Goal: Task Accomplishment & Management: Manage account settings

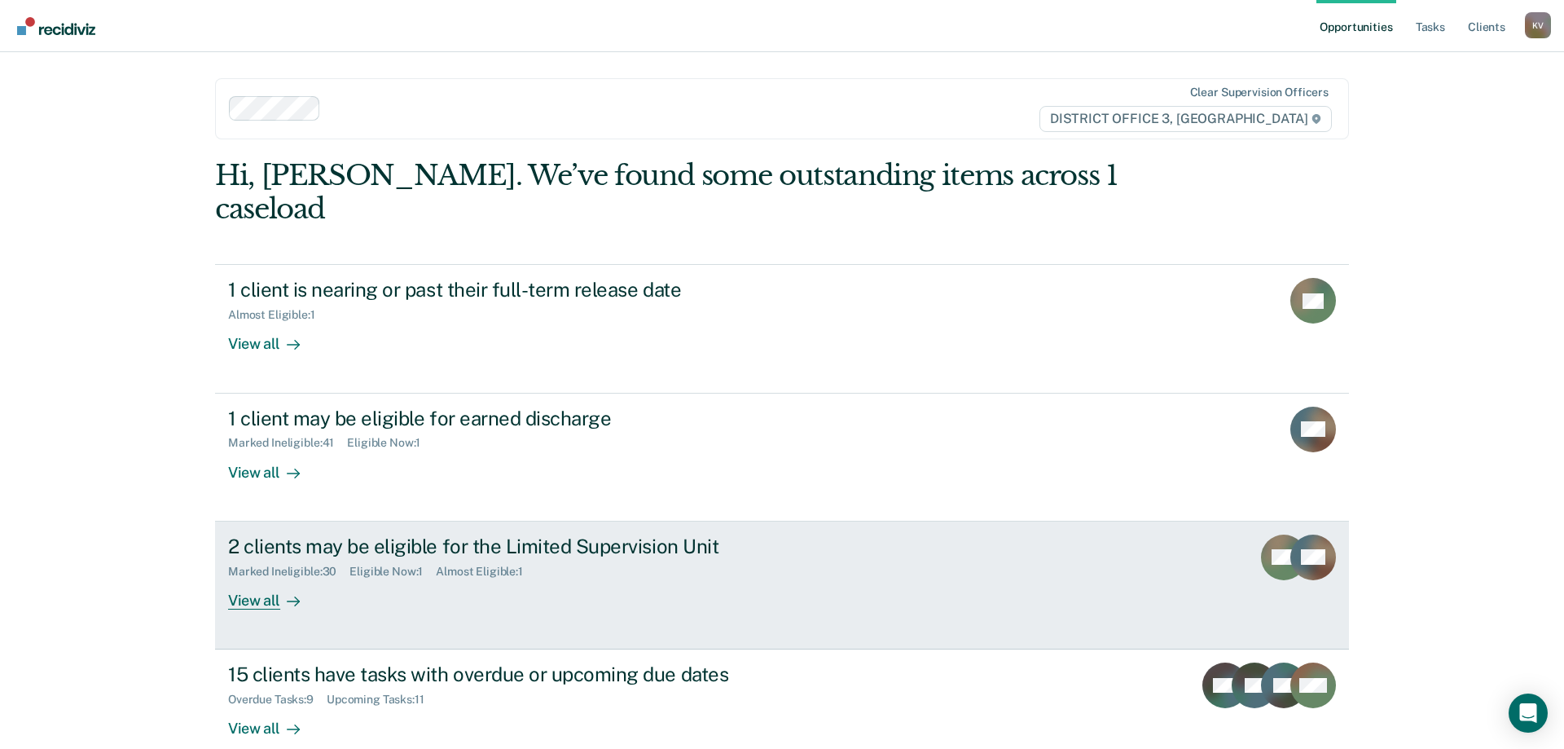
click at [656, 558] on div "Marked Ineligible : 30 Eligible Now : 1 Almost Eligible : 1" at bounding box center [514, 568] width 572 height 20
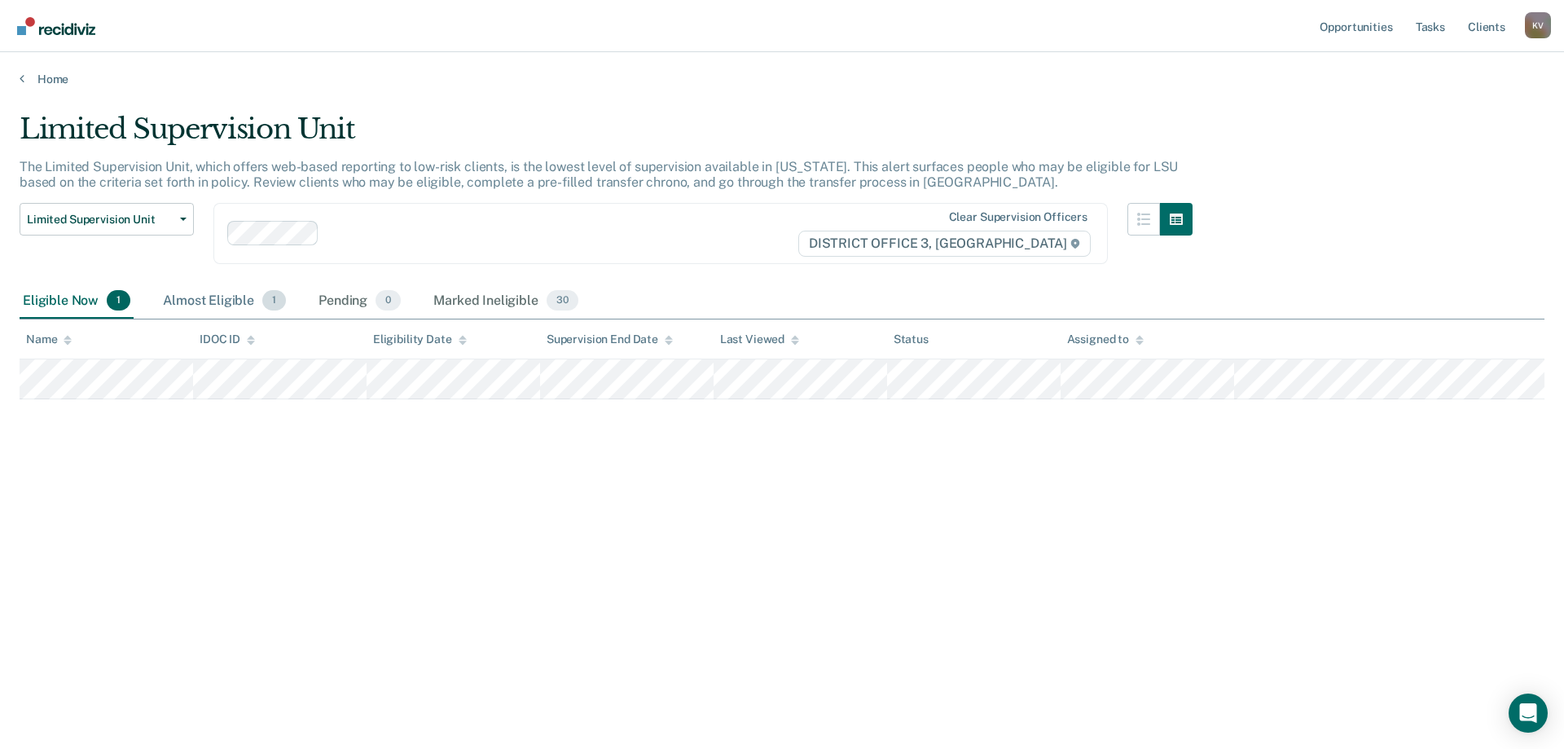
click at [276, 311] on div "Almost Eligible 1" at bounding box center [225, 302] width 130 height 36
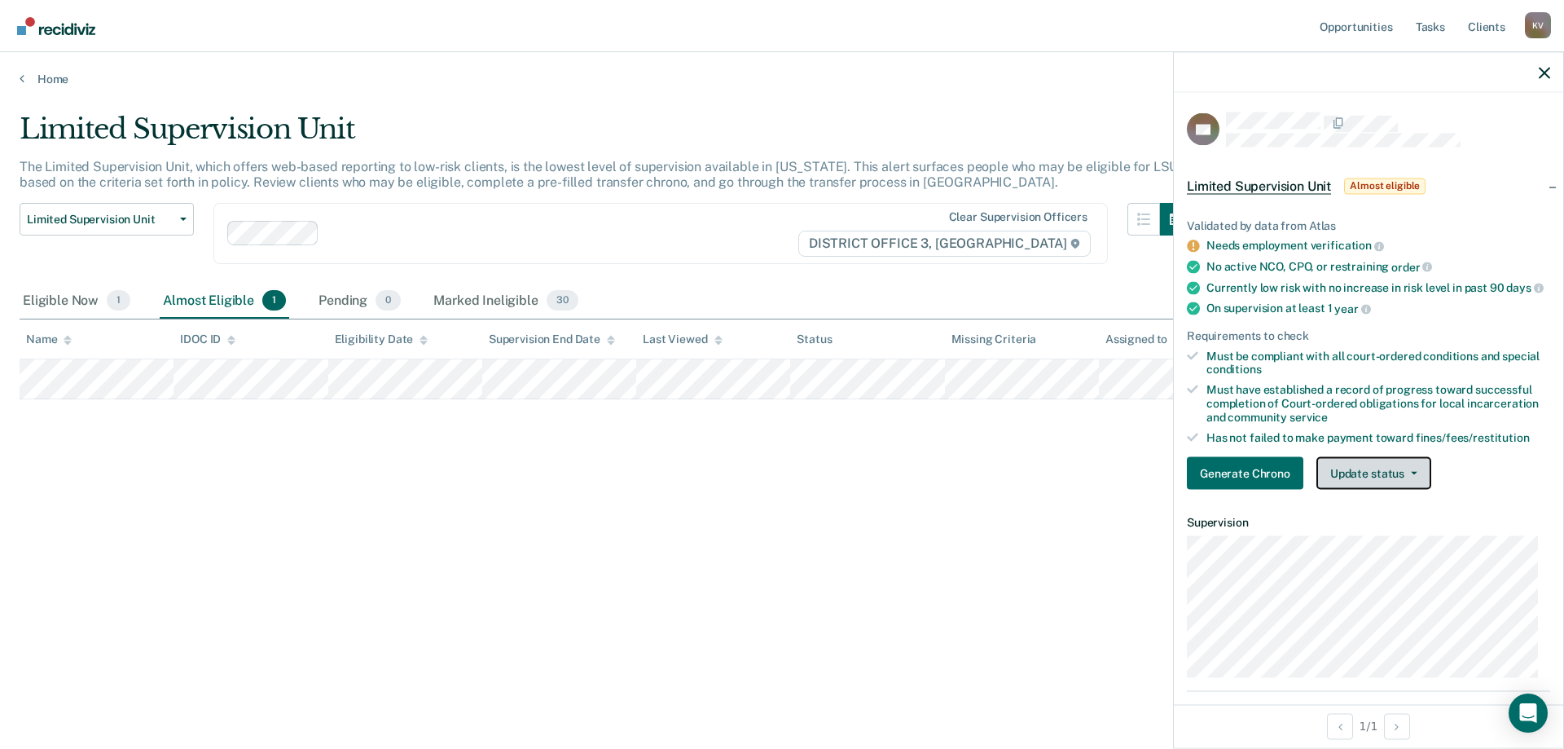
click at [1369, 490] on button "Update status" at bounding box center [1374, 473] width 115 height 33
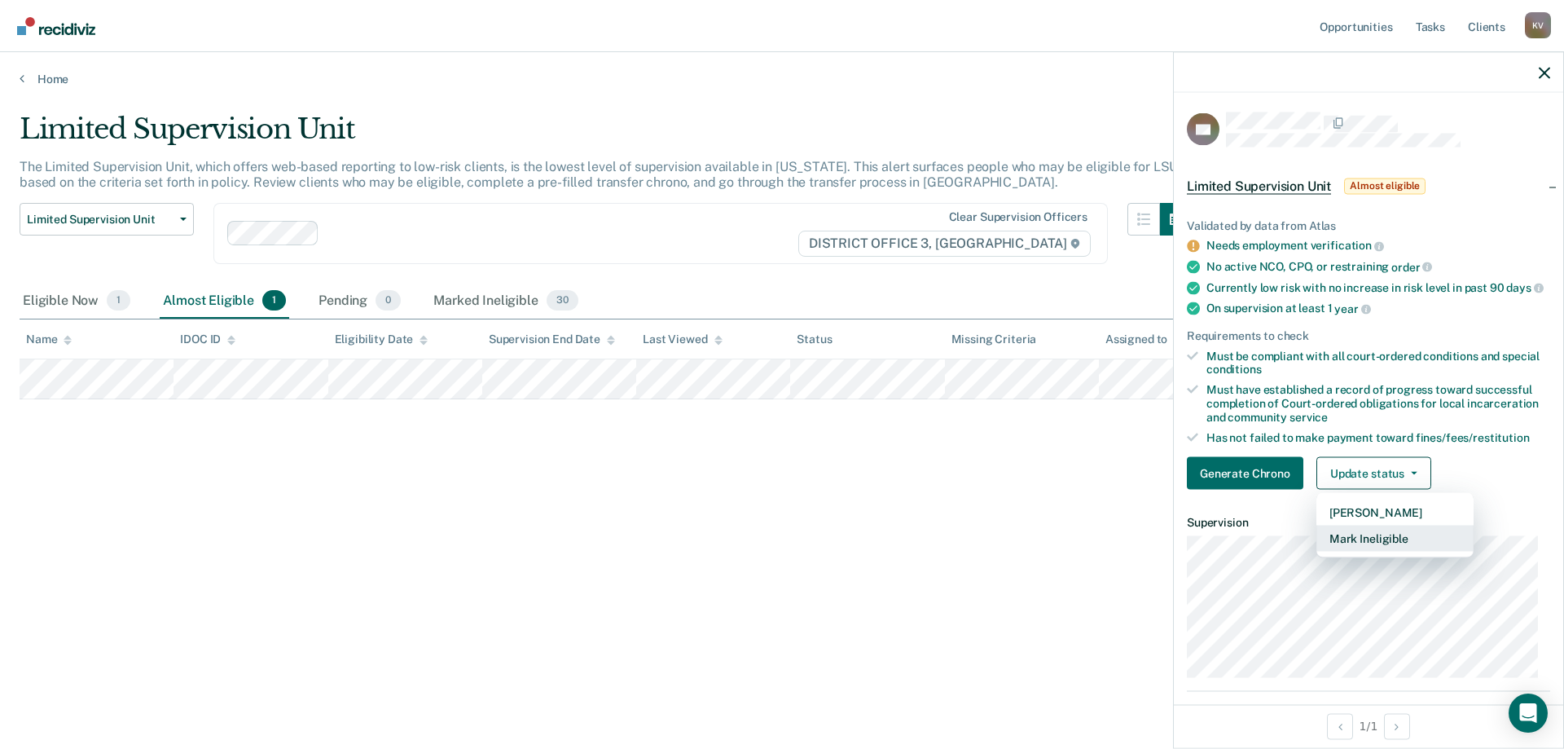
click at [1392, 552] on button "Mark Ineligible" at bounding box center [1395, 539] width 157 height 26
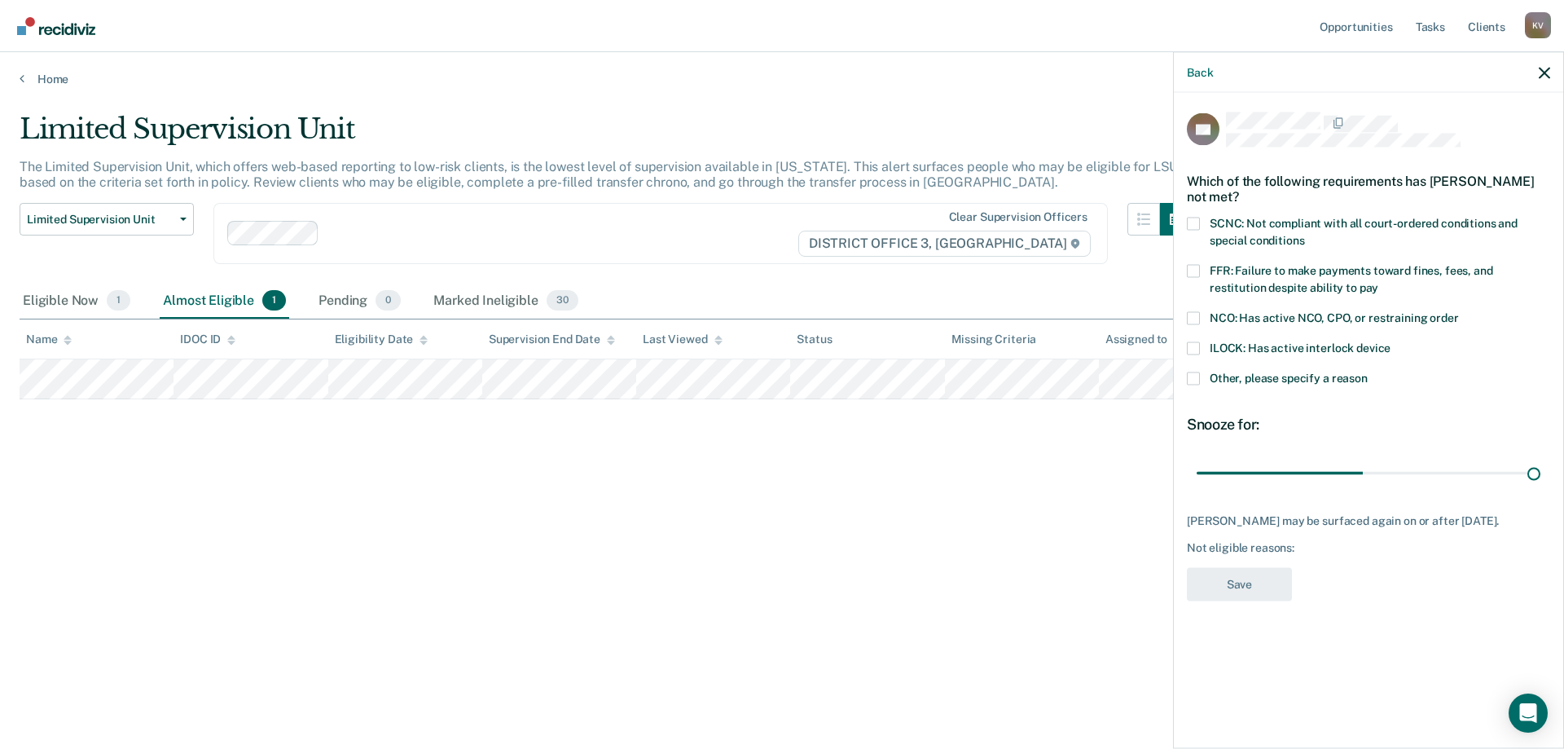
drag, startPoint x: 1313, startPoint y: 477, endPoint x: 1564, endPoint y: 460, distance: 251.5
type input "90"
click at [1541, 465] on input "range" at bounding box center [1369, 473] width 344 height 29
click at [1206, 218] on label "SCNC: Not compliant with all court-ordered conditions and special conditions" at bounding box center [1368, 234] width 363 height 34
click at [1304, 234] on input "SCNC: Not compliant with all court-ordered conditions and special conditions" at bounding box center [1304, 234] width 0 height 0
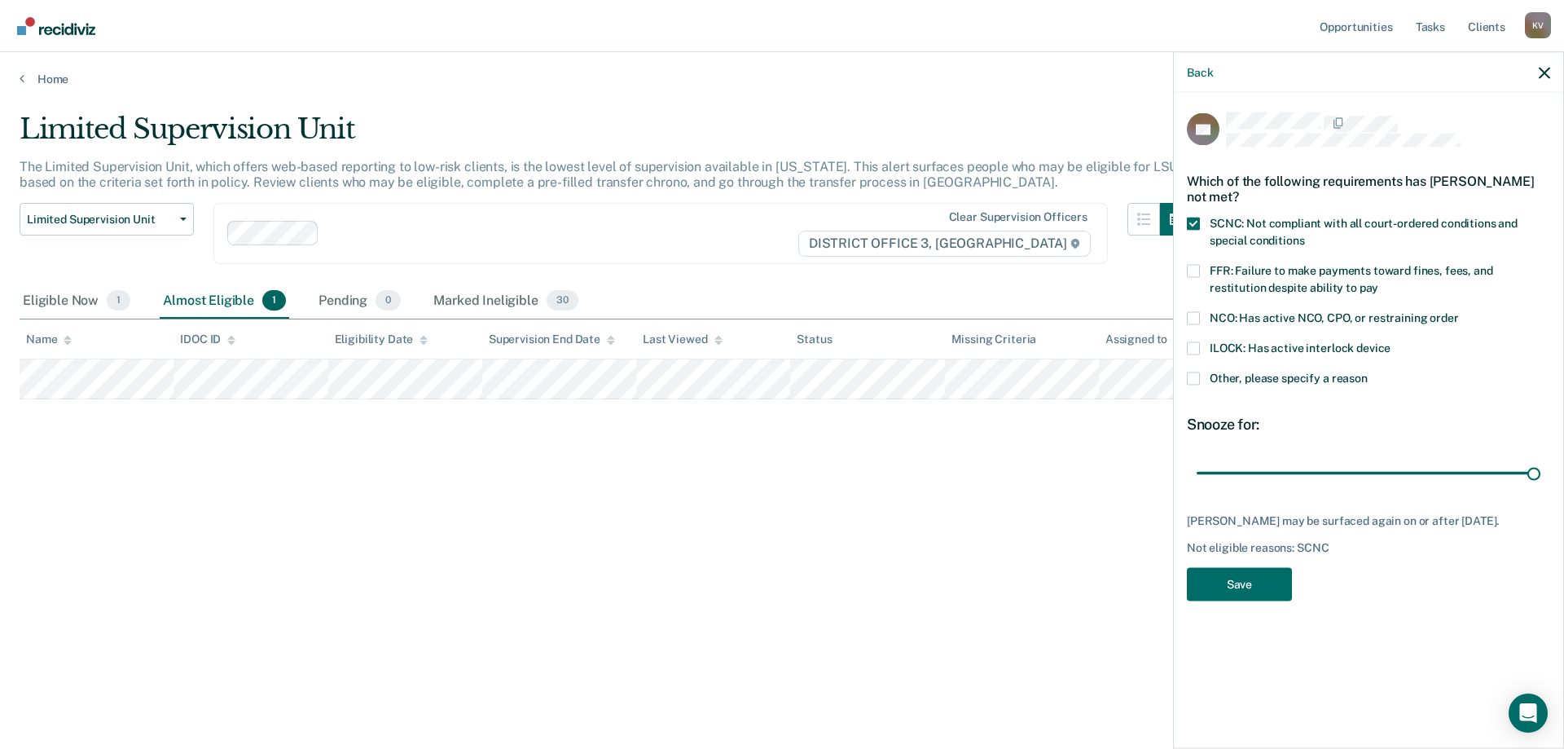
click at [1206, 218] on label "SCNC: Not compliant with all court-ordered conditions and special conditions" at bounding box center [1368, 234] width 363 height 34
click at [1304, 234] on input "SCNC: Not compliant with all court-ordered conditions and special conditions" at bounding box center [1304, 234] width 0 height 0
click at [1252, 295] on label "FFR: Failure to make payments toward fines, fees, and restitution despite abili…" at bounding box center [1368, 281] width 363 height 34
click at [1379, 281] on input "FFR: Failure to make payments toward fines, fees, and restitution despite abili…" at bounding box center [1379, 281] width 0 height 0
click at [1263, 591] on button "Save" at bounding box center [1239, 583] width 105 height 33
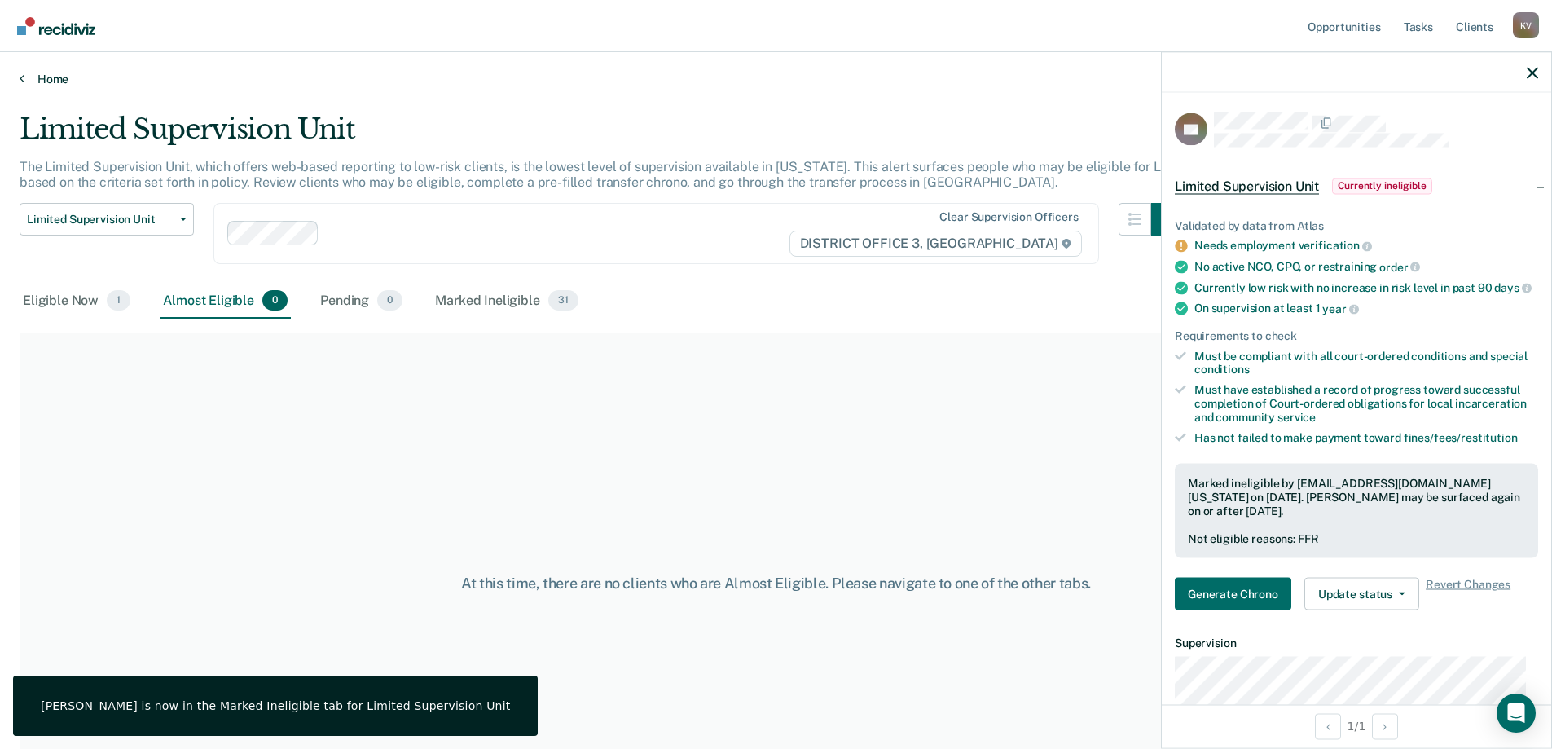
click at [56, 81] on link "Home" at bounding box center [776, 79] width 1513 height 15
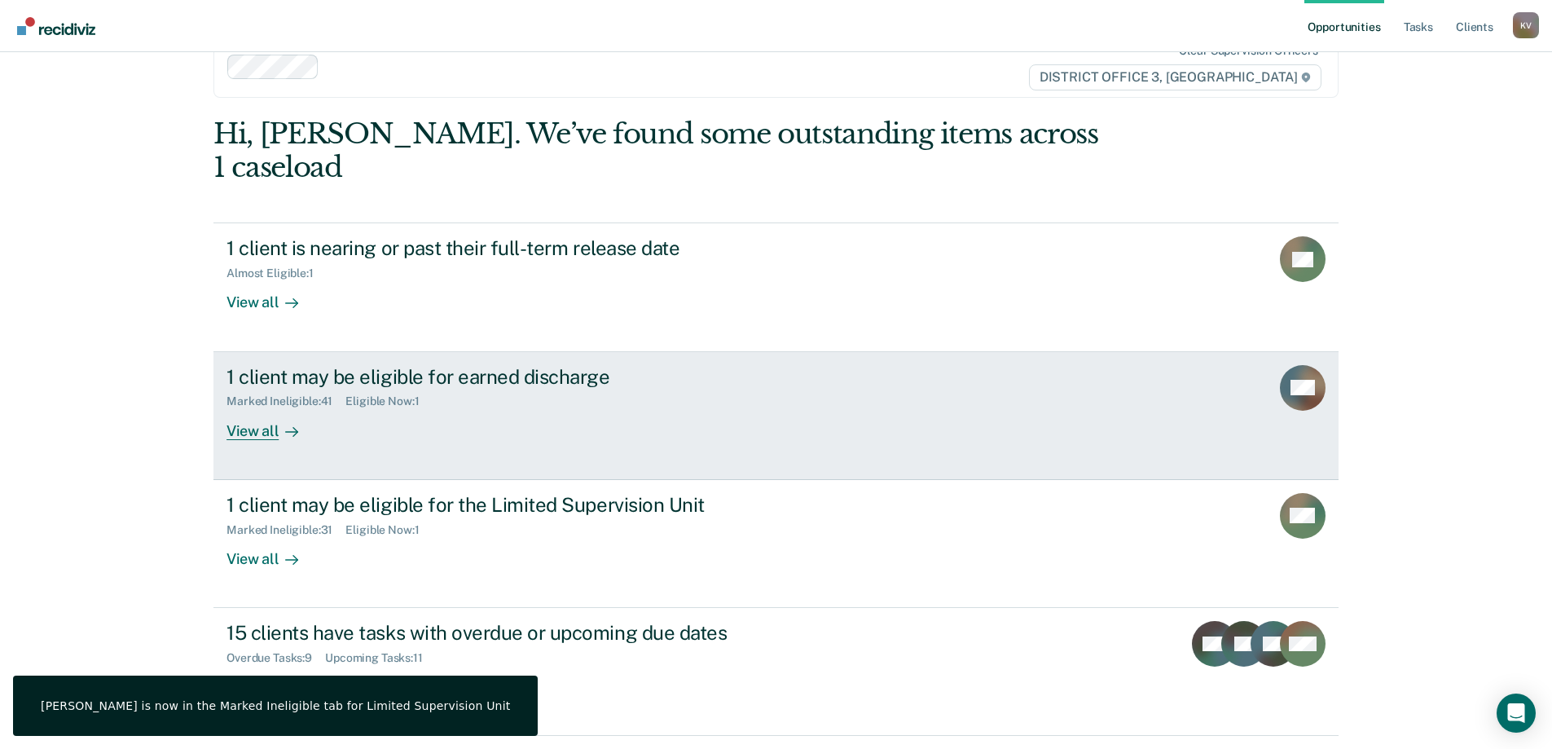
scroll to position [60, 0]
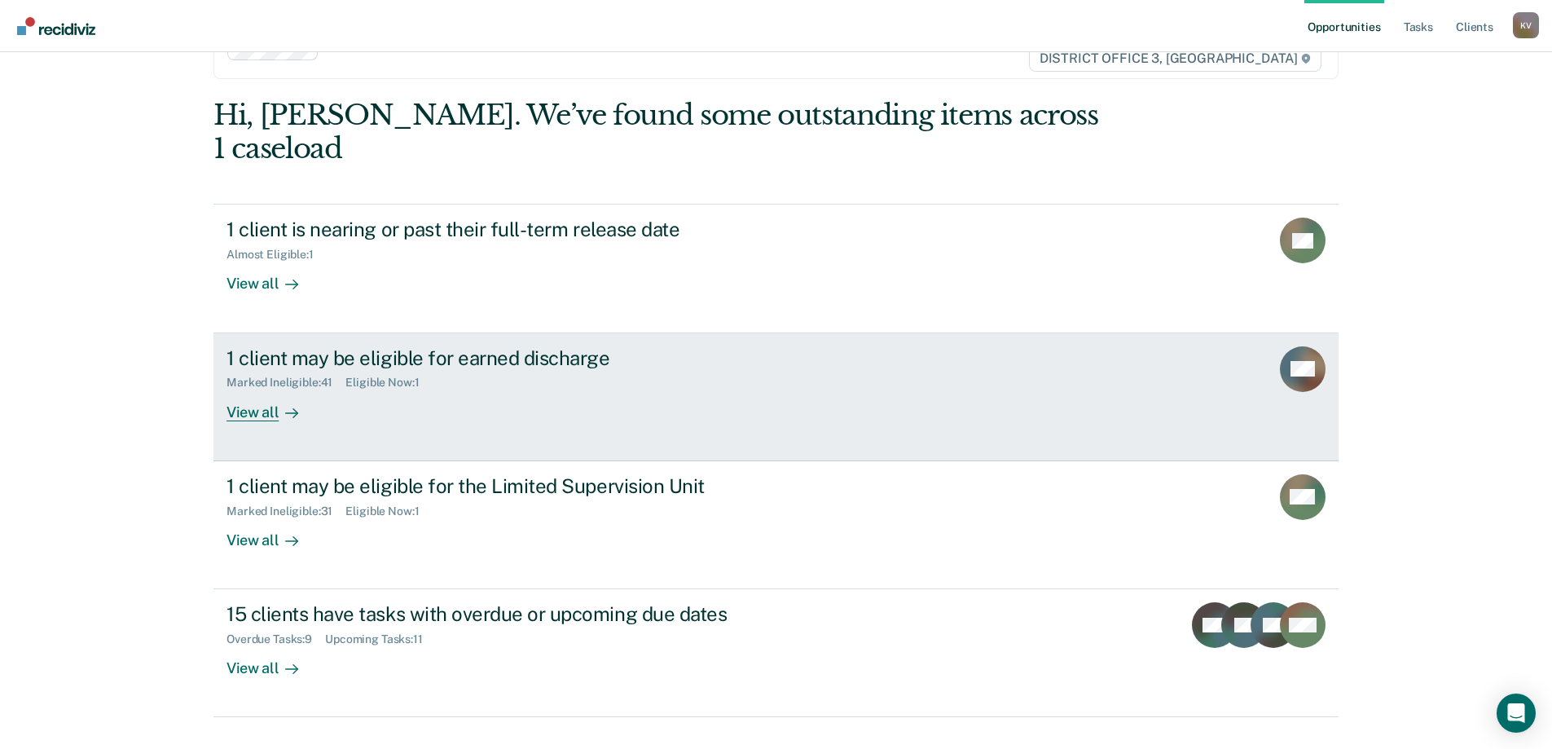
click at [511, 375] on div "1 client may be eligible for earned discharge Marked Ineligible : 41 Eligible N…" at bounding box center [532, 383] width 611 height 75
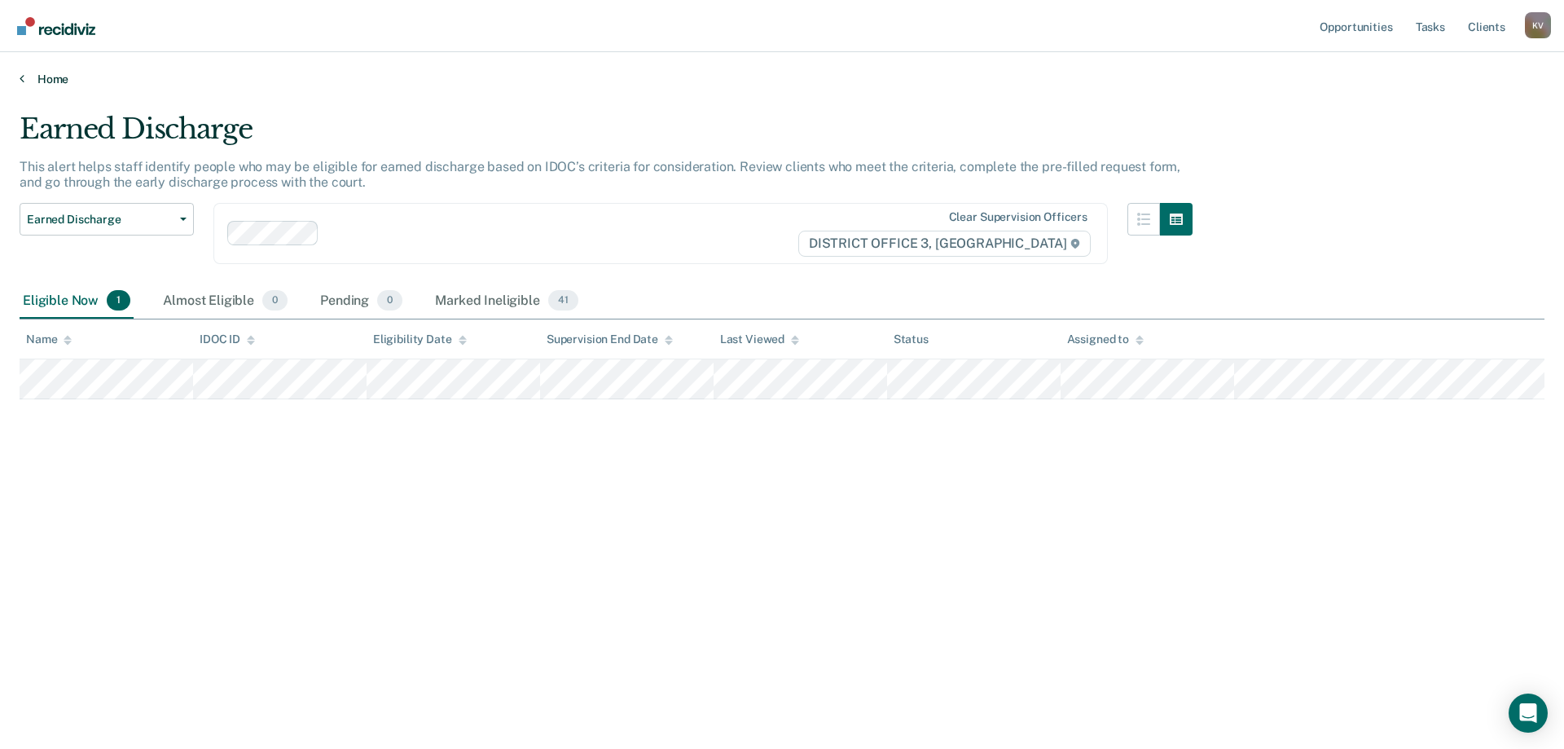
click at [36, 76] on link "Home" at bounding box center [782, 79] width 1525 height 15
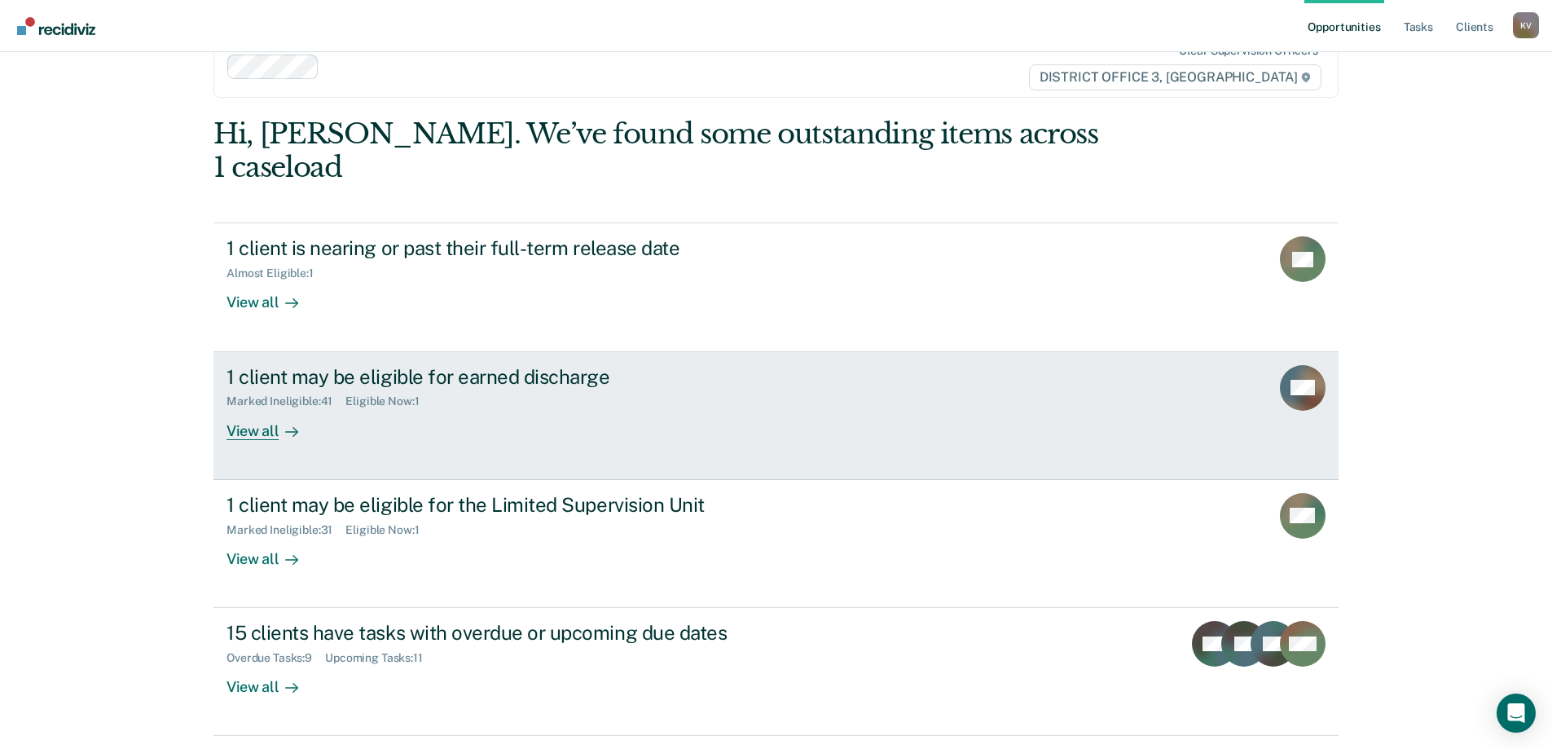
scroll to position [60, 0]
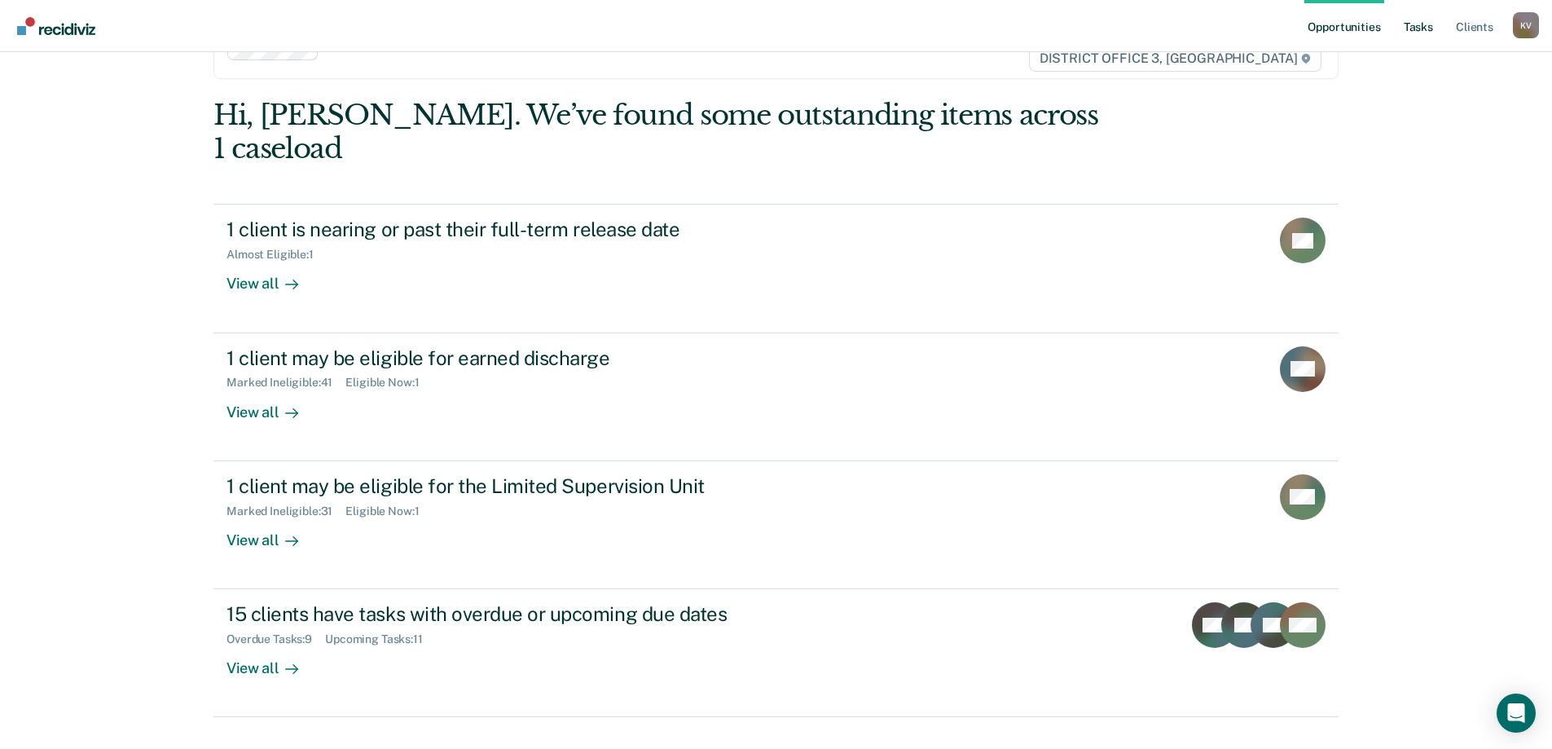
click at [1406, 35] on link "Tasks" at bounding box center [1419, 26] width 36 height 52
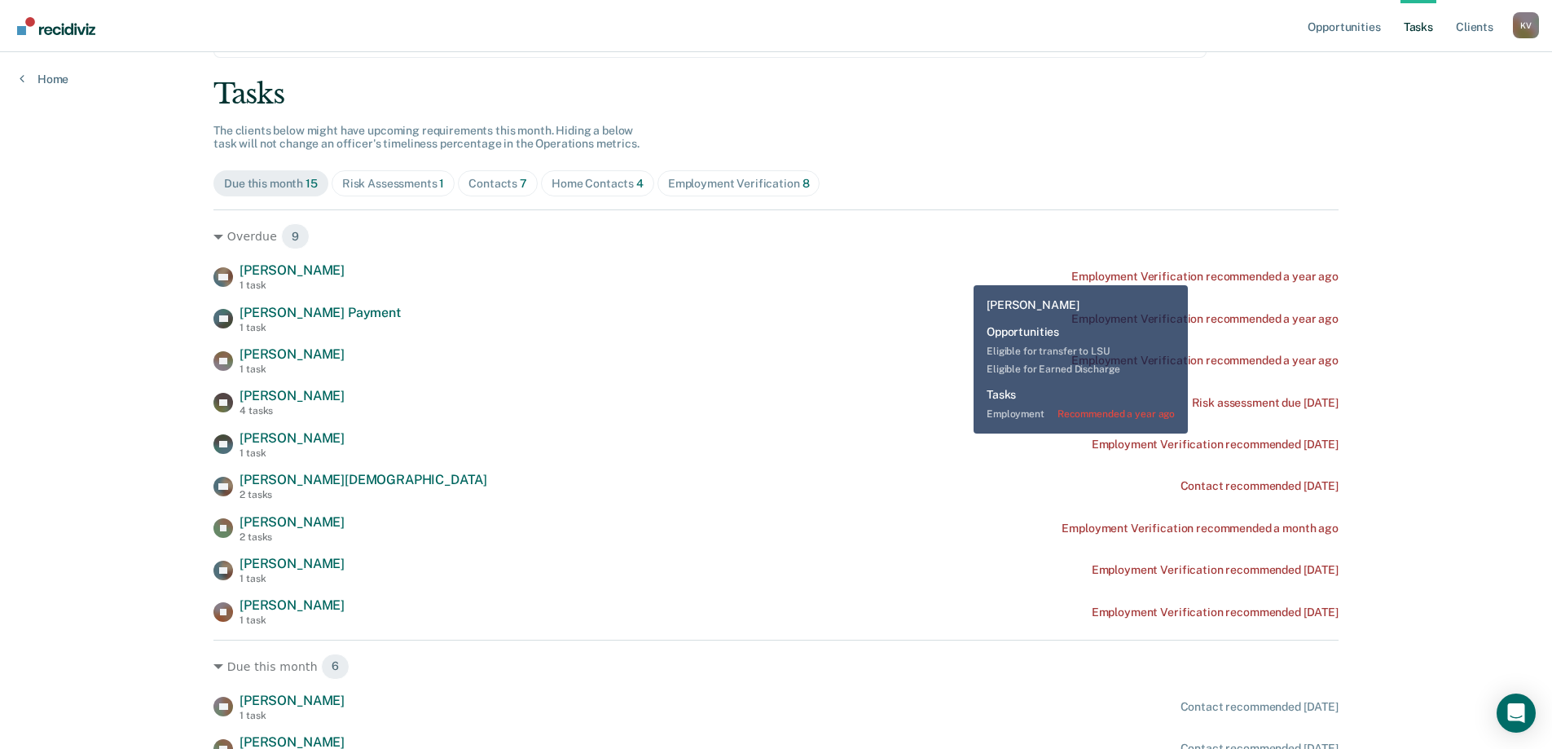
scroll to position [163, 0]
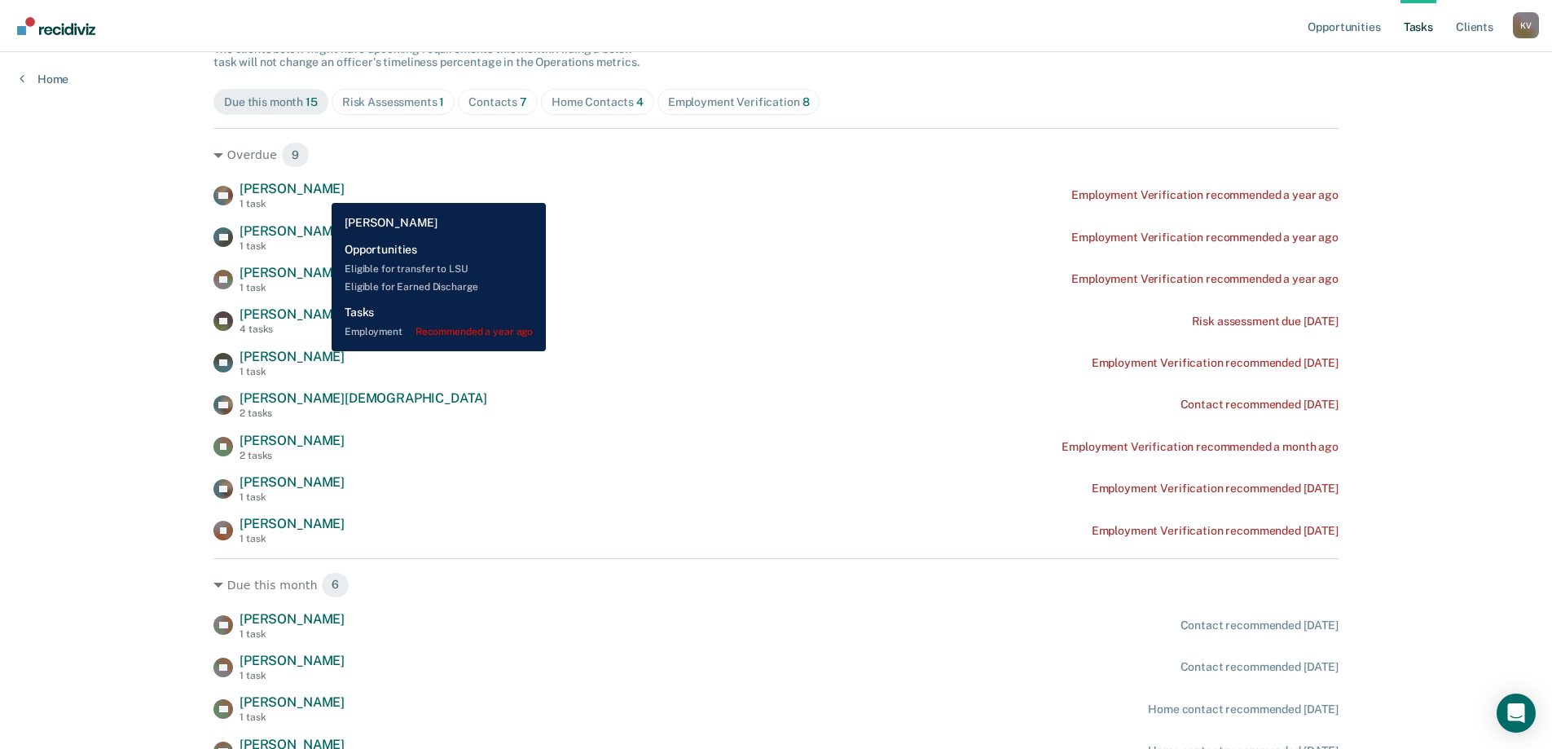
click at [319, 191] on span "[PERSON_NAME]" at bounding box center [292, 188] width 105 height 15
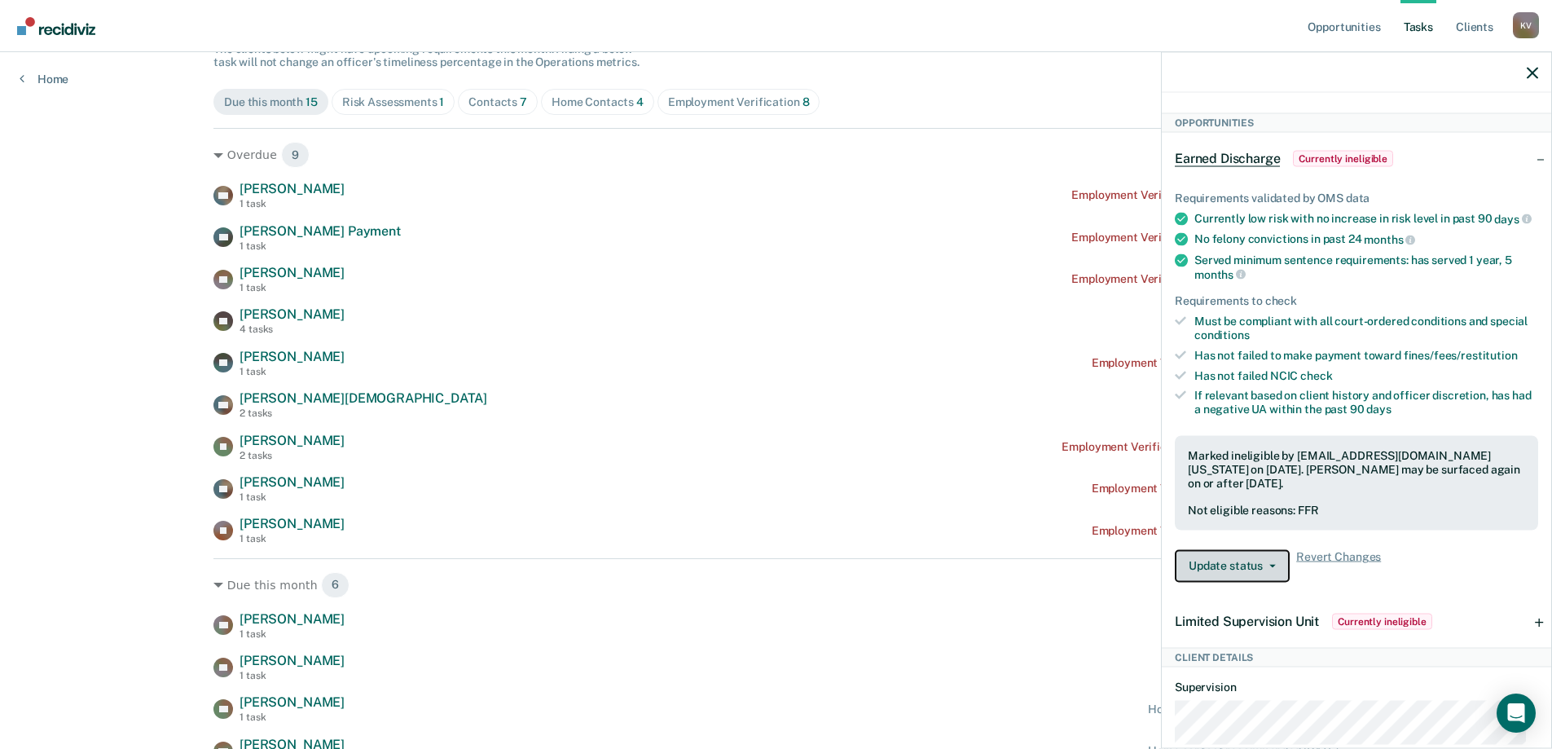
click at [1281, 572] on button "Update status" at bounding box center [1232, 565] width 115 height 33
click at [1307, 565] on span "Revert Changes" at bounding box center [1338, 565] width 85 height 33
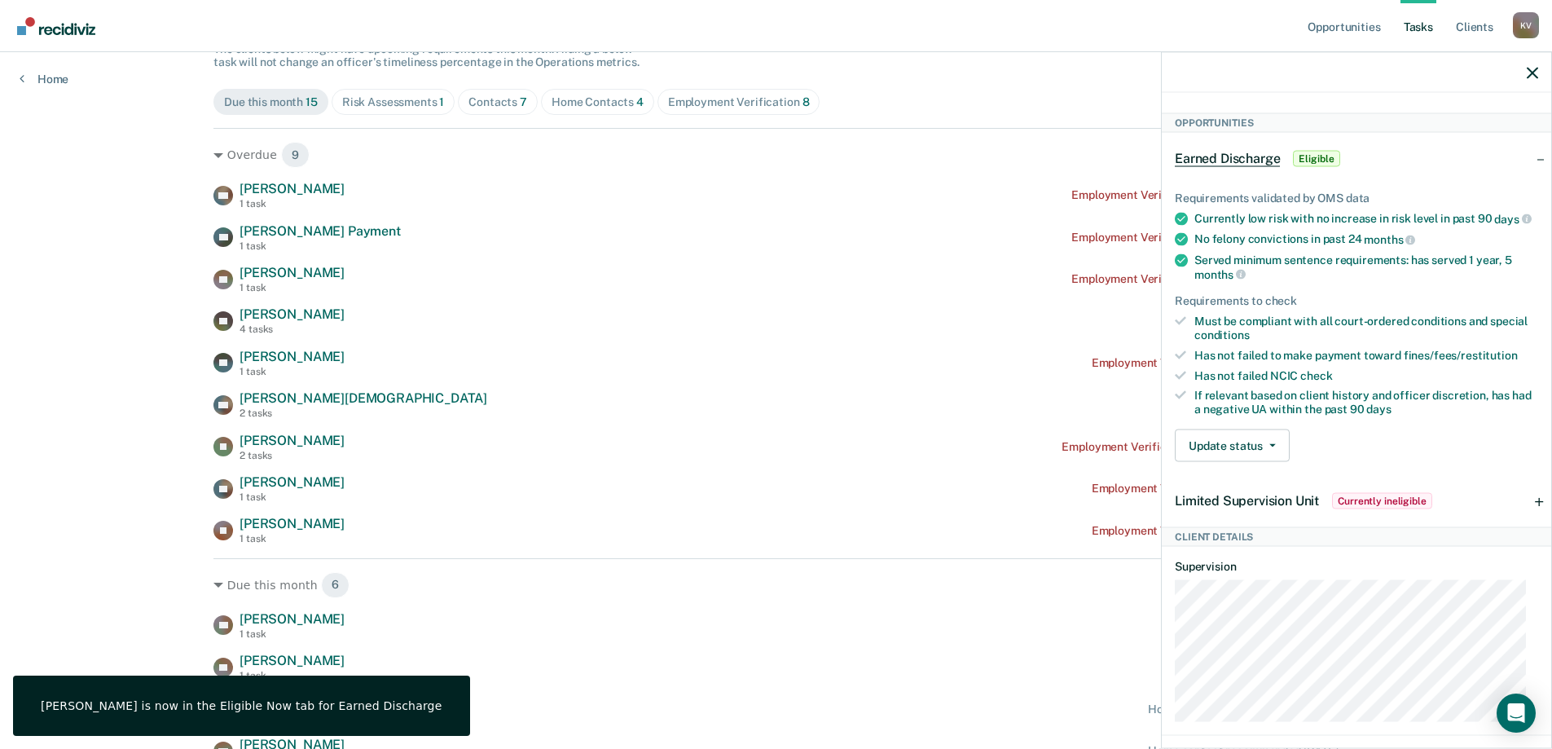
click at [1406, 508] on span "Currently ineligible" at bounding box center [1382, 500] width 100 height 16
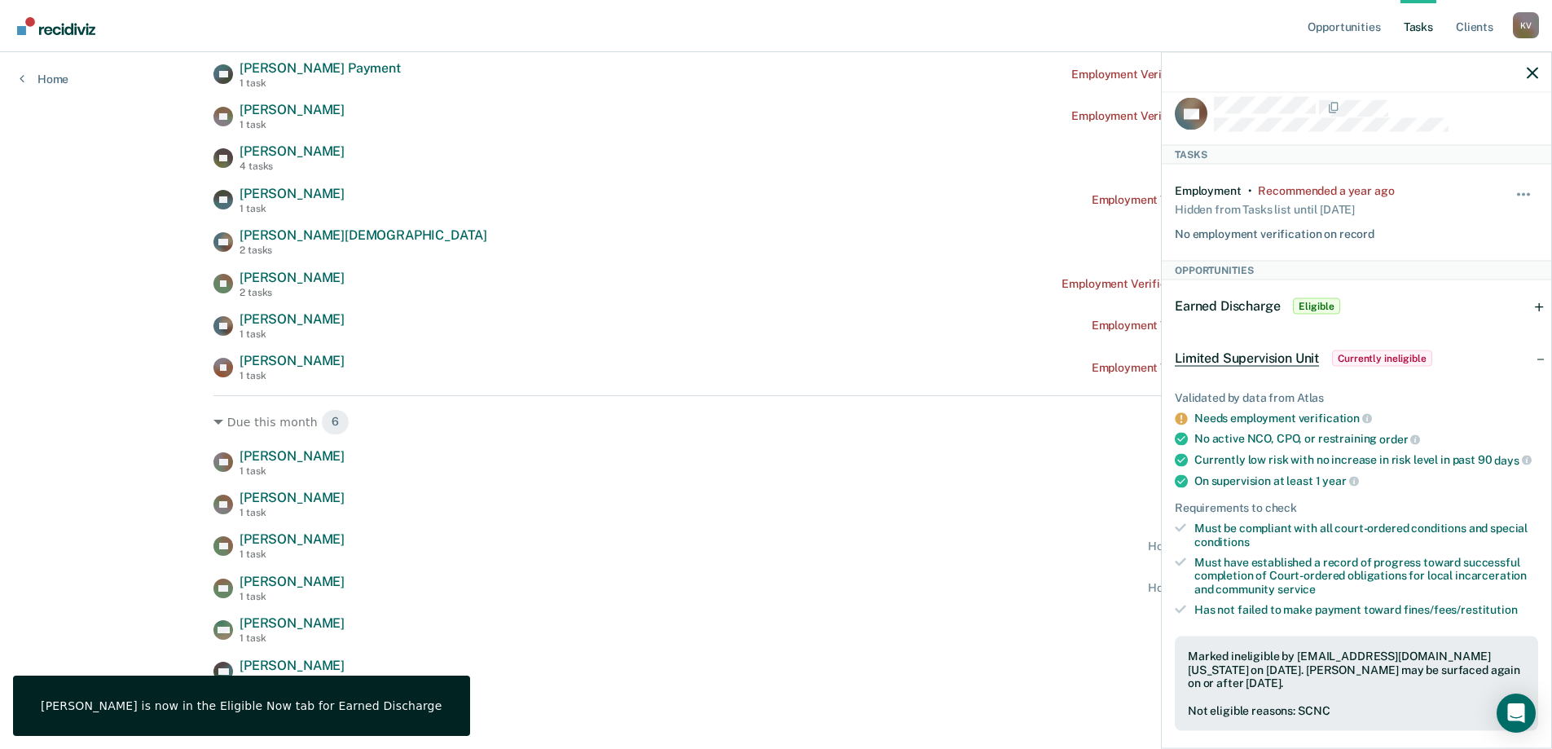
scroll to position [0, 0]
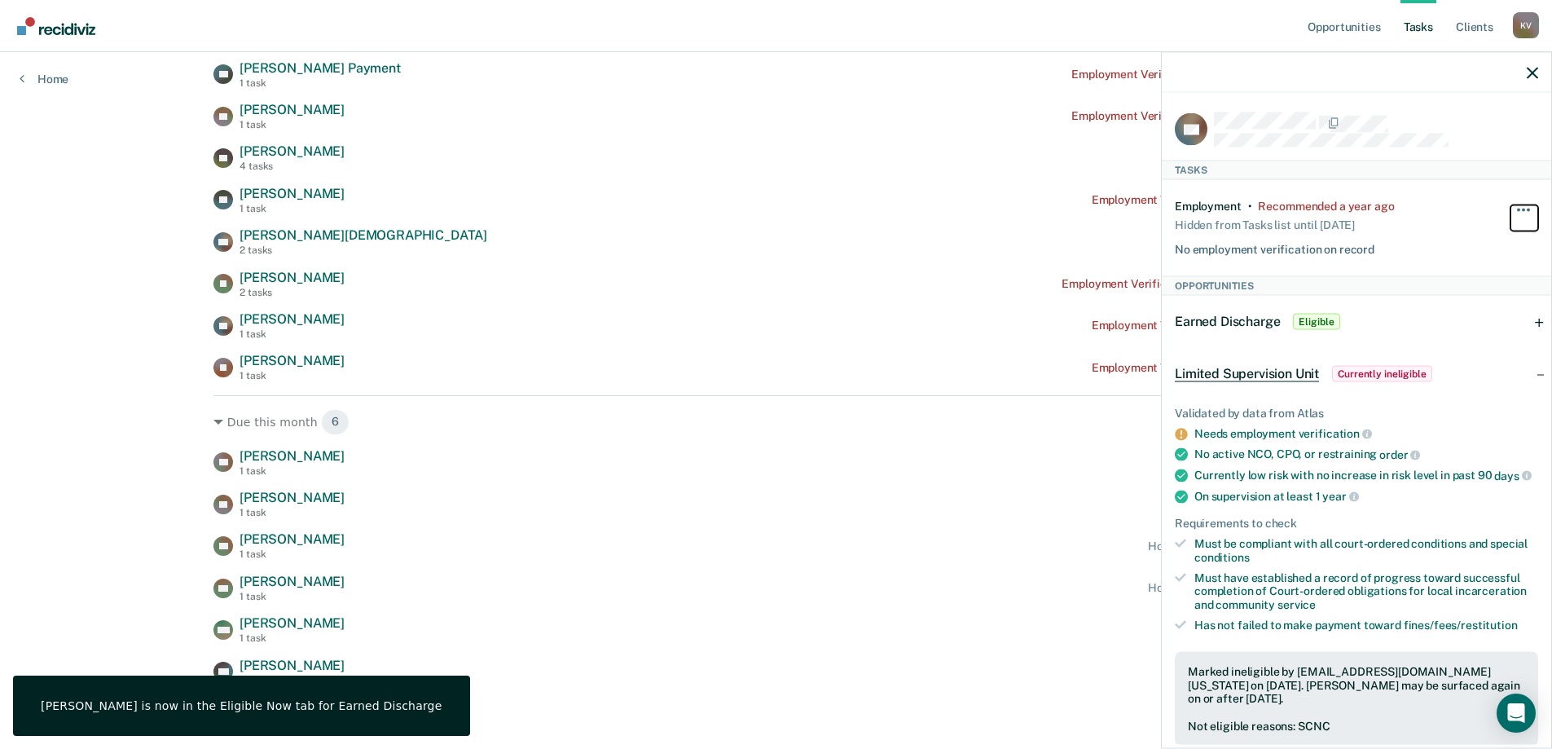
click at [1511, 205] on button "button" at bounding box center [1525, 218] width 28 height 26
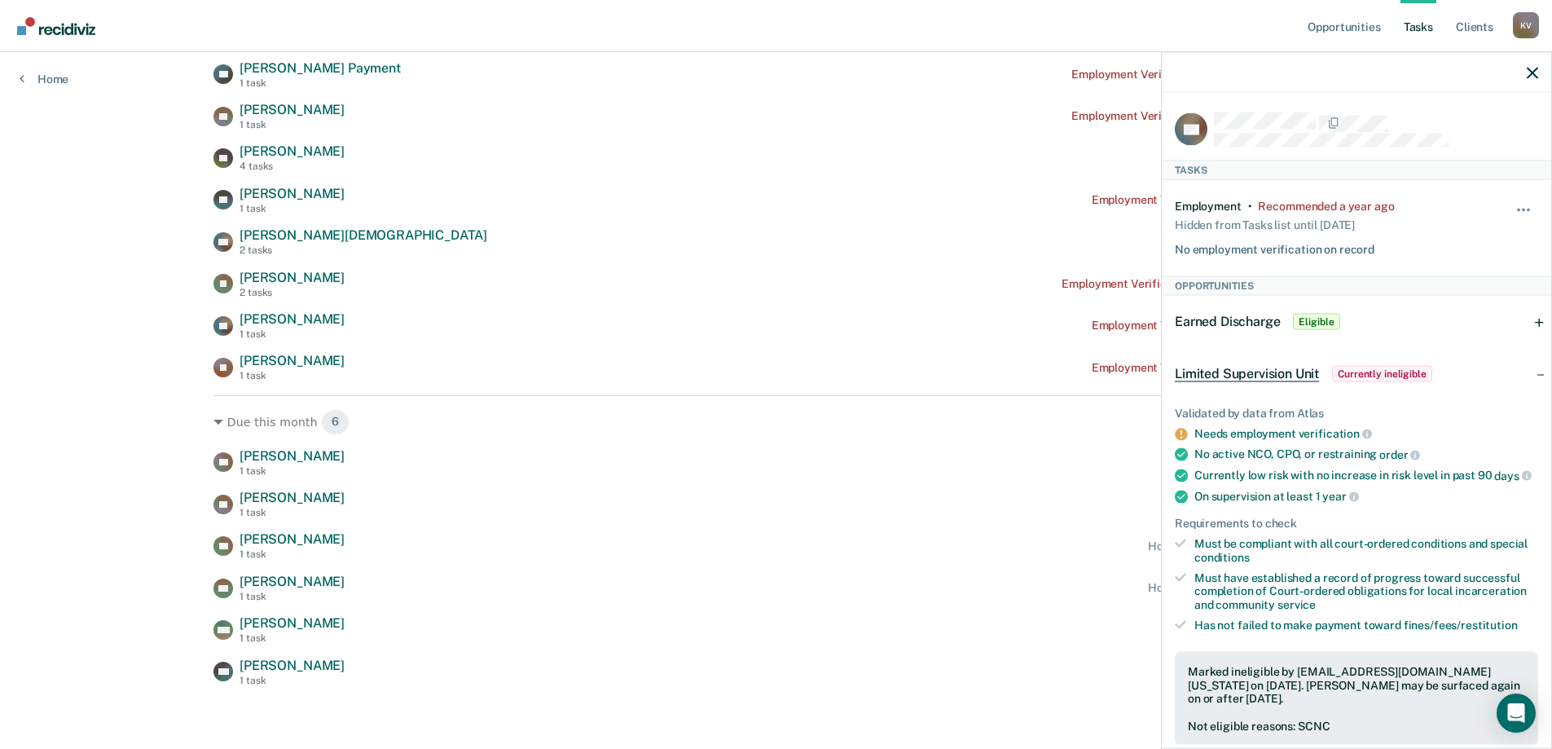
click at [1482, 250] on div "Employment • Recommended a year ago Hidden from Tasks list until [DATE] No empl…" at bounding box center [1356, 227] width 363 height 96
click at [1513, 209] on button "button" at bounding box center [1525, 218] width 28 height 26
click at [1480, 235] on div "Employment • Recommended a year ago Hidden from Tasks list until [DATE] No empl…" at bounding box center [1356, 227] width 363 height 96
click at [1511, 199] on div "Hide from tasks list for... 7 days 30 days 90 days" at bounding box center [1525, 227] width 28 height 57
click at [1511, 205] on button "button" at bounding box center [1525, 218] width 28 height 26
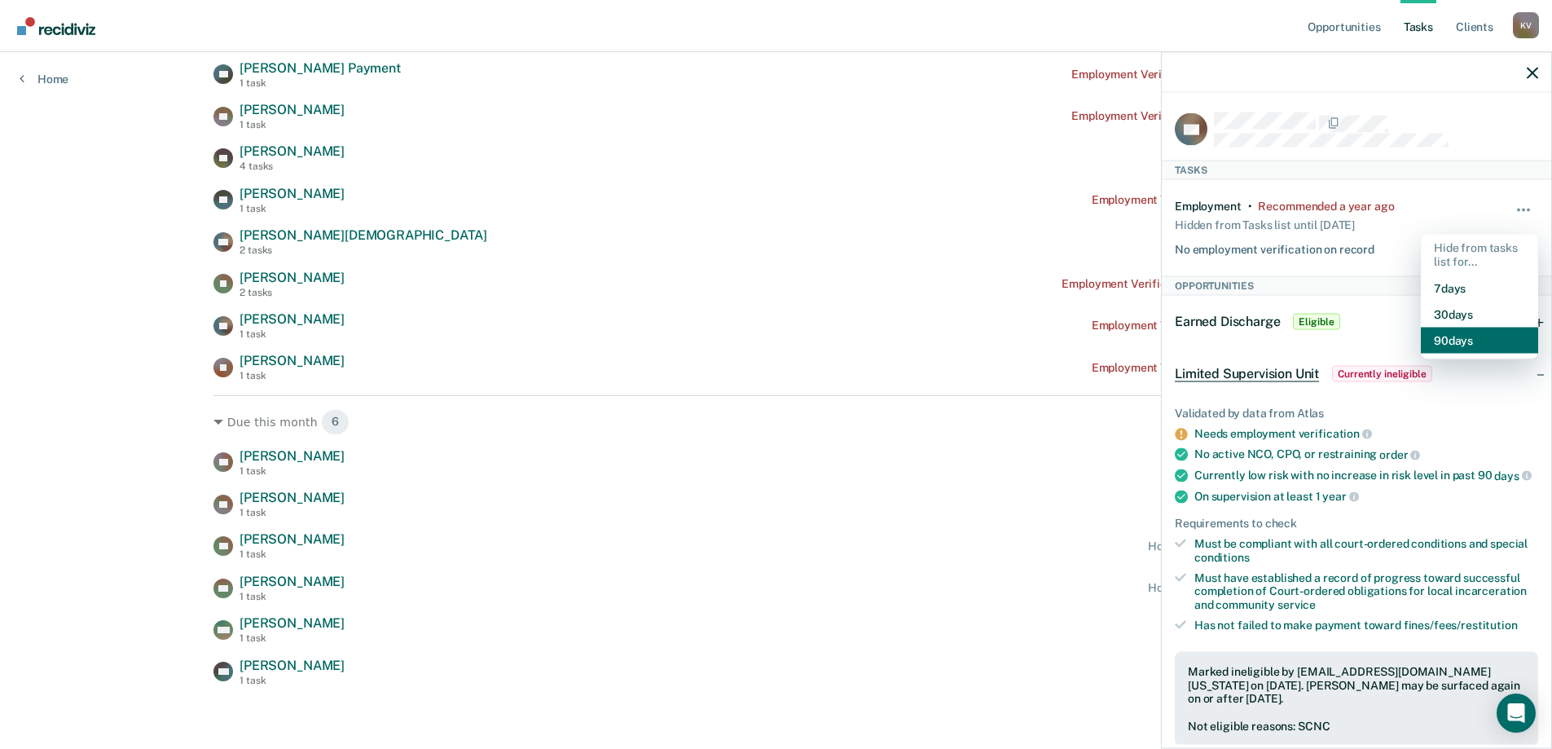
click at [1464, 337] on button "90 days" at bounding box center [1479, 340] width 117 height 26
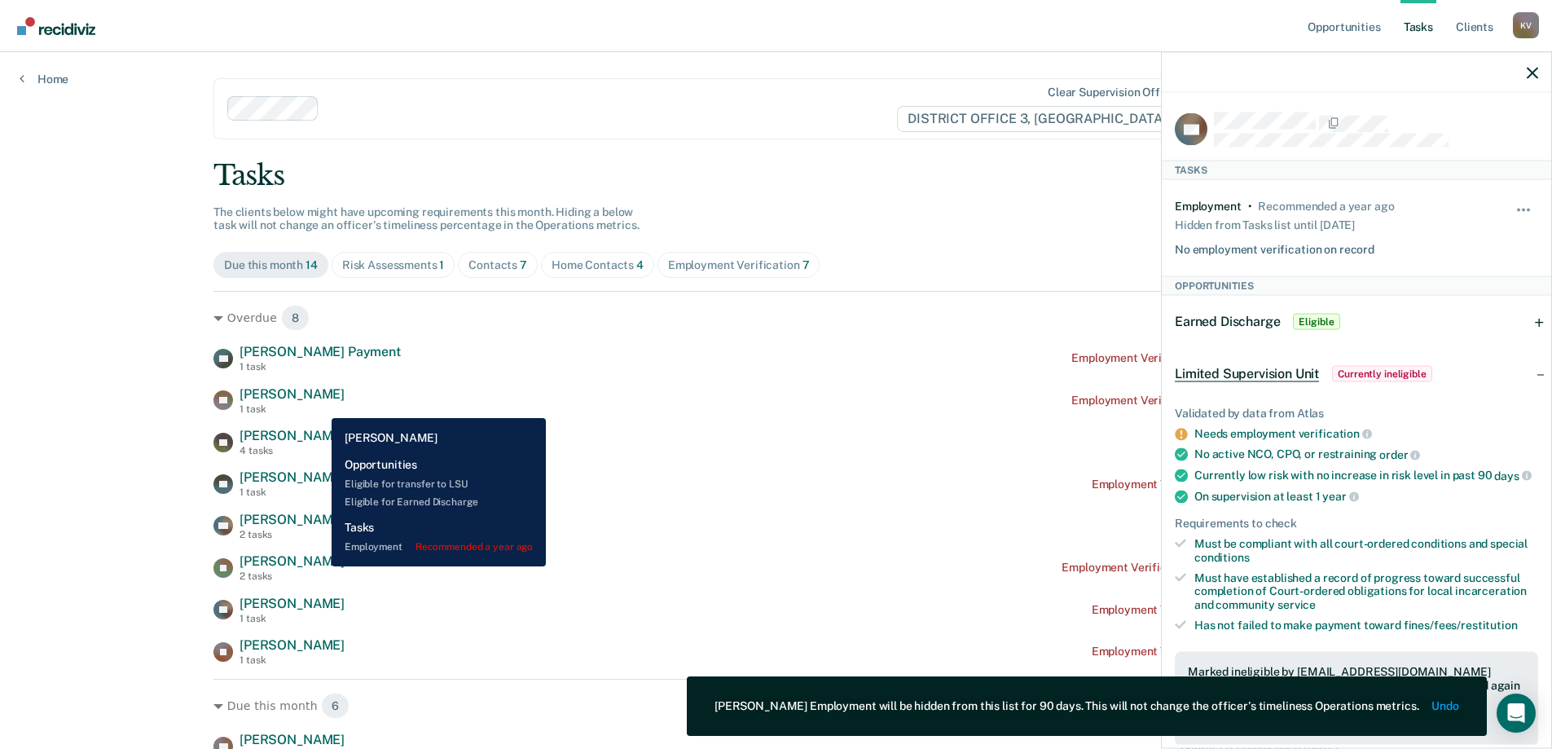
click at [319, 406] on div "1 task" at bounding box center [292, 408] width 105 height 11
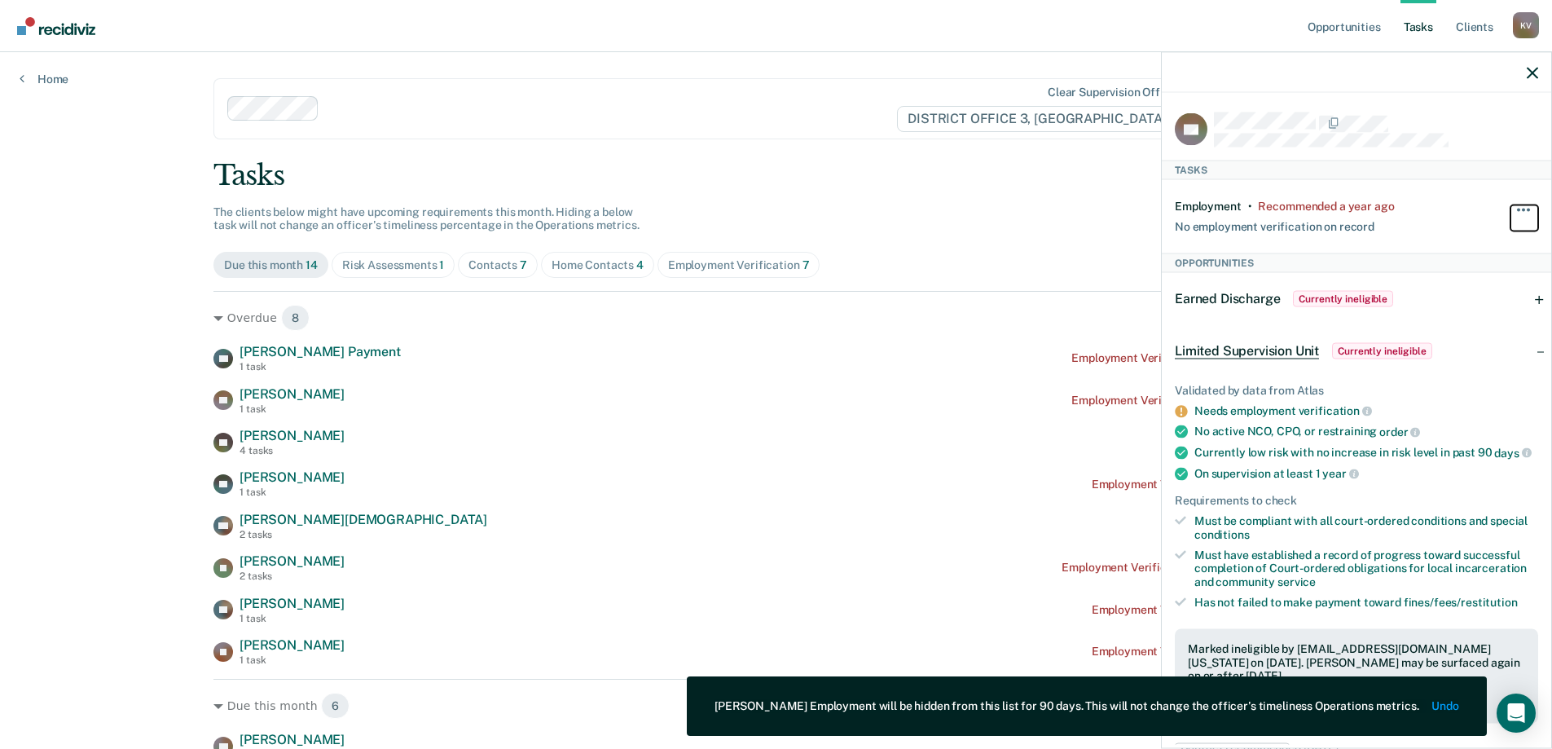
click at [1518, 208] on button "button" at bounding box center [1525, 218] width 28 height 26
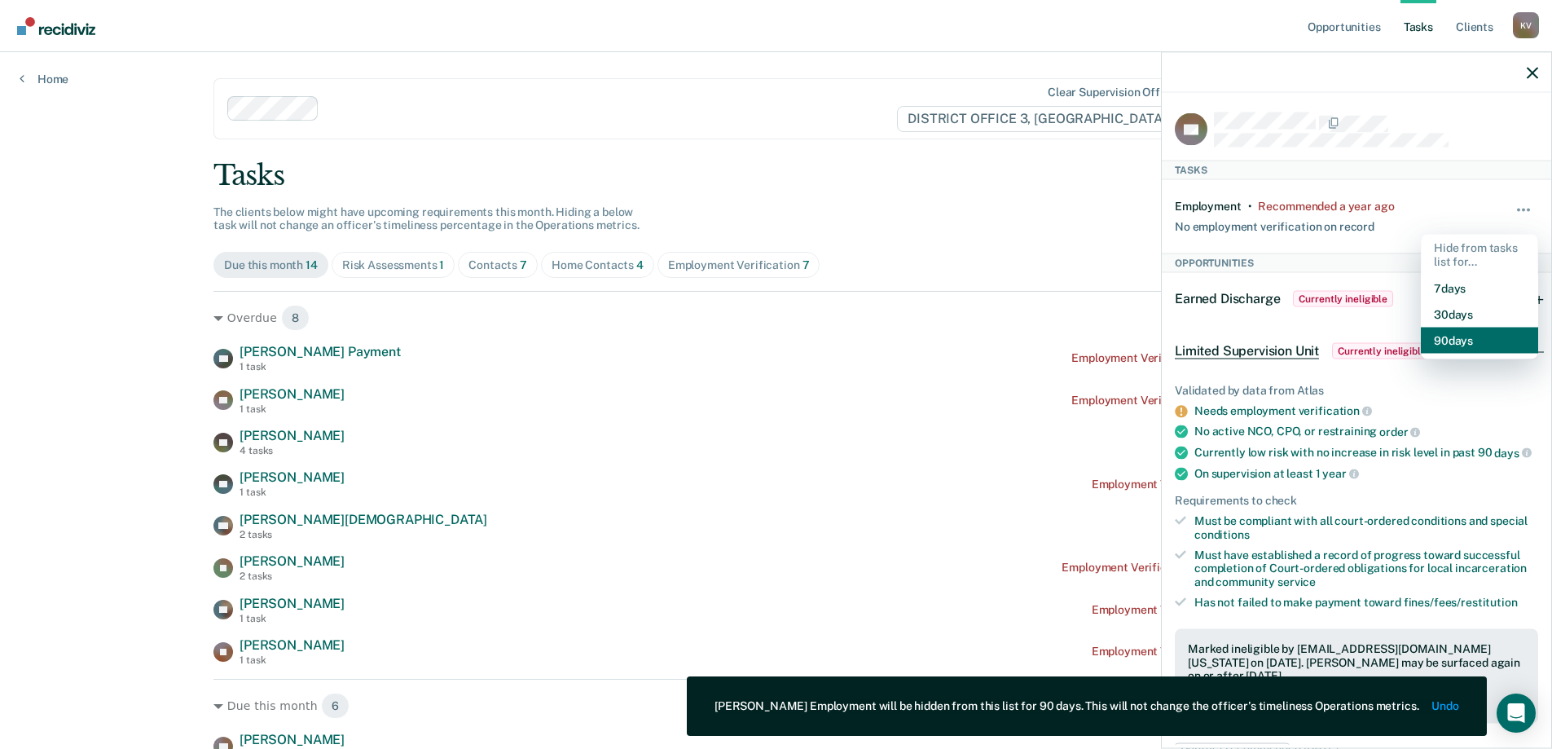
click at [1483, 333] on button "90 days" at bounding box center [1479, 340] width 117 height 26
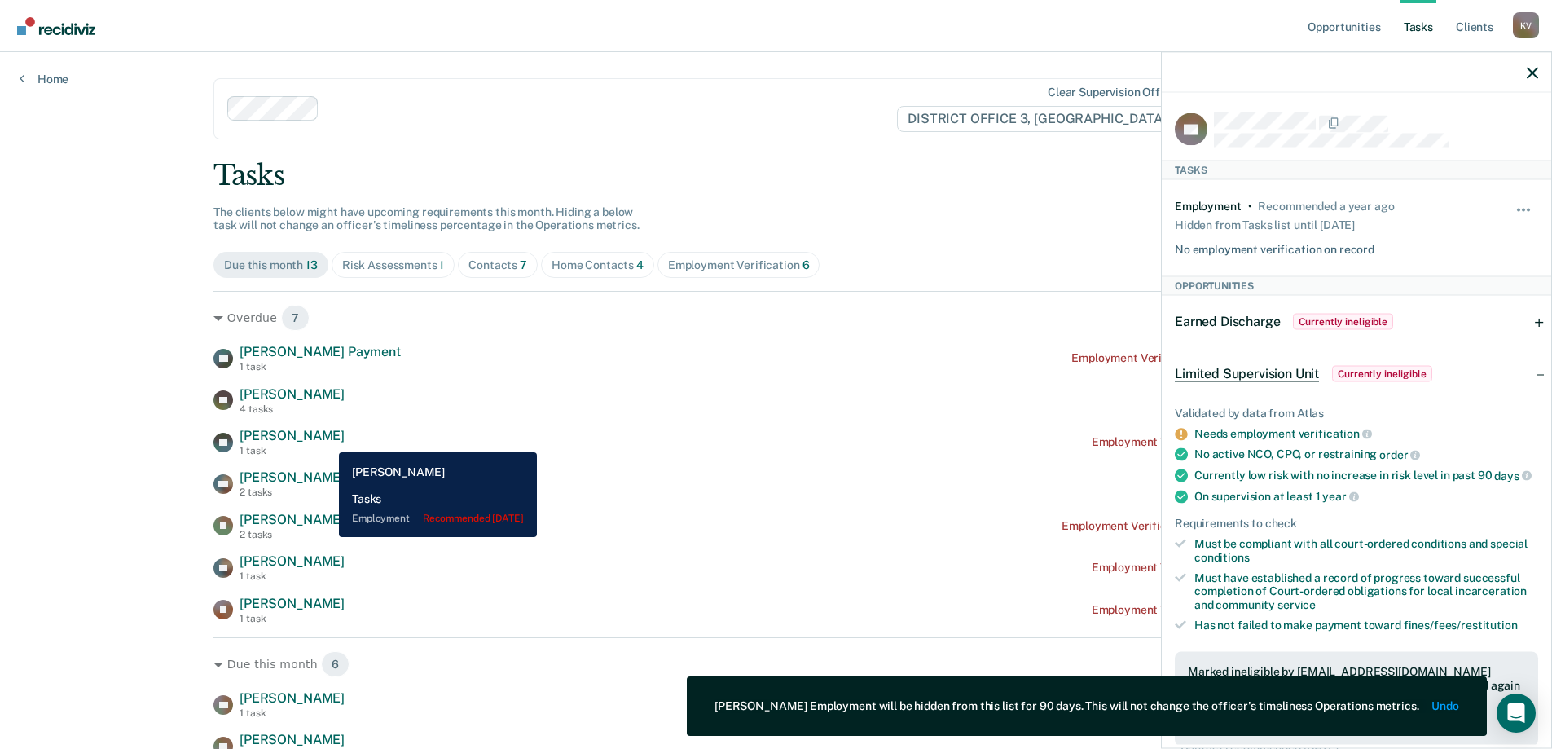
click at [327, 440] on span "[PERSON_NAME]" at bounding box center [292, 435] width 105 height 15
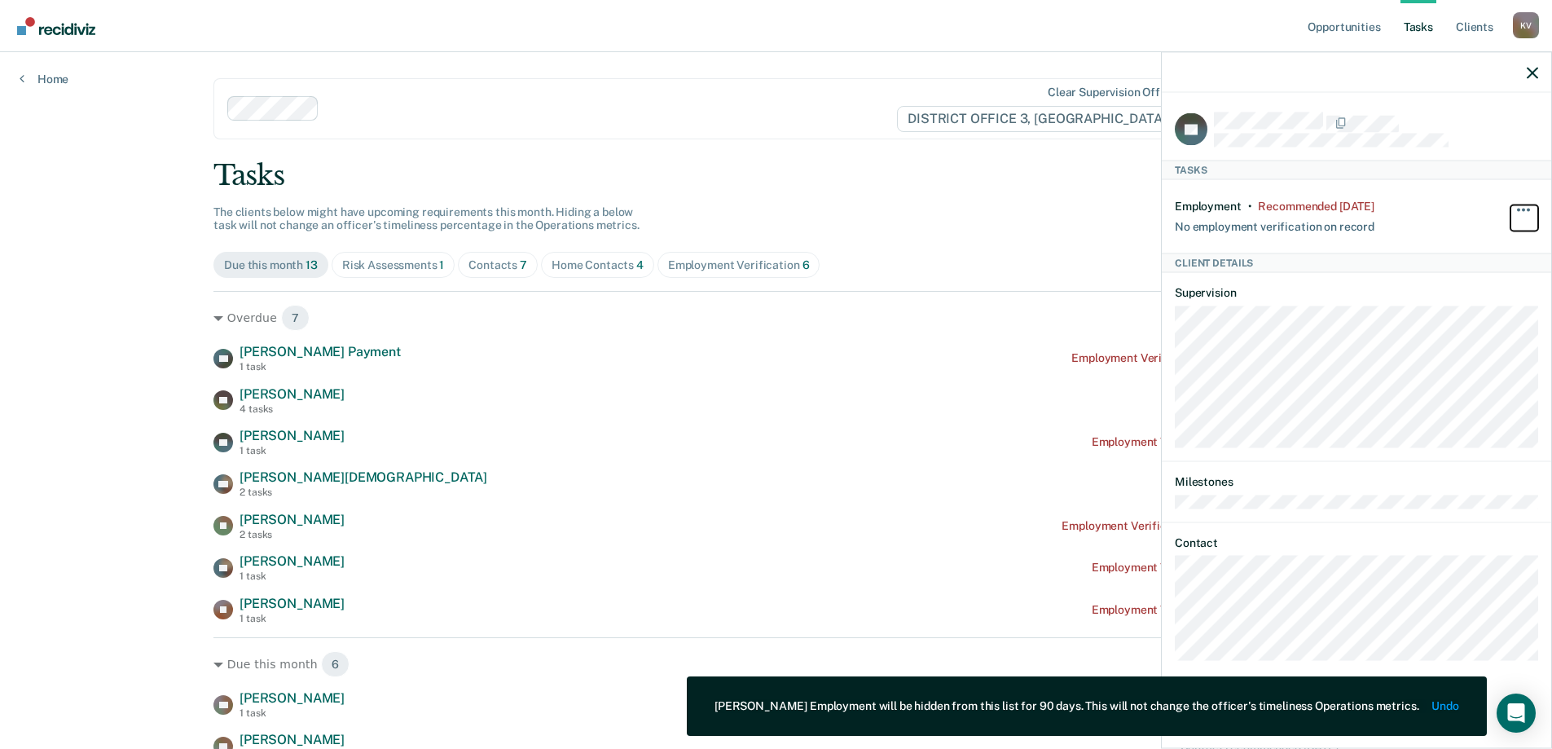
click at [1531, 207] on button "button" at bounding box center [1525, 218] width 28 height 26
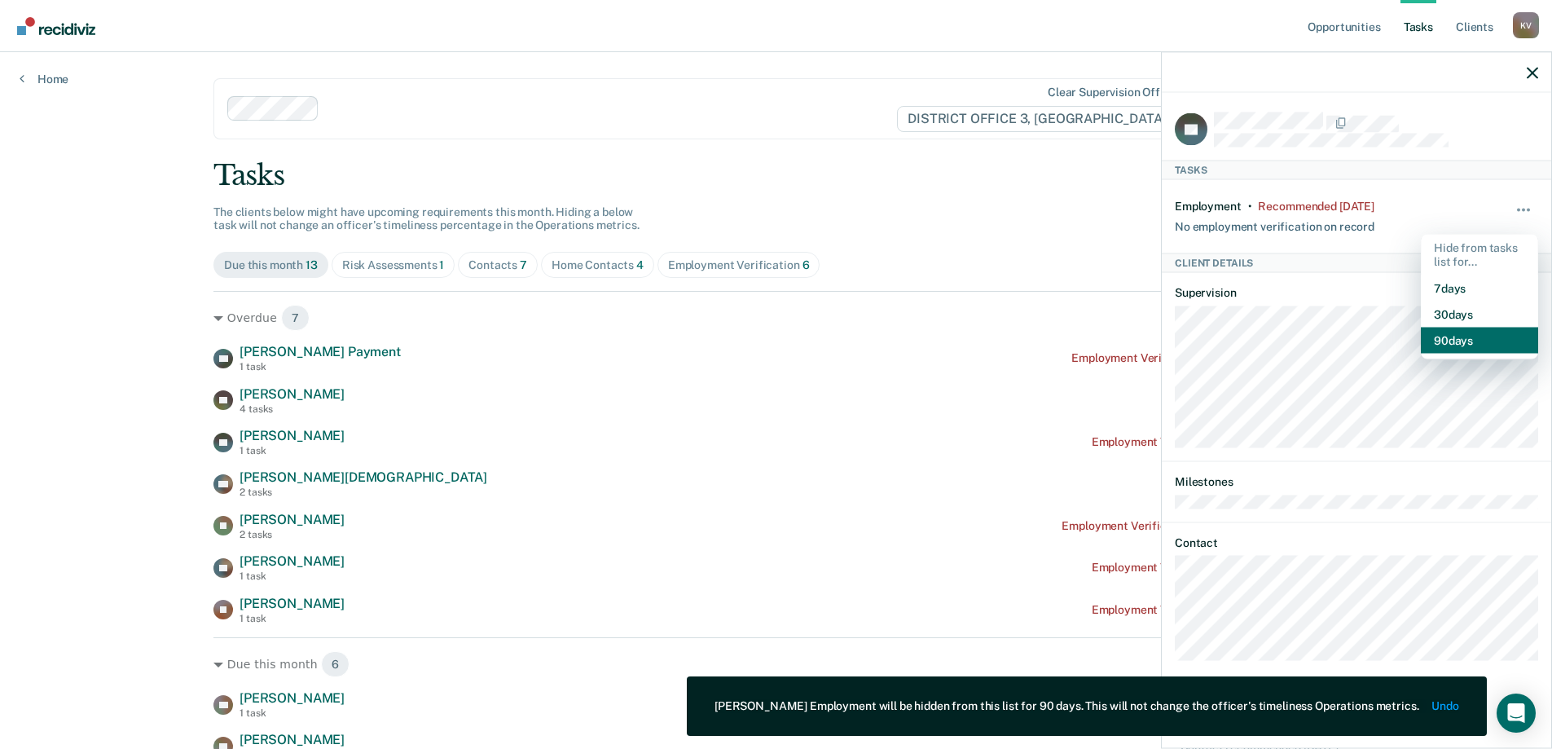
click at [1492, 345] on button "90 days" at bounding box center [1479, 340] width 117 height 26
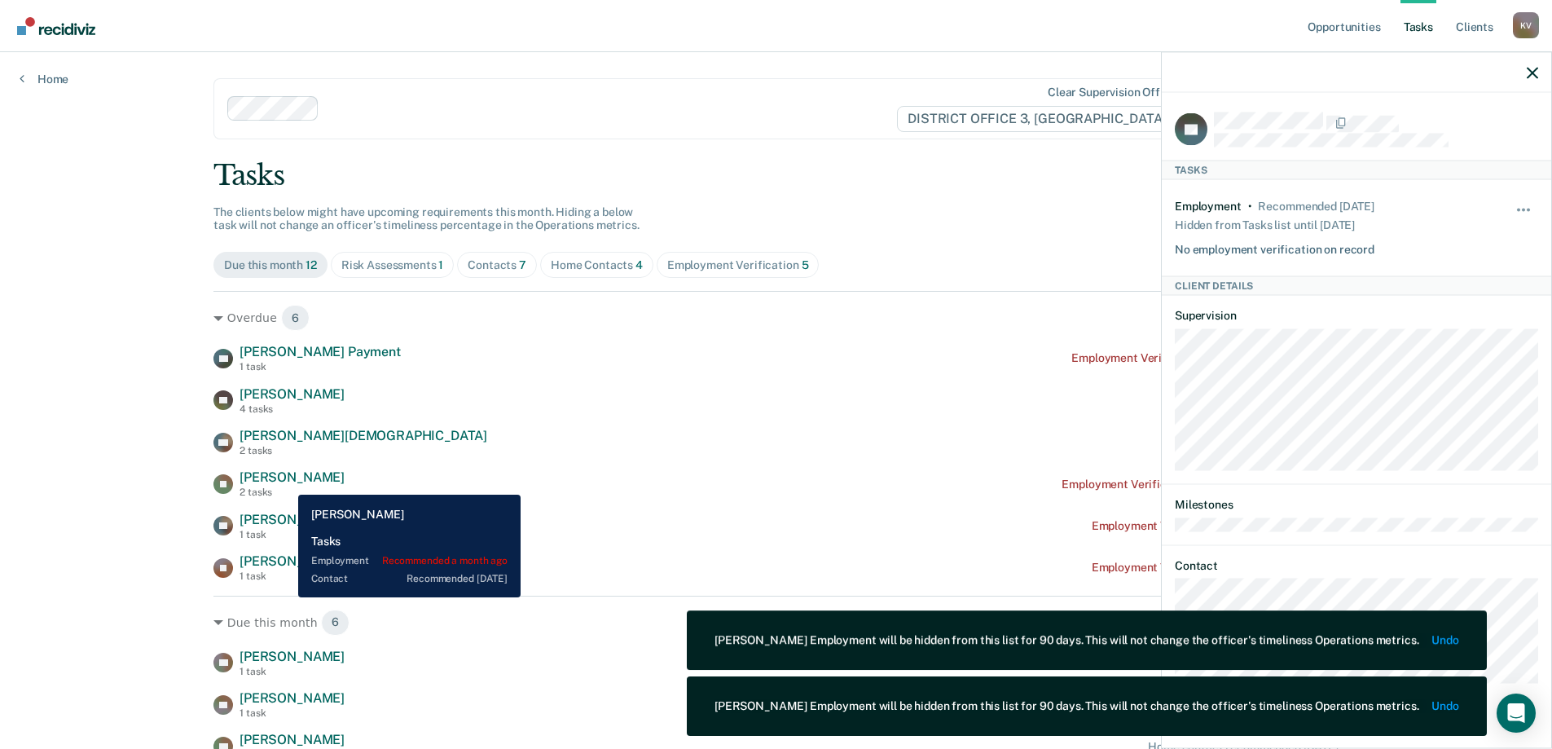
click at [286, 482] on span "[PERSON_NAME]" at bounding box center [292, 476] width 105 height 15
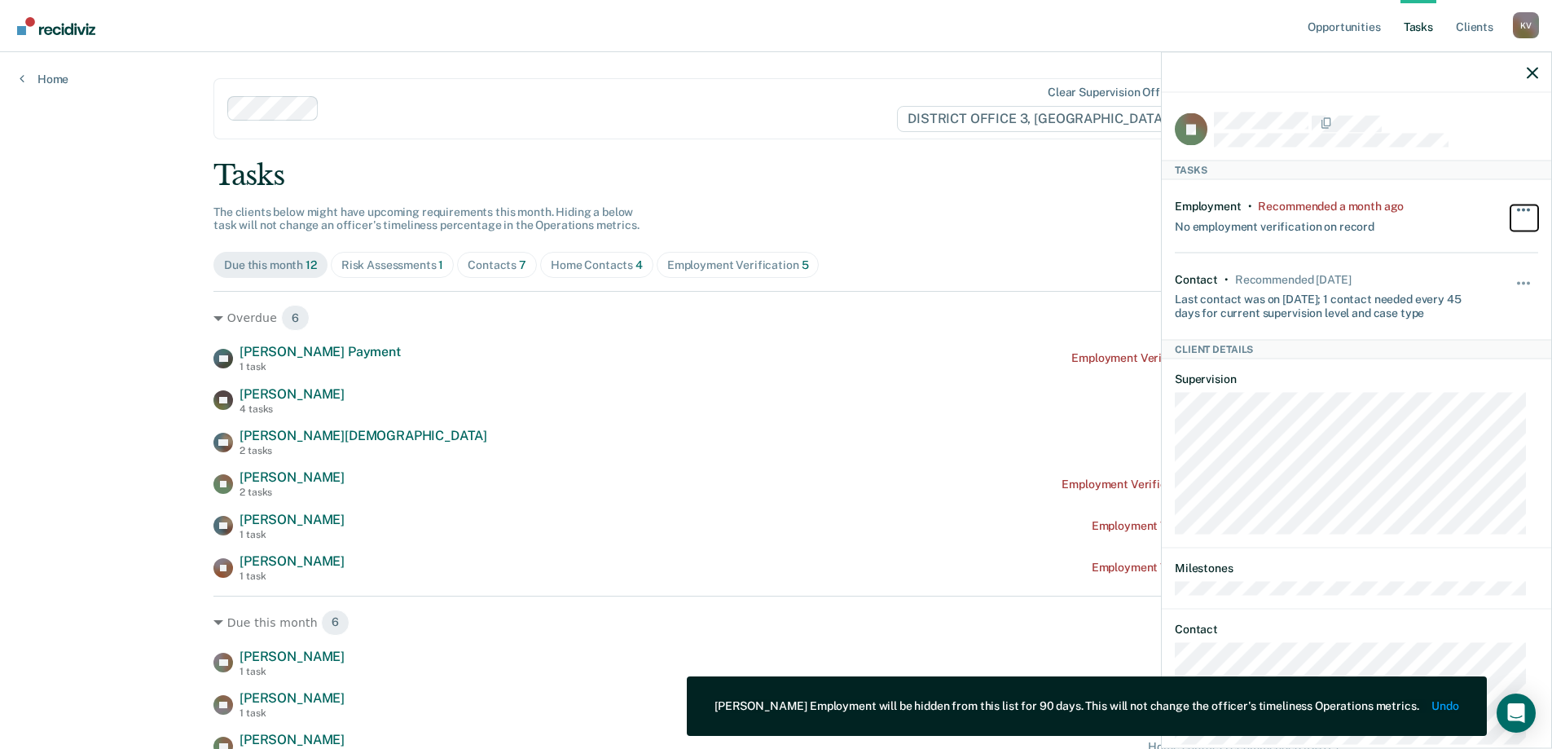
click at [1520, 207] on button "button" at bounding box center [1525, 218] width 28 height 26
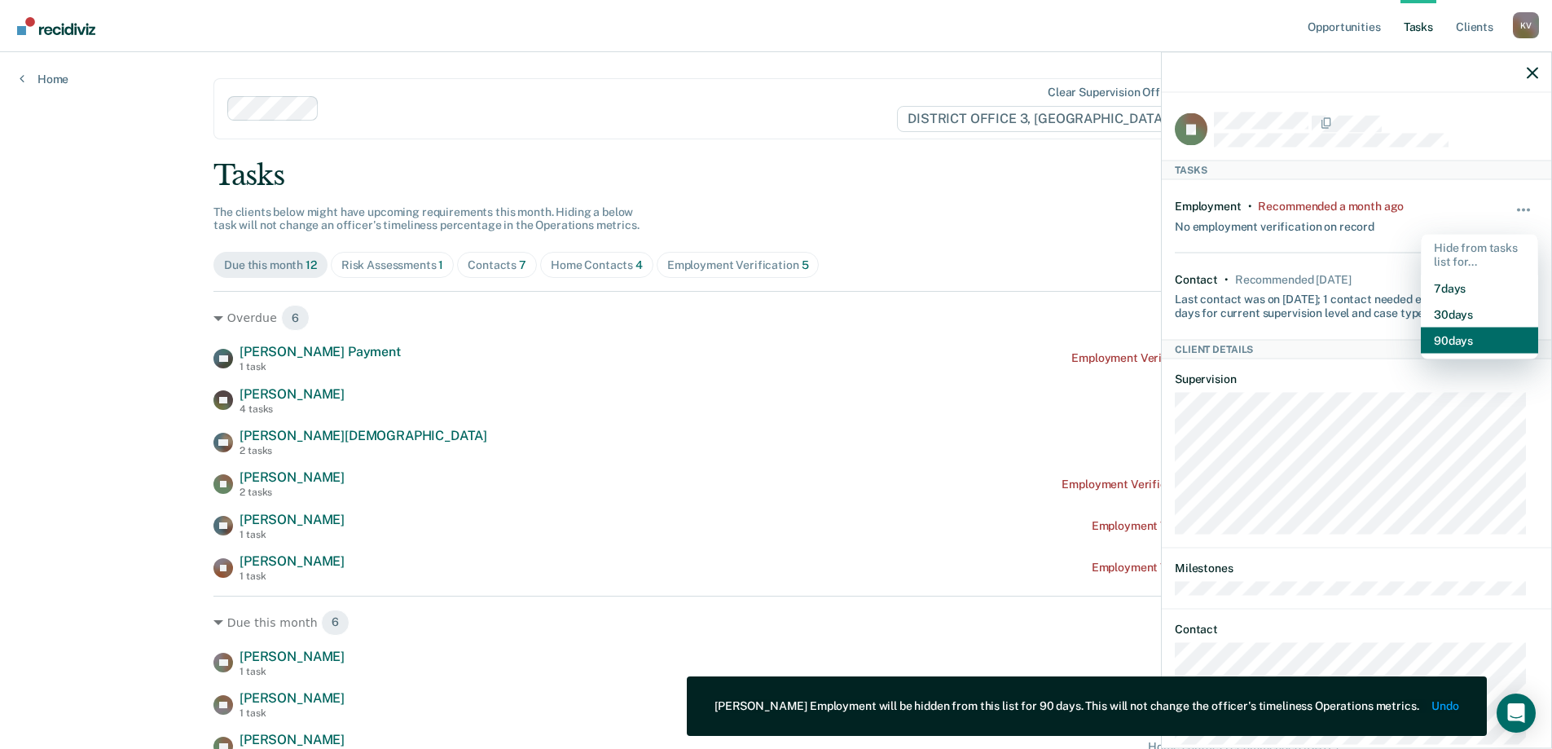
click at [1478, 332] on button "90 days" at bounding box center [1479, 340] width 117 height 26
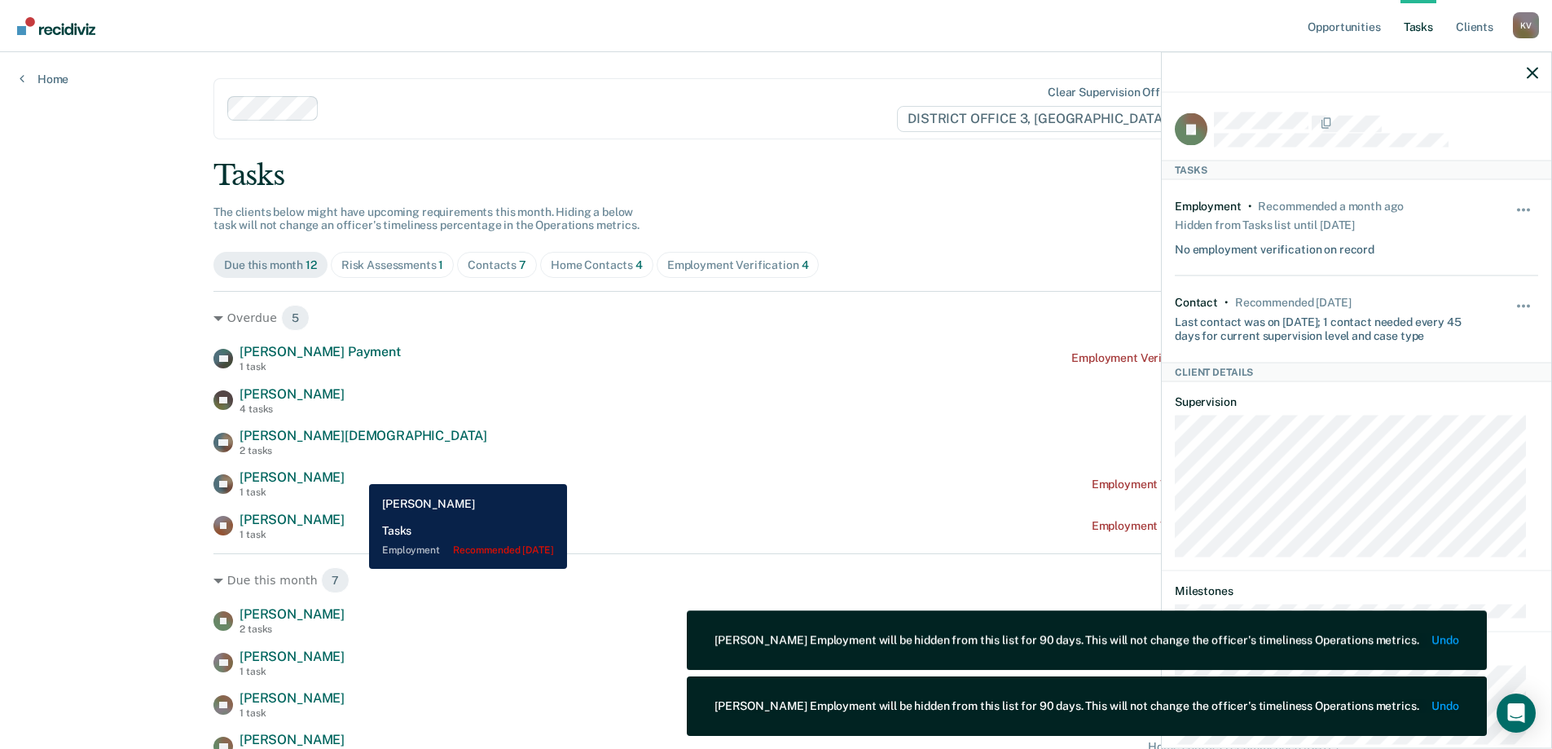
click at [357, 472] on div "LG [PERSON_NAME] 1 task Employment Verification recommended [DATE]" at bounding box center [775, 483] width 1125 height 29
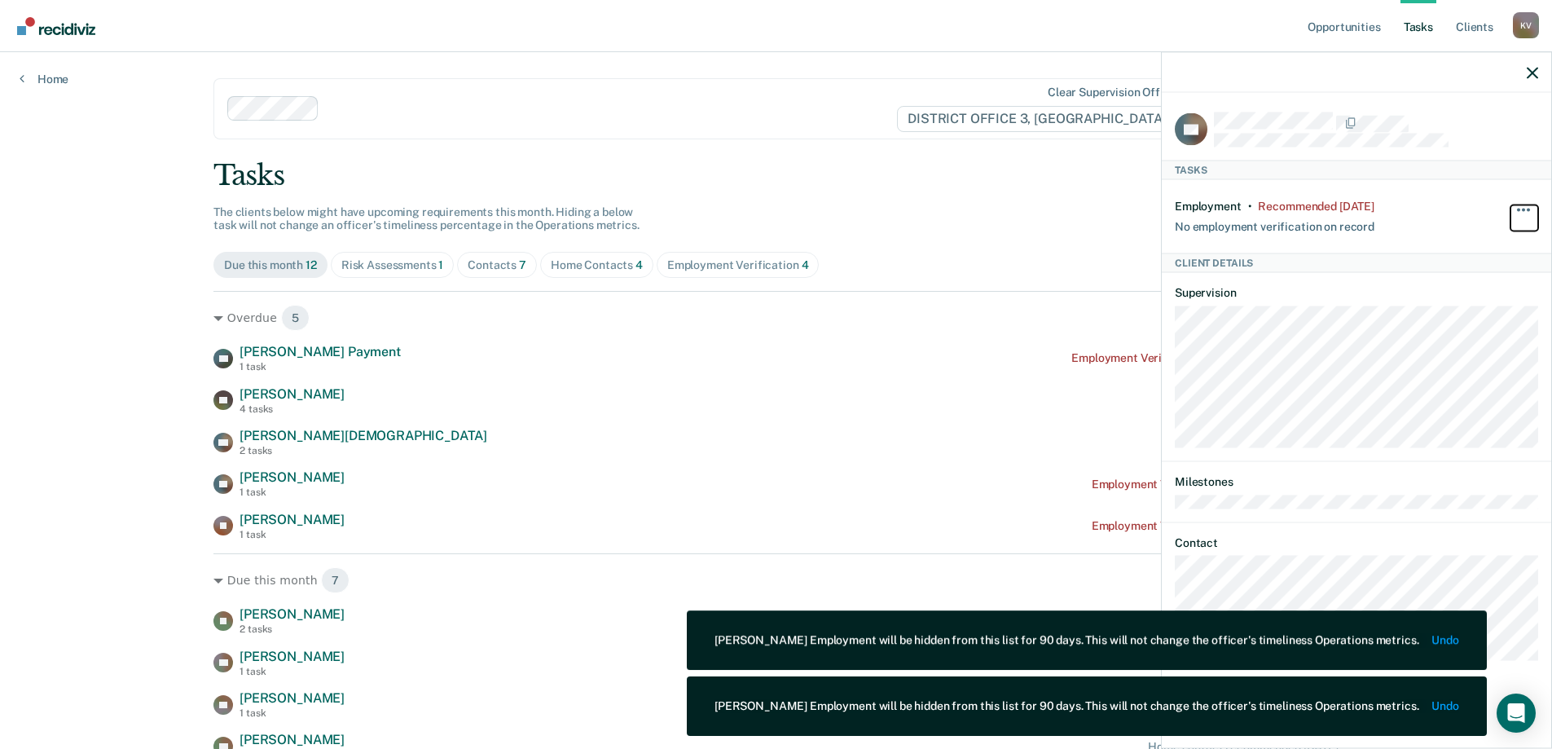
click at [1521, 205] on button "button" at bounding box center [1525, 218] width 28 height 26
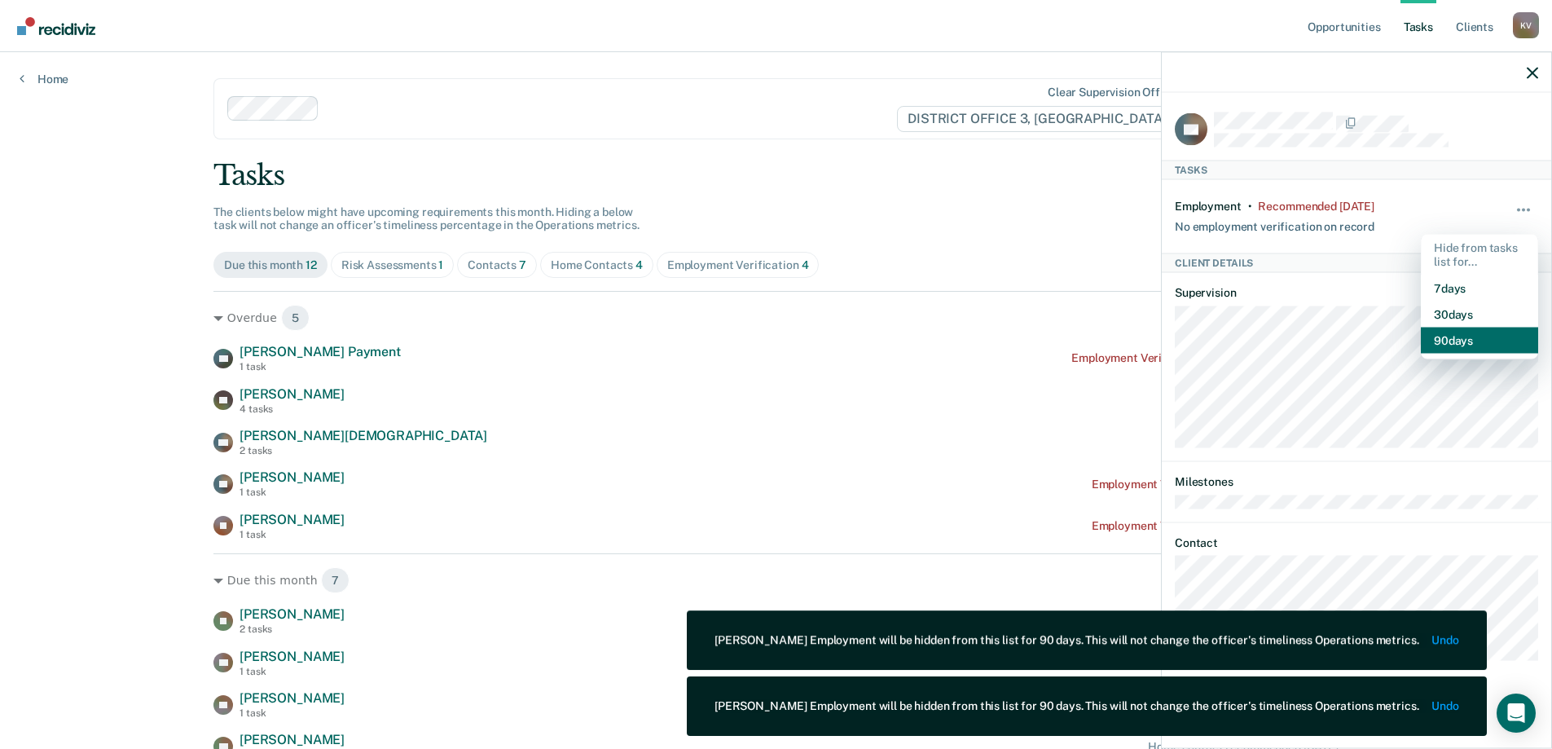
click at [1508, 332] on button "90 days" at bounding box center [1479, 340] width 117 height 26
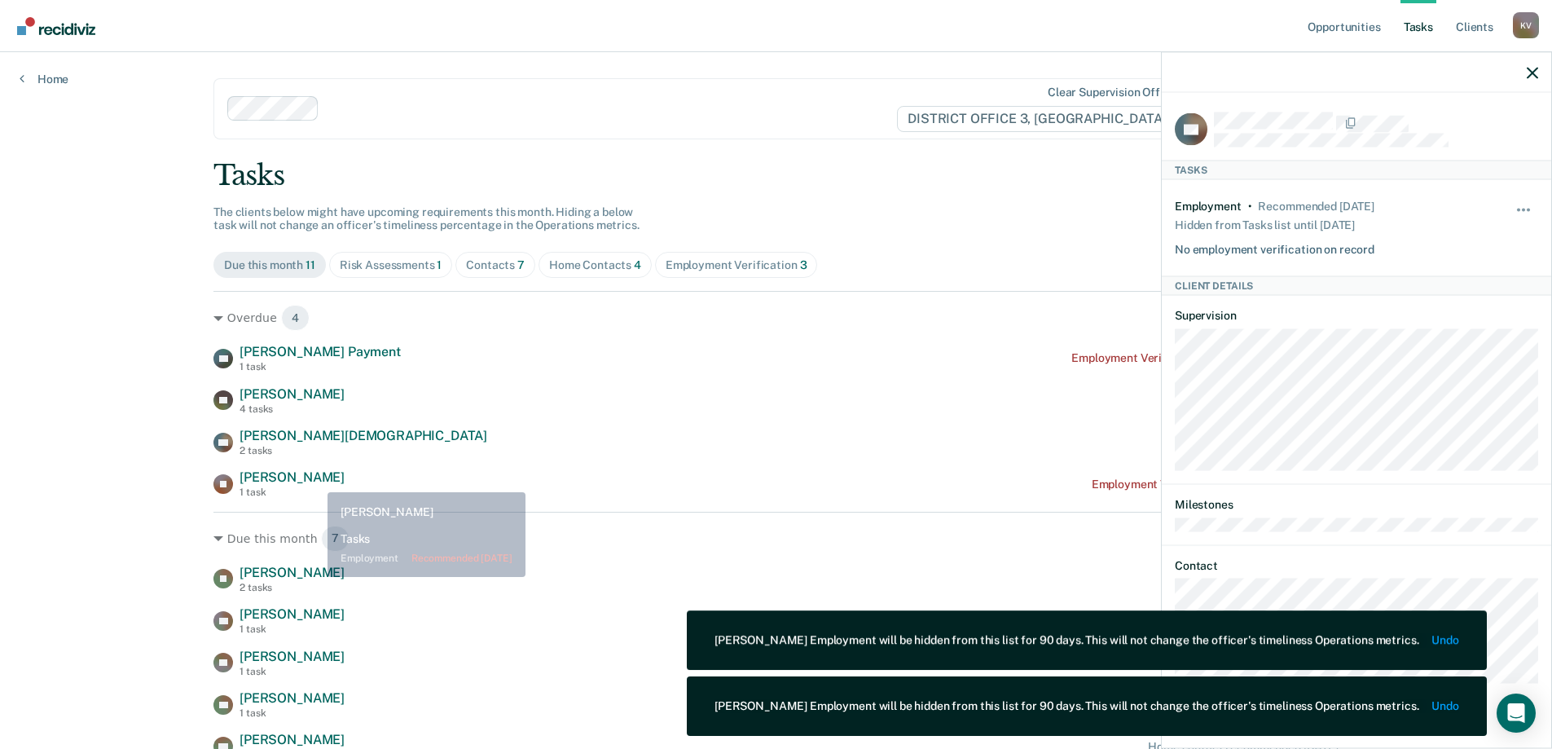
click at [315, 480] on span "[PERSON_NAME]" at bounding box center [292, 476] width 105 height 15
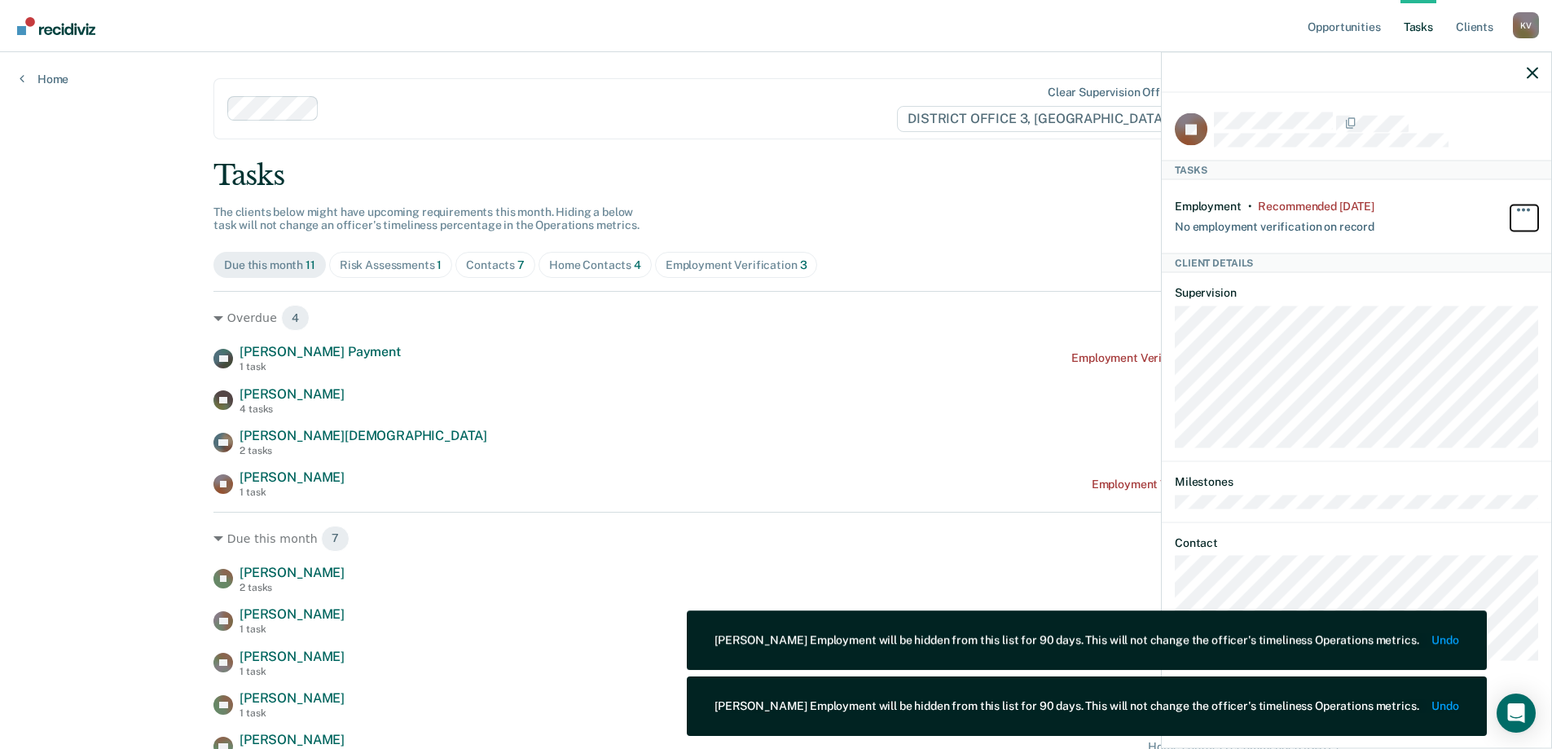
click at [1528, 212] on button "button" at bounding box center [1525, 218] width 28 height 26
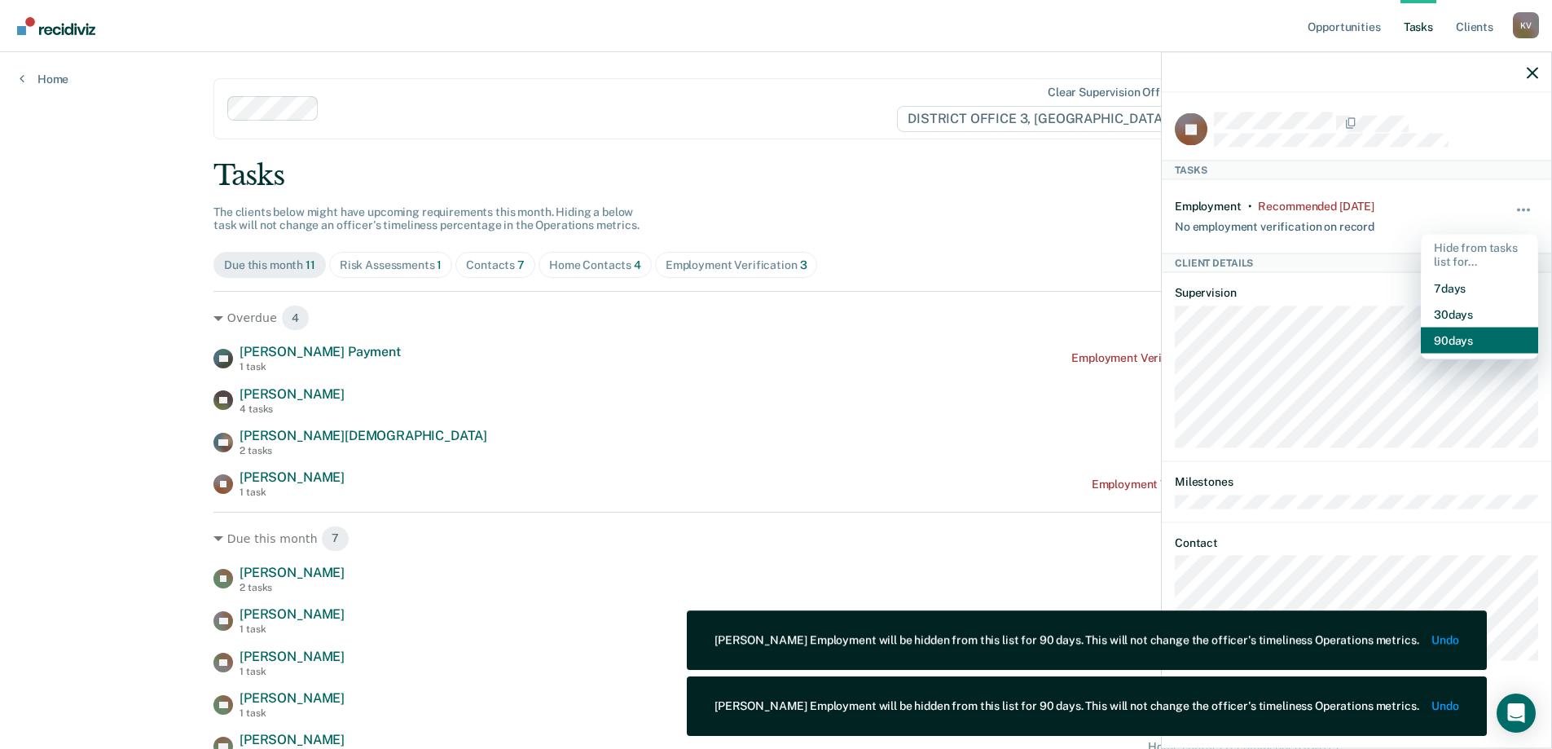
click at [1481, 331] on button "90 days" at bounding box center [1479, 340] width 117 height 26
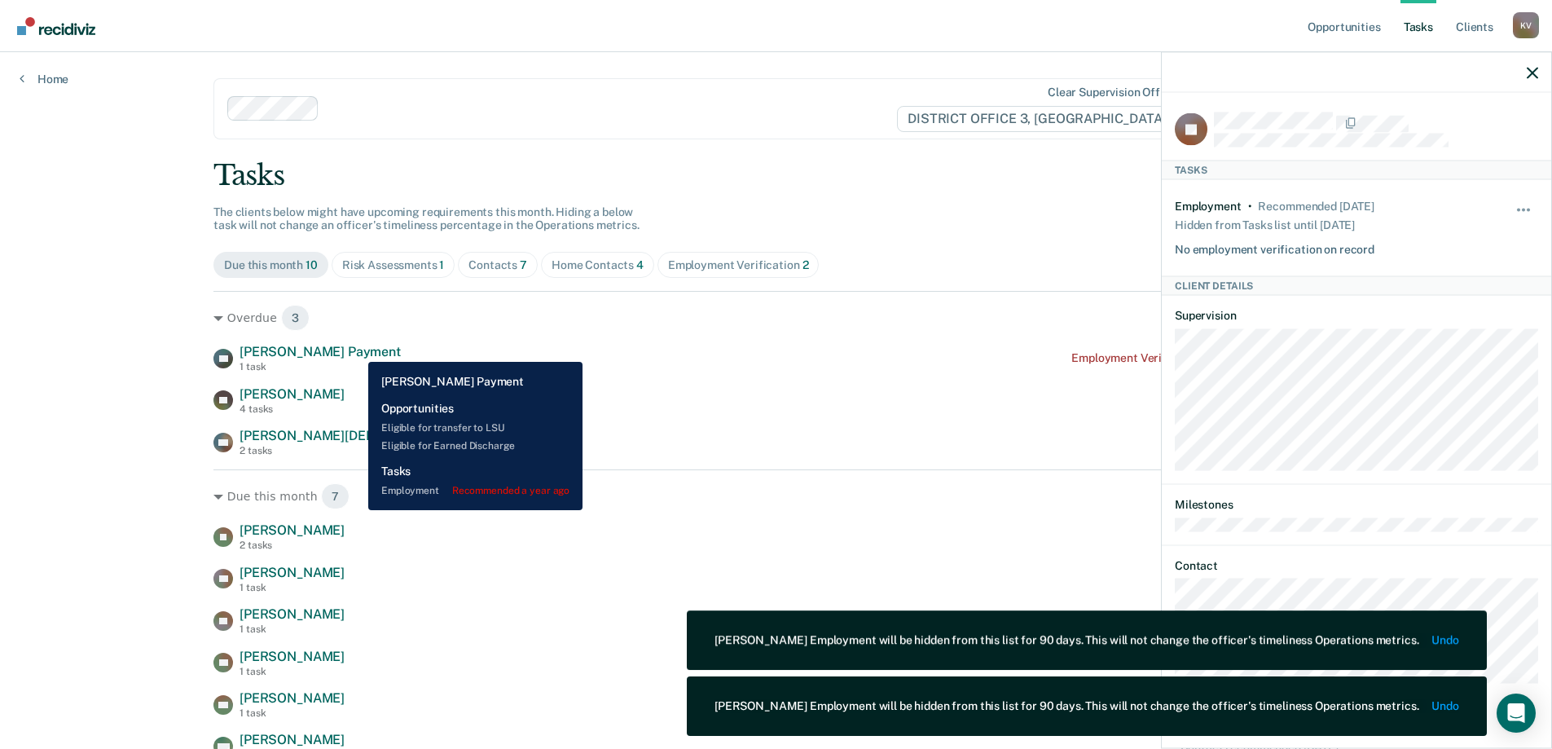
click at [354, 350] on div "[PERSON_NAME] Payment 1 task Employment Verification recommended a year ago" at bounding box center [775, 358] width 1125 height 29
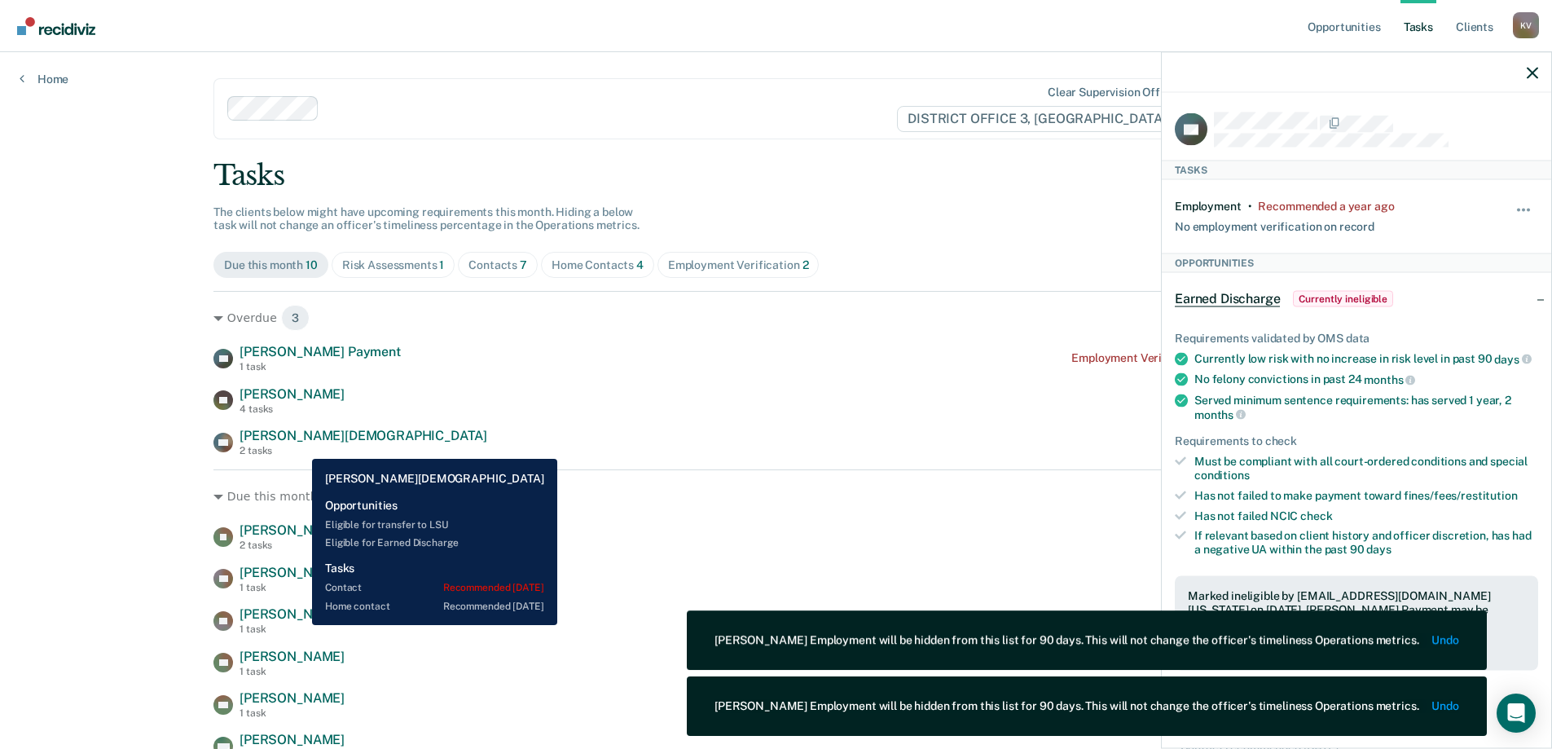
click at [300, 447] on div "2 tasks" at bounding box center [364, 450] width 248 height 11
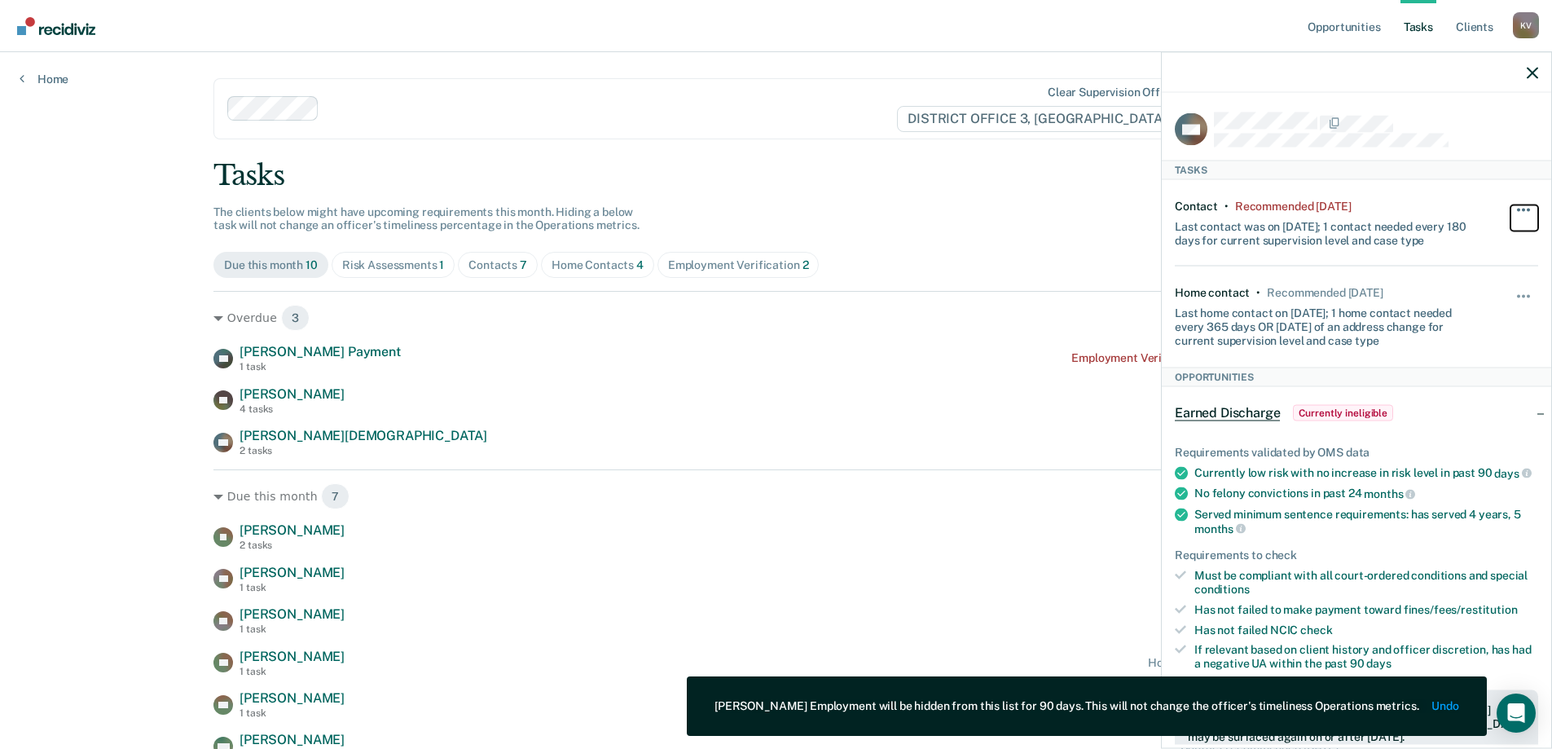
click at [1517, 209] on span "button" at bounding box center [1518, 209] width 3 height 3
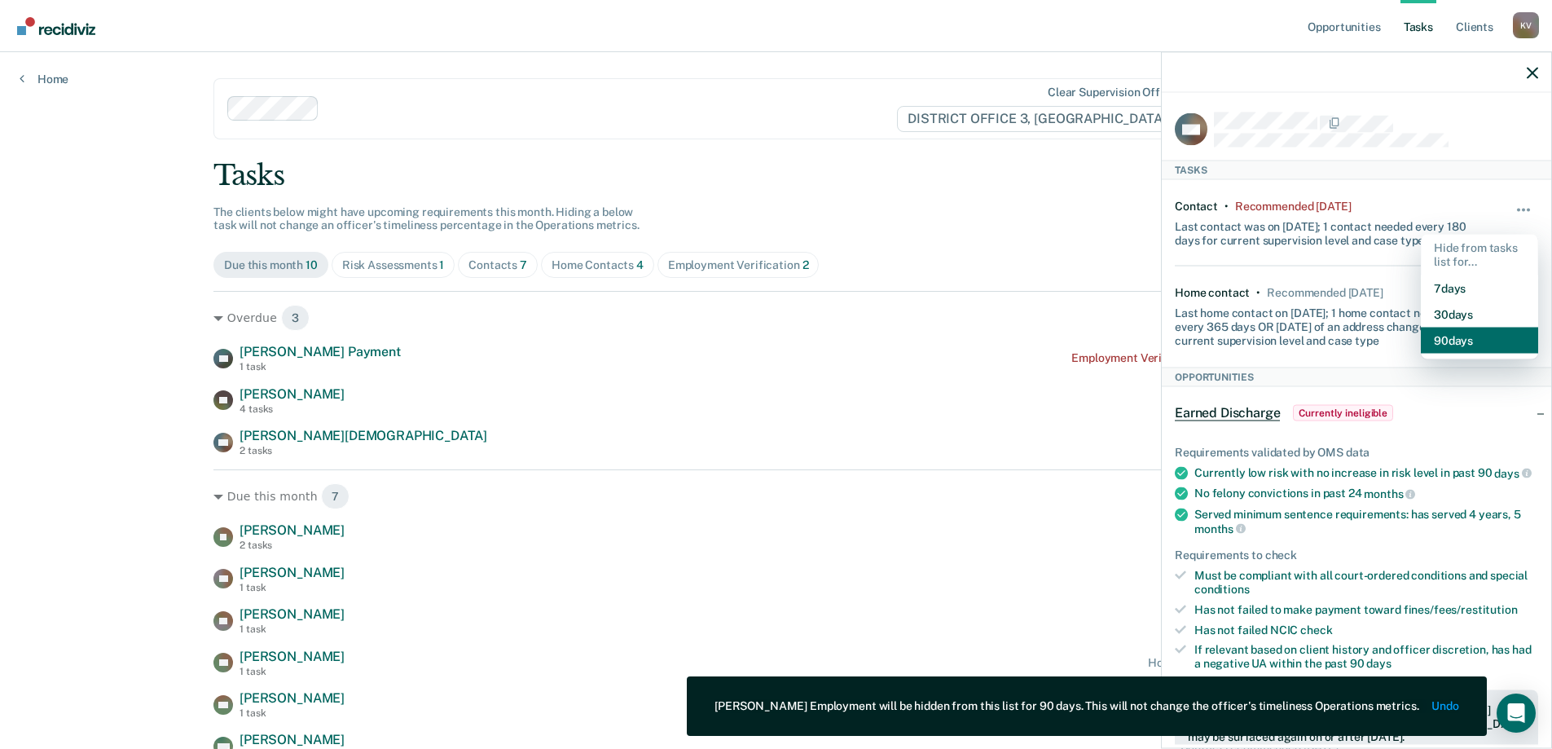
click at [1477, 328] on button "90 days" at bounding box center [1479, 340] width 117 height 26
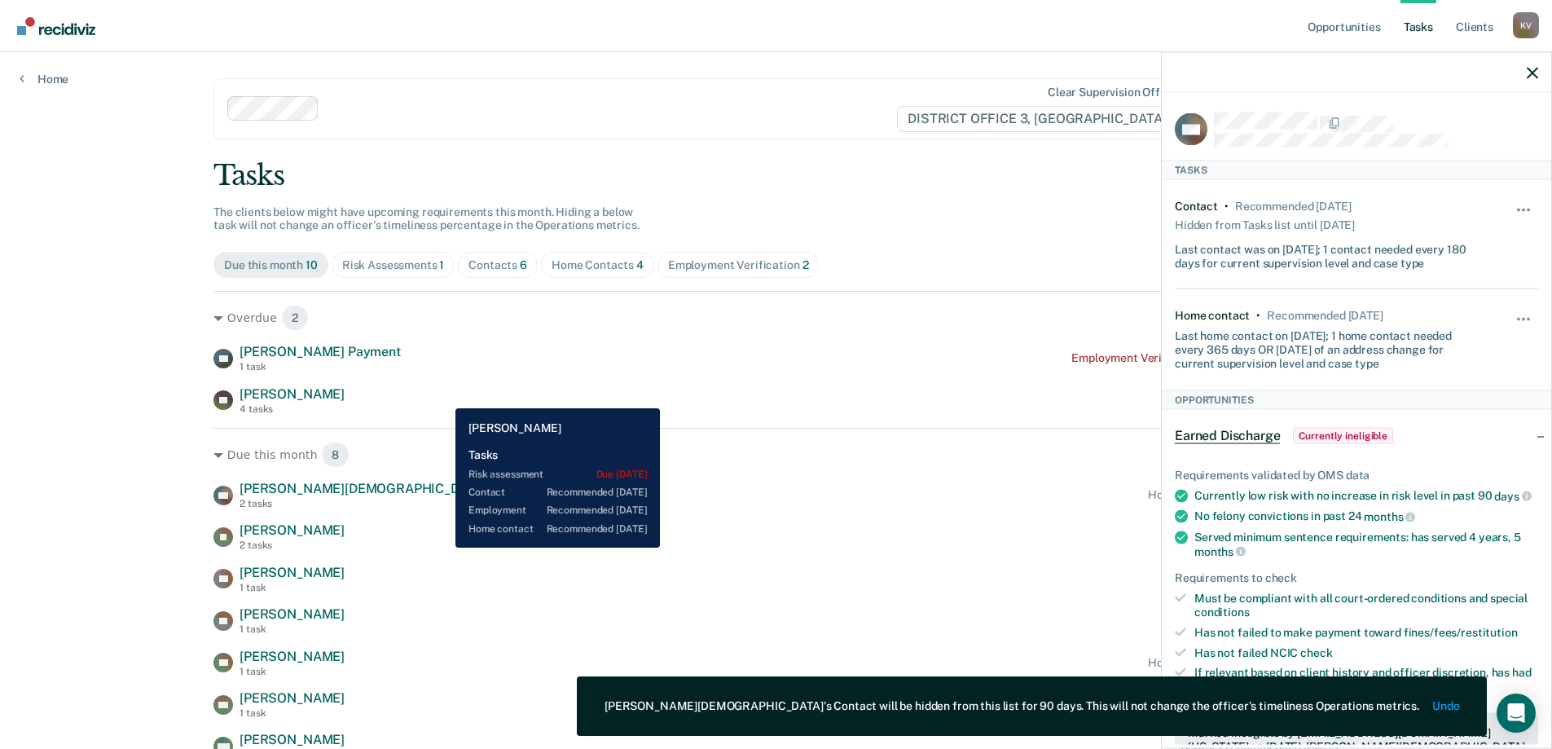
click at [443, 396] on div "KP [PERSON_NAME] 4 tasks Risk assessment due [DATE]" at bounding box center [775, 400] width 1125 height 29
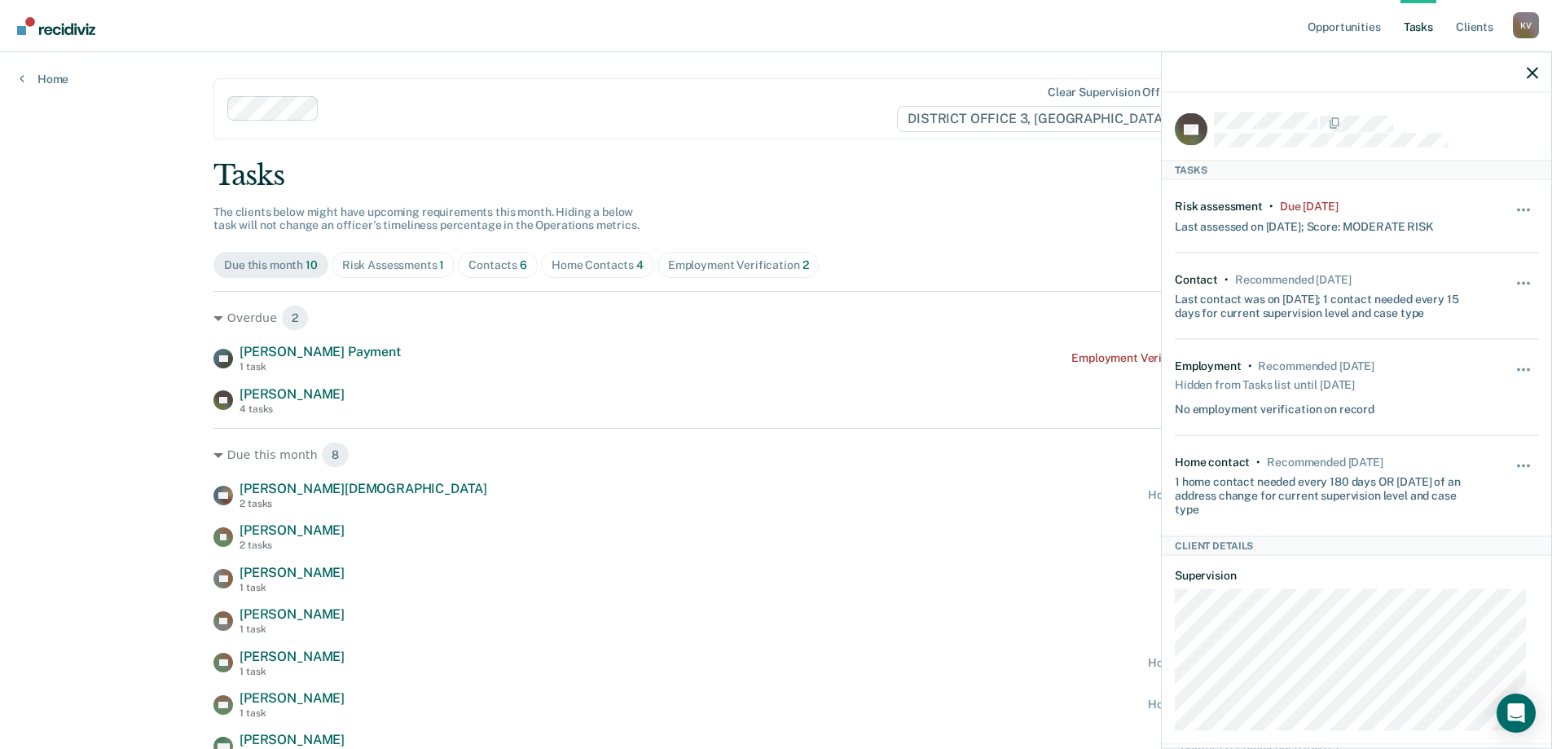
scroll to position [81, 0]
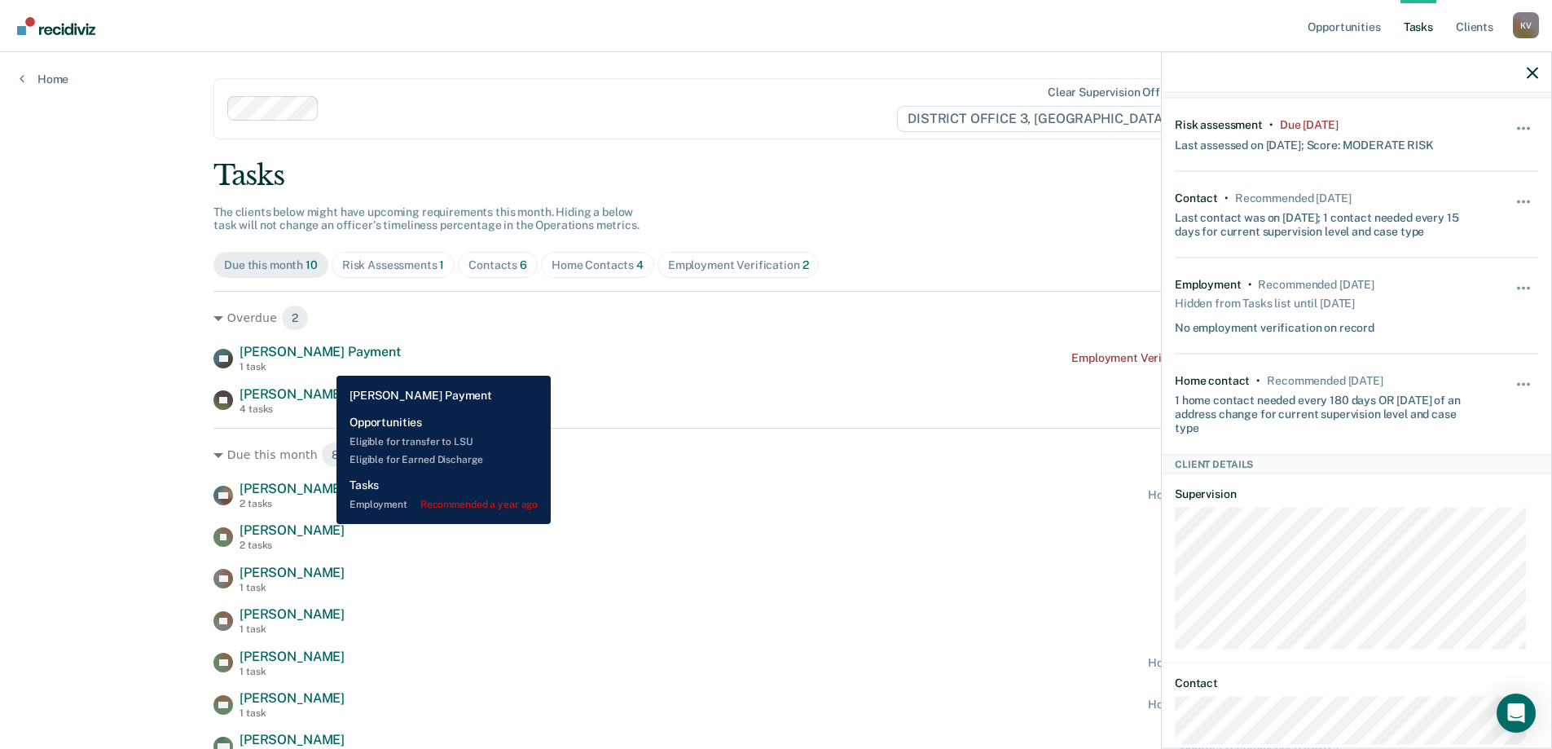
click at [324, 363] on div "1 task" at bounding box center [320, 366] width 161 height 11
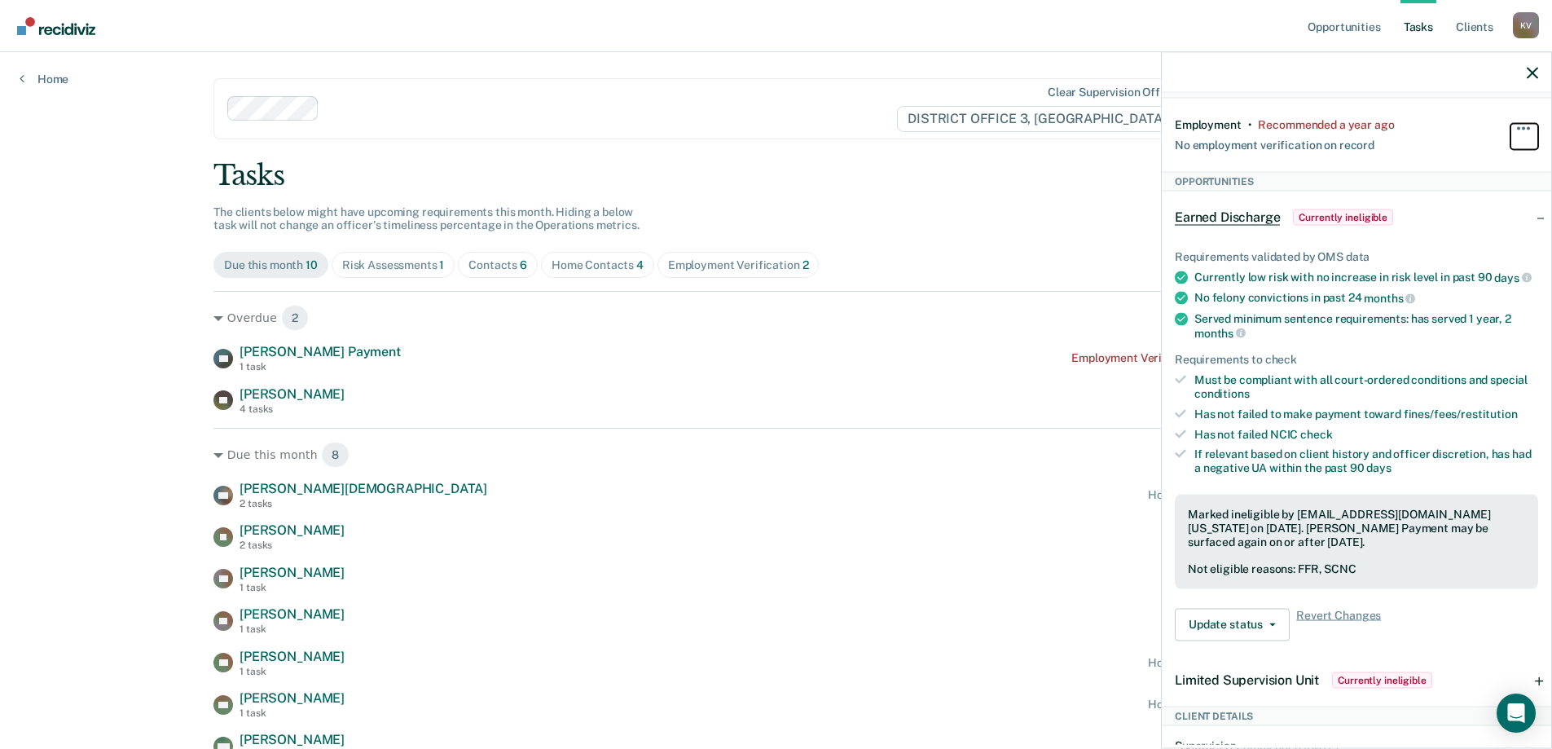
click at [1516, 134] on button "button" at bounding box center [1525, 136] width 28 height 26
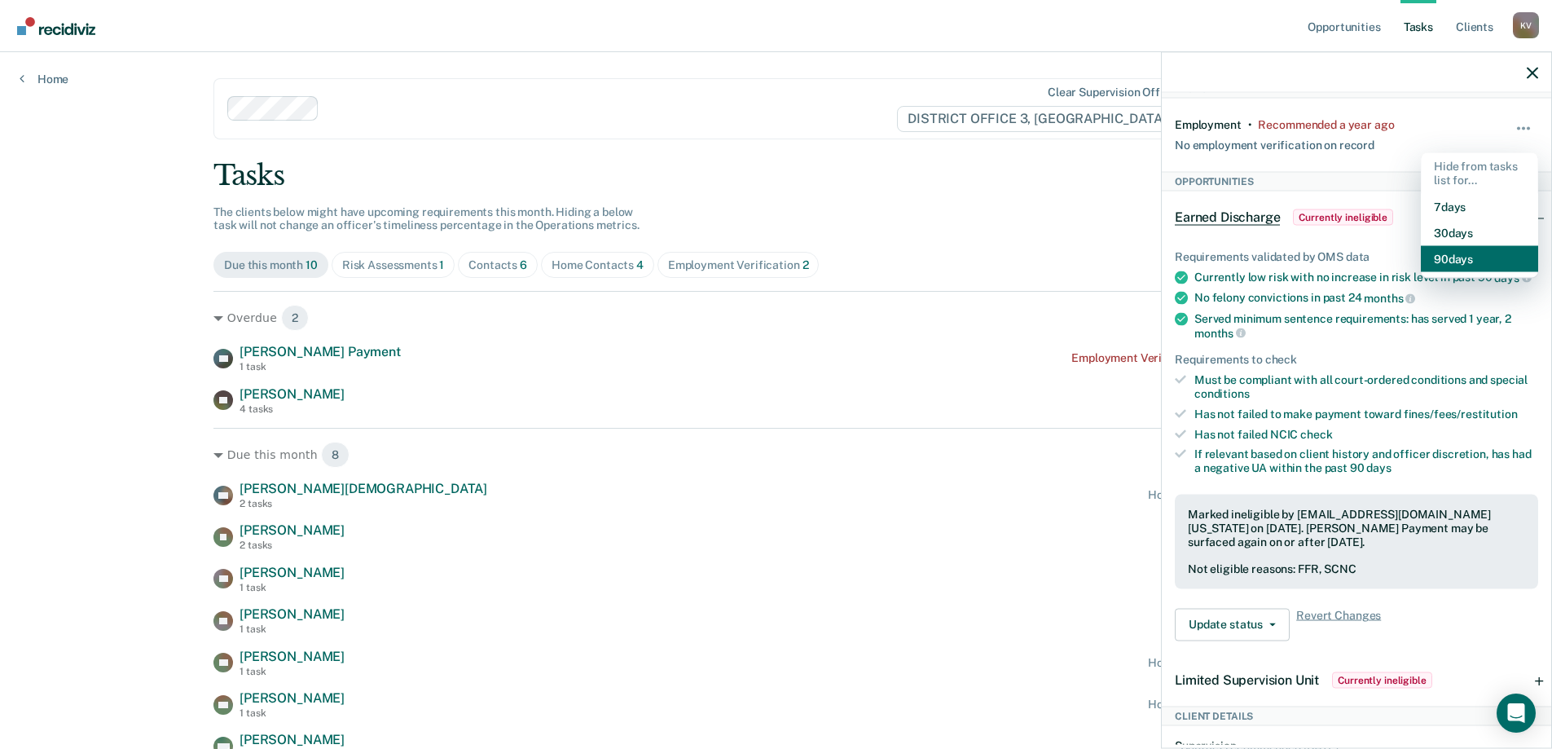
click at [1479, 260] on button "90 days" at bounding box center [1479, 258] width 117 height 26
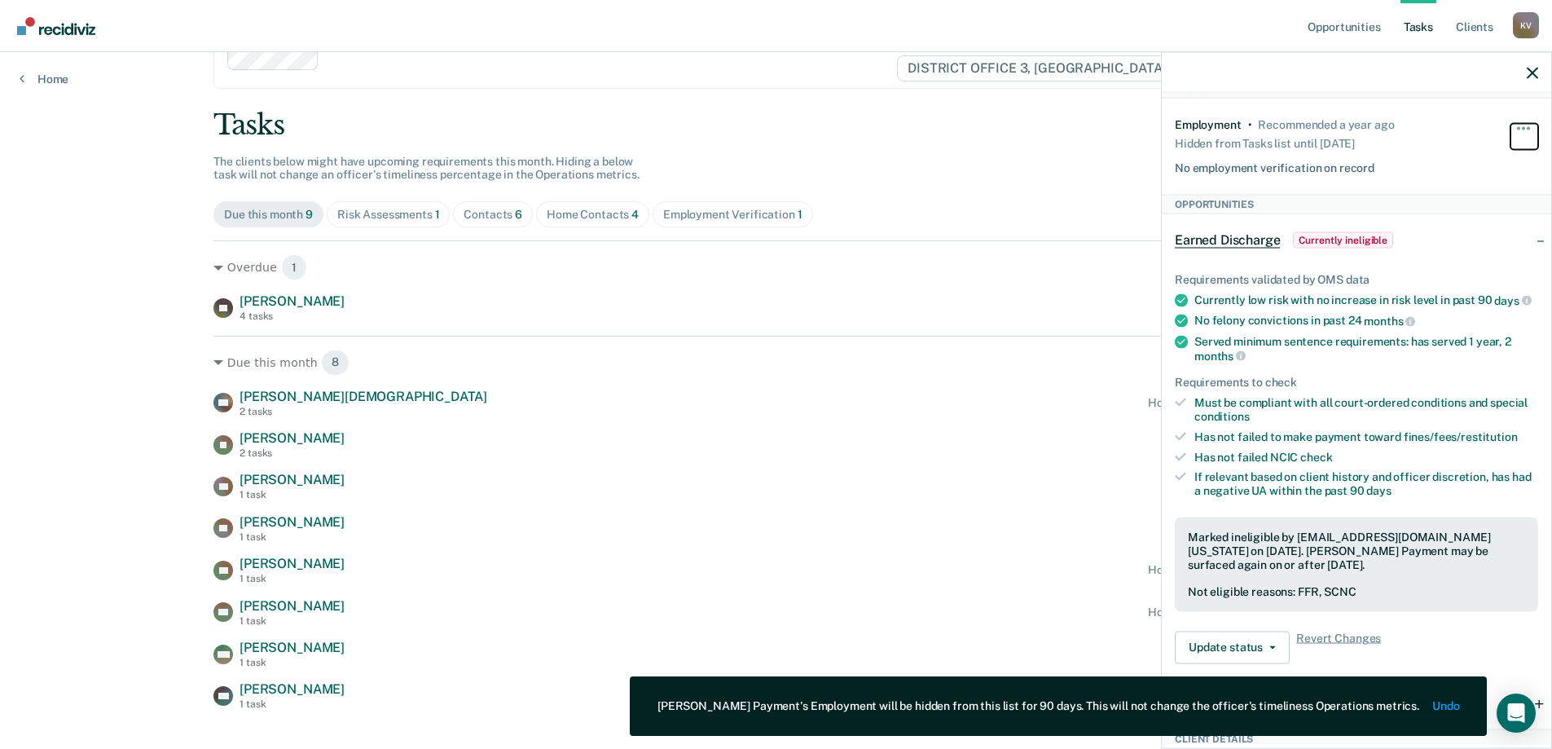
scroll to position [77, 0]
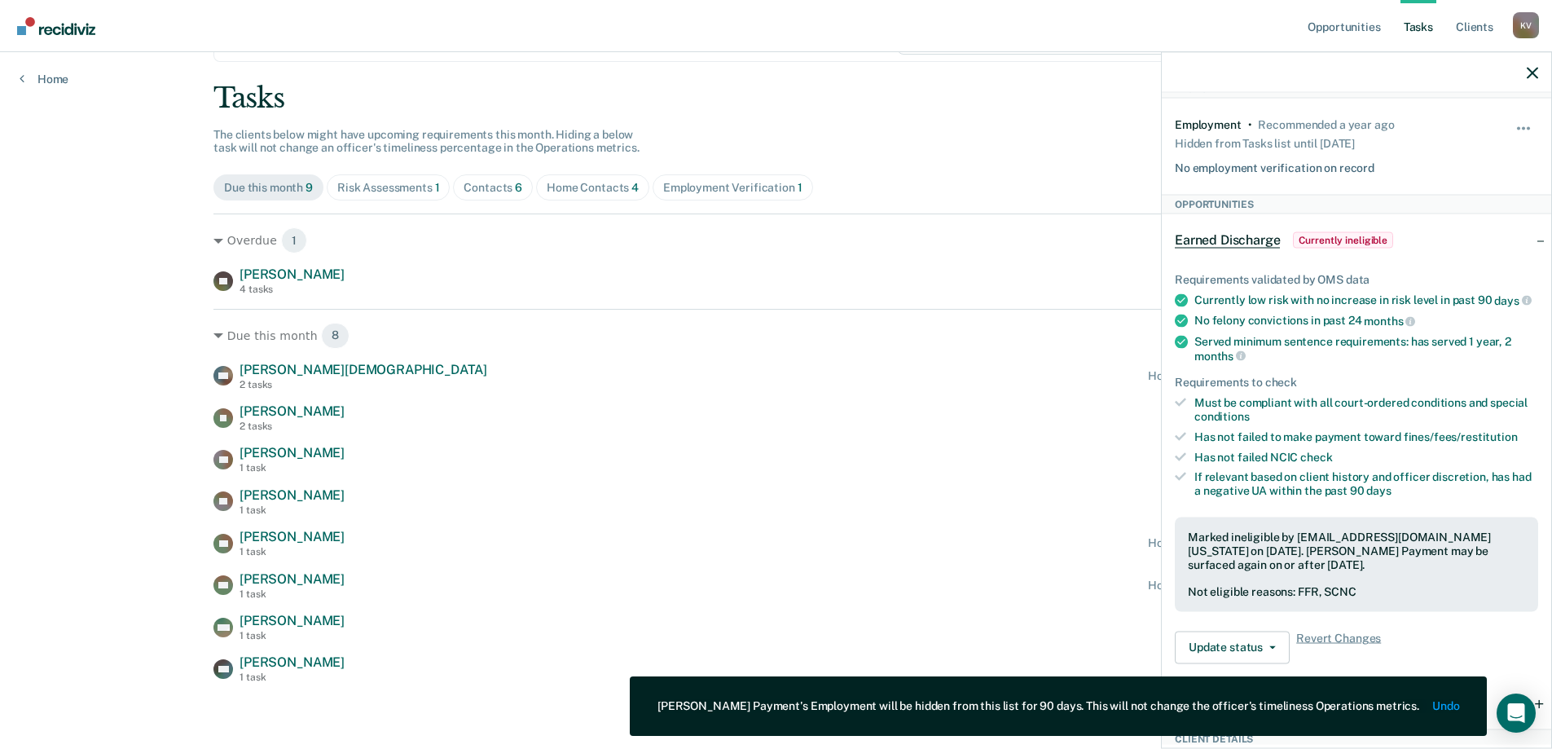
click at [705, 183] on div "Employment Verification 1" at bounding box center [732, 188] width 139 height 14
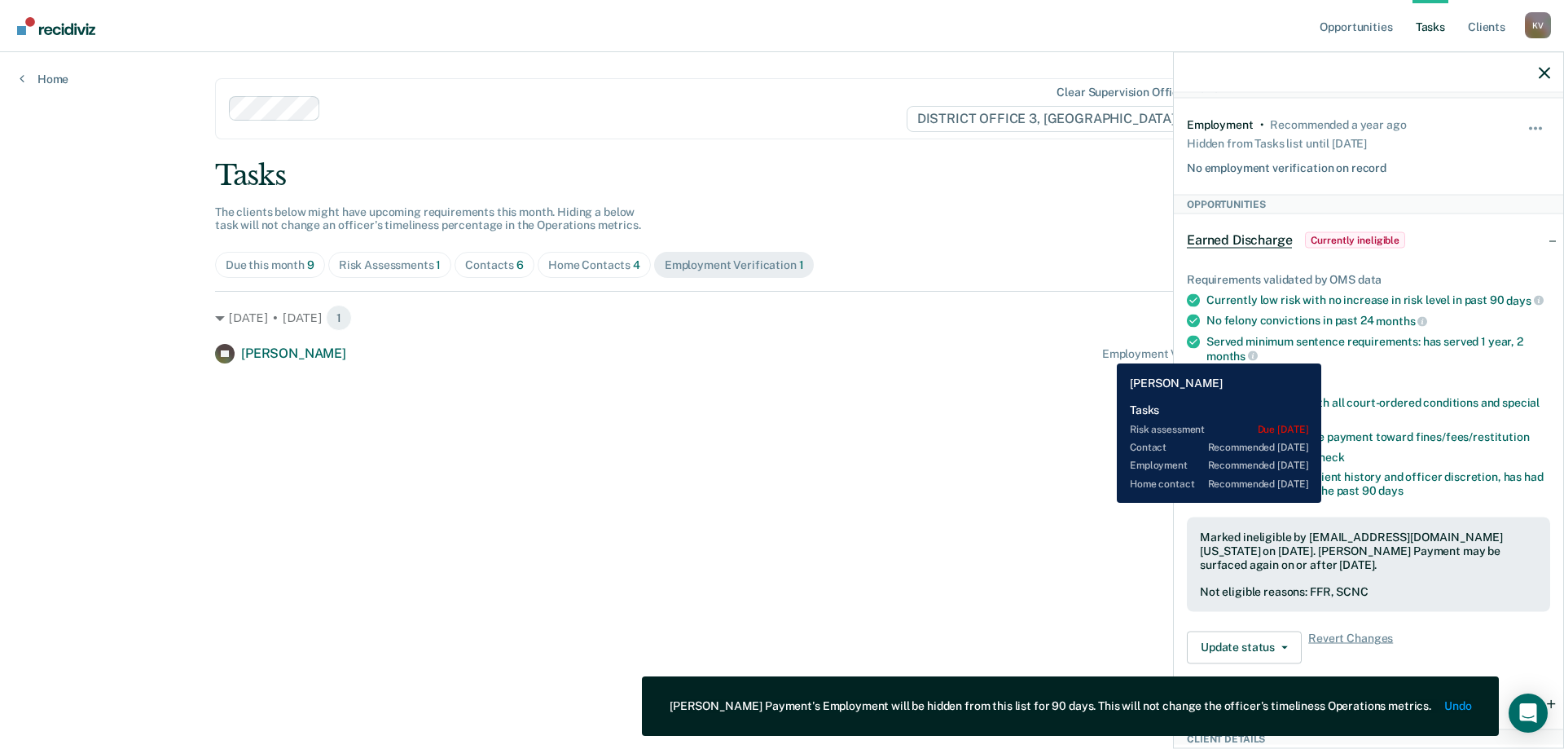
click at [1105, 351] on div "Employment Verification recommended [DATE]" at bounding box center [1225, 354] width 247 height 14
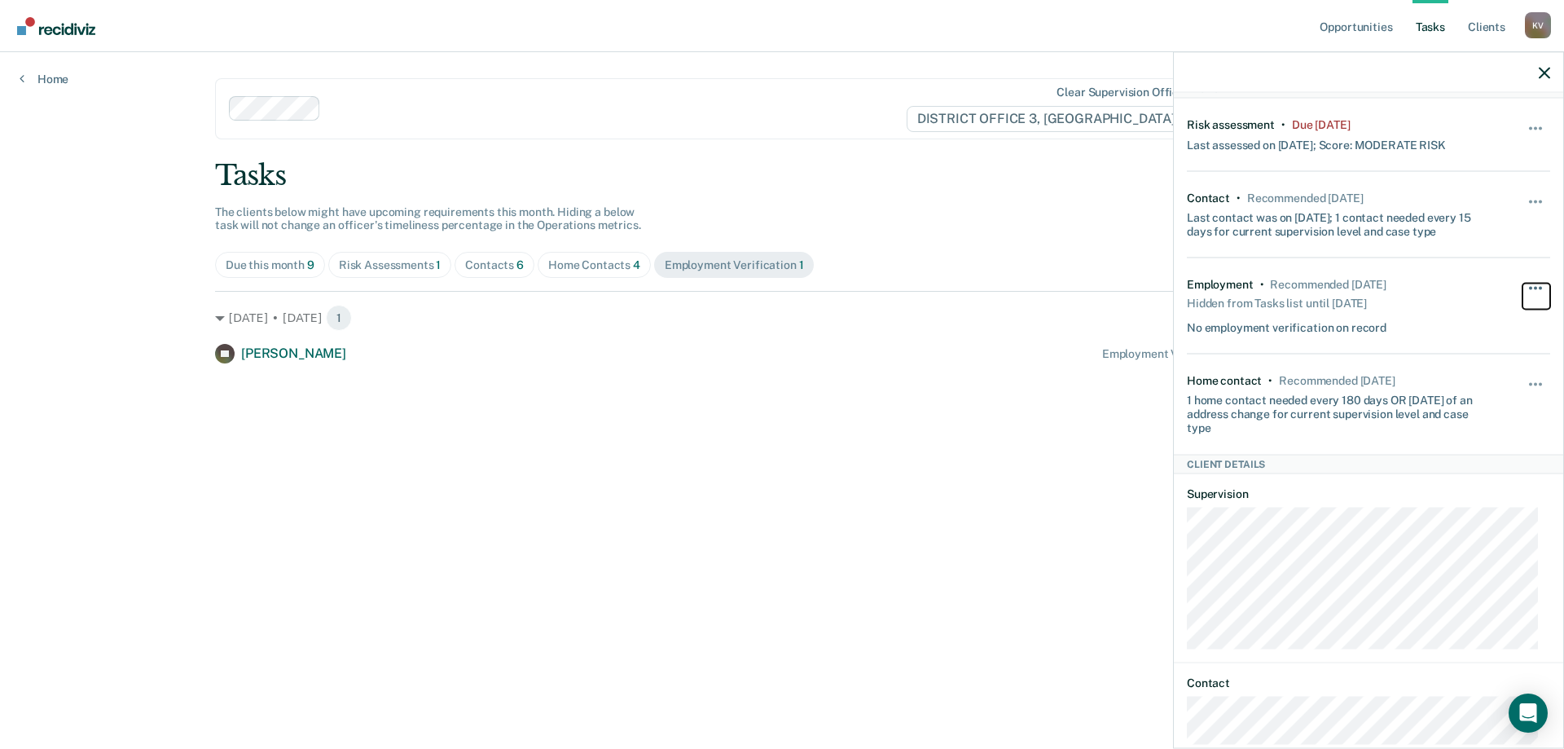
click at [1524, 292] on button "button" at bounding box center [1537, 296] width 28 height 26
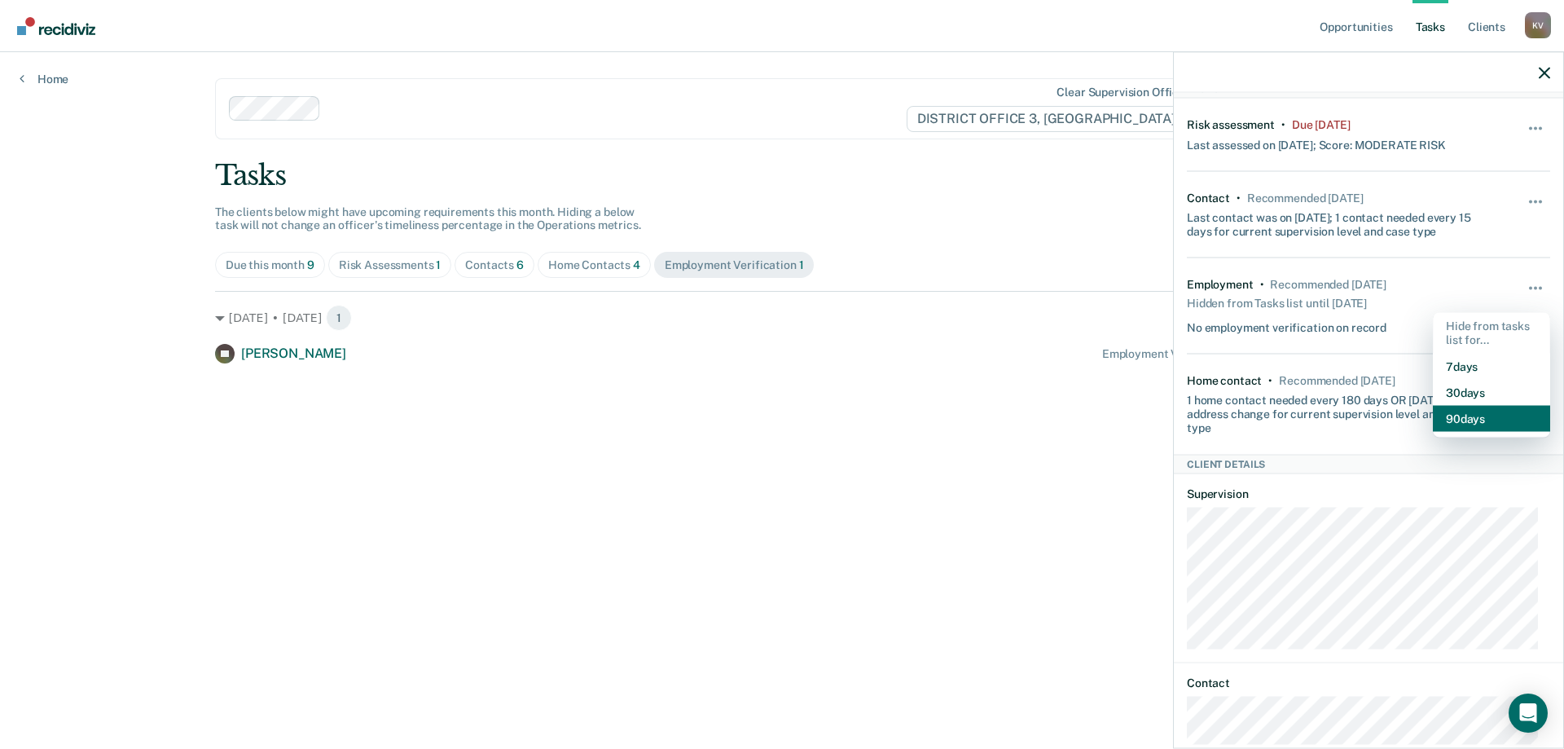
click at [1511, 417] on button "90 days" at bounding box center [1491, 418] width 117 height 26
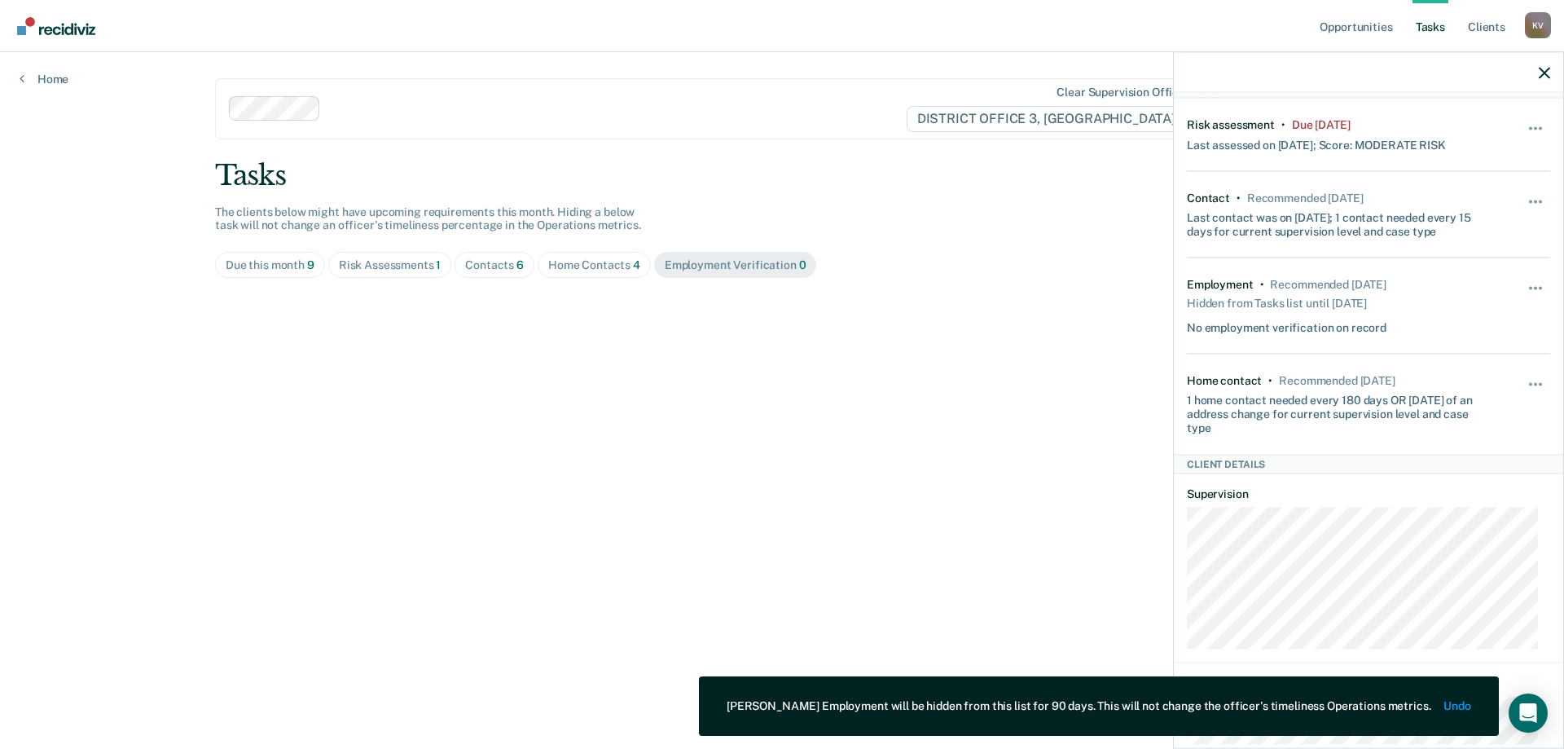
click at [838, 396] on main "Clear supervision officers DISTRICT OFFICE 3, [PERSON_NAME] Tasks The clients b…" at bounding box center [782, 381] width 1173 height 658
click at [481, 266] on div "Contacts 6" at bounding box center [494, 265] width 59 height 14
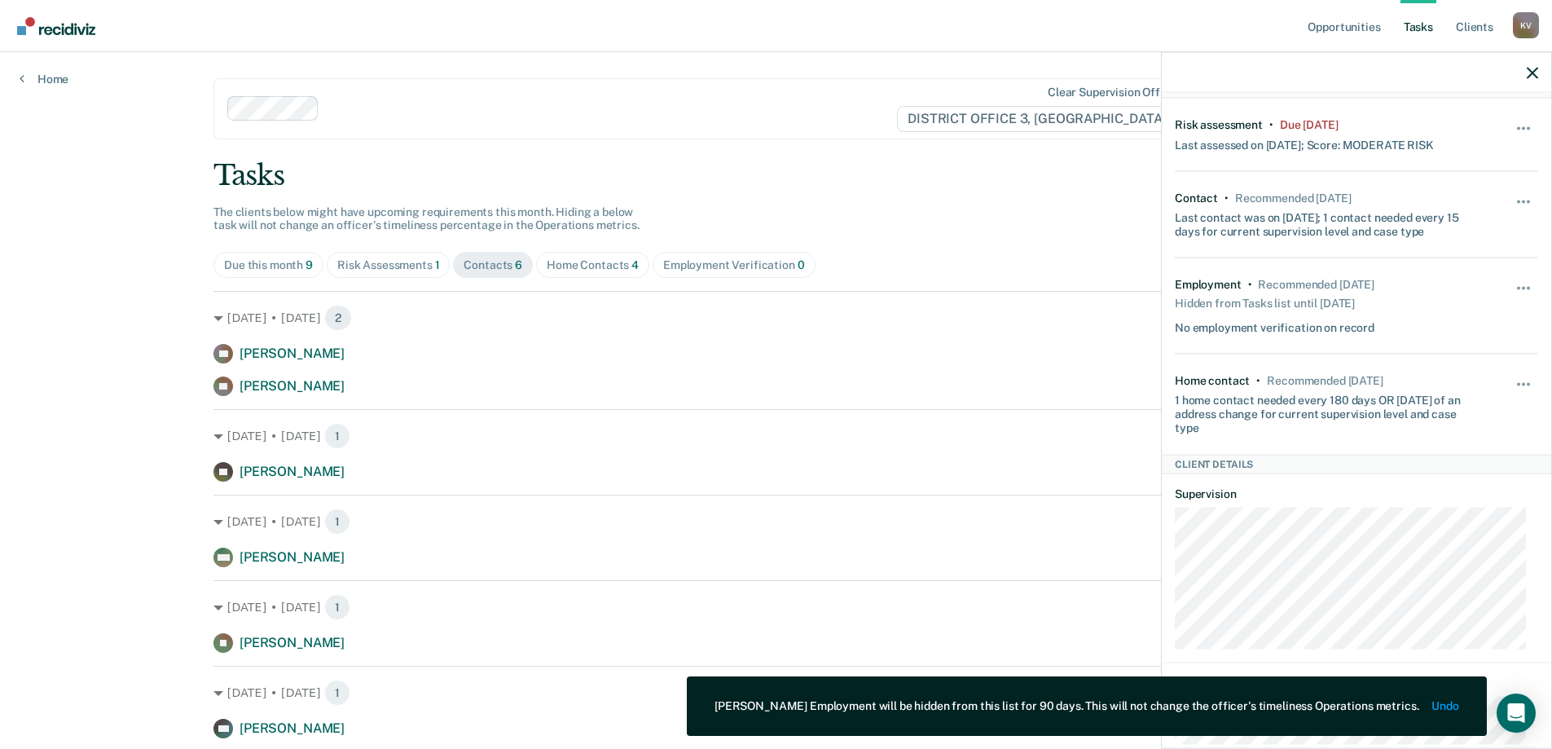
click at [394, 261] on div "Risk Assessments 1" at bounding box center [388, 265] width 103 height 14
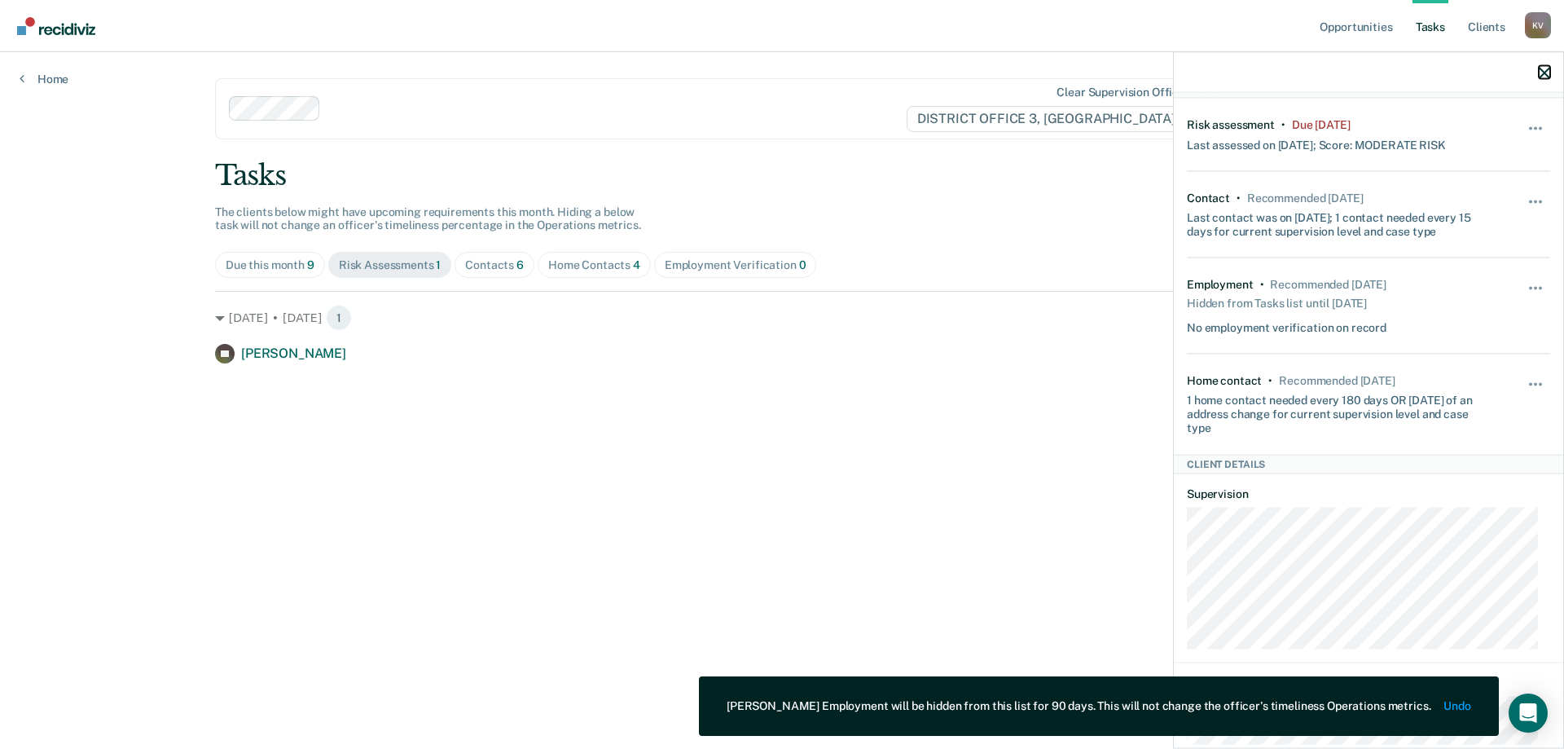
click at [1542, 73] on icon "button" at bounding box center [1544, 72] width 11 height 11
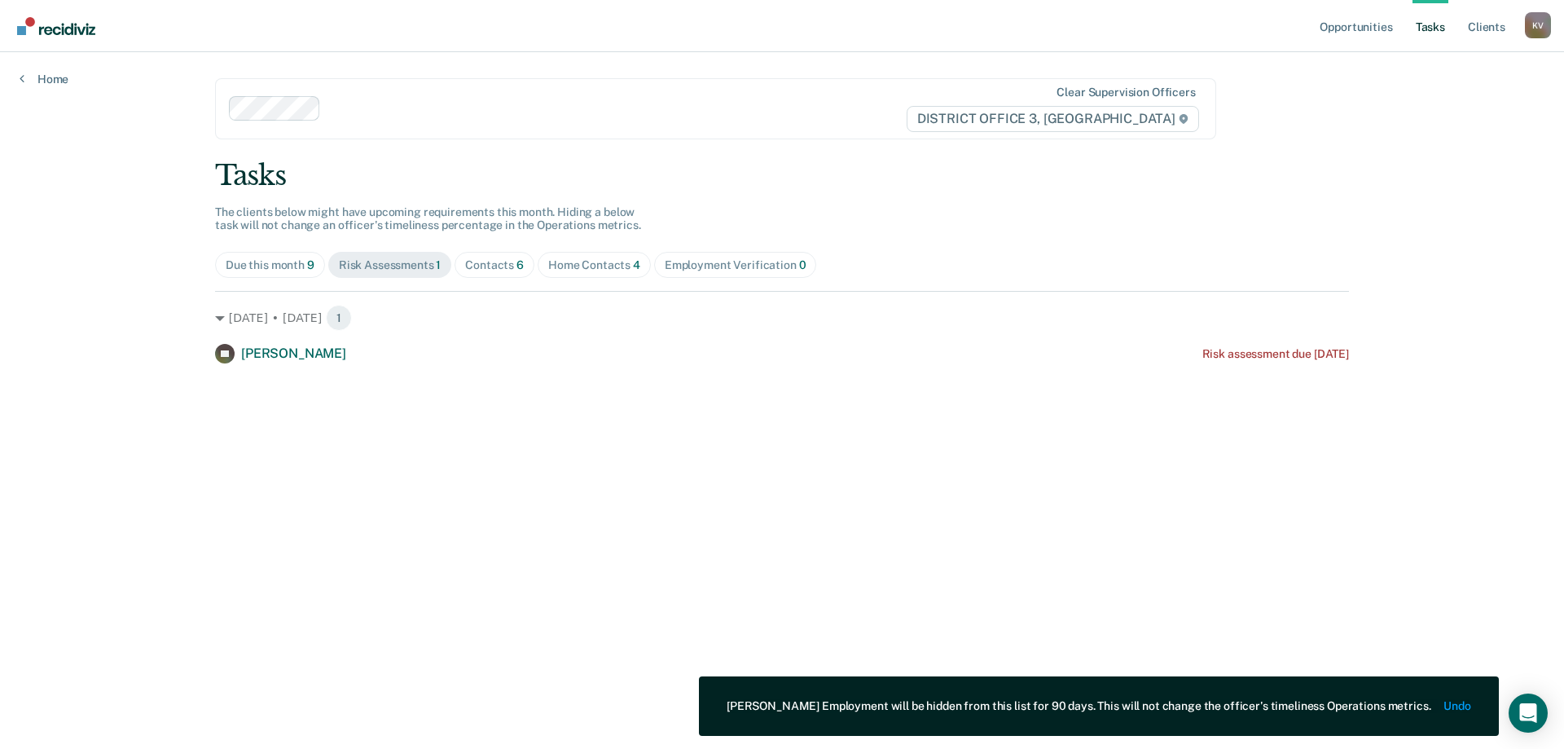
click at [503, 254] on span "Contacts 6" at bounding box center [495, 265] width 80 height 26
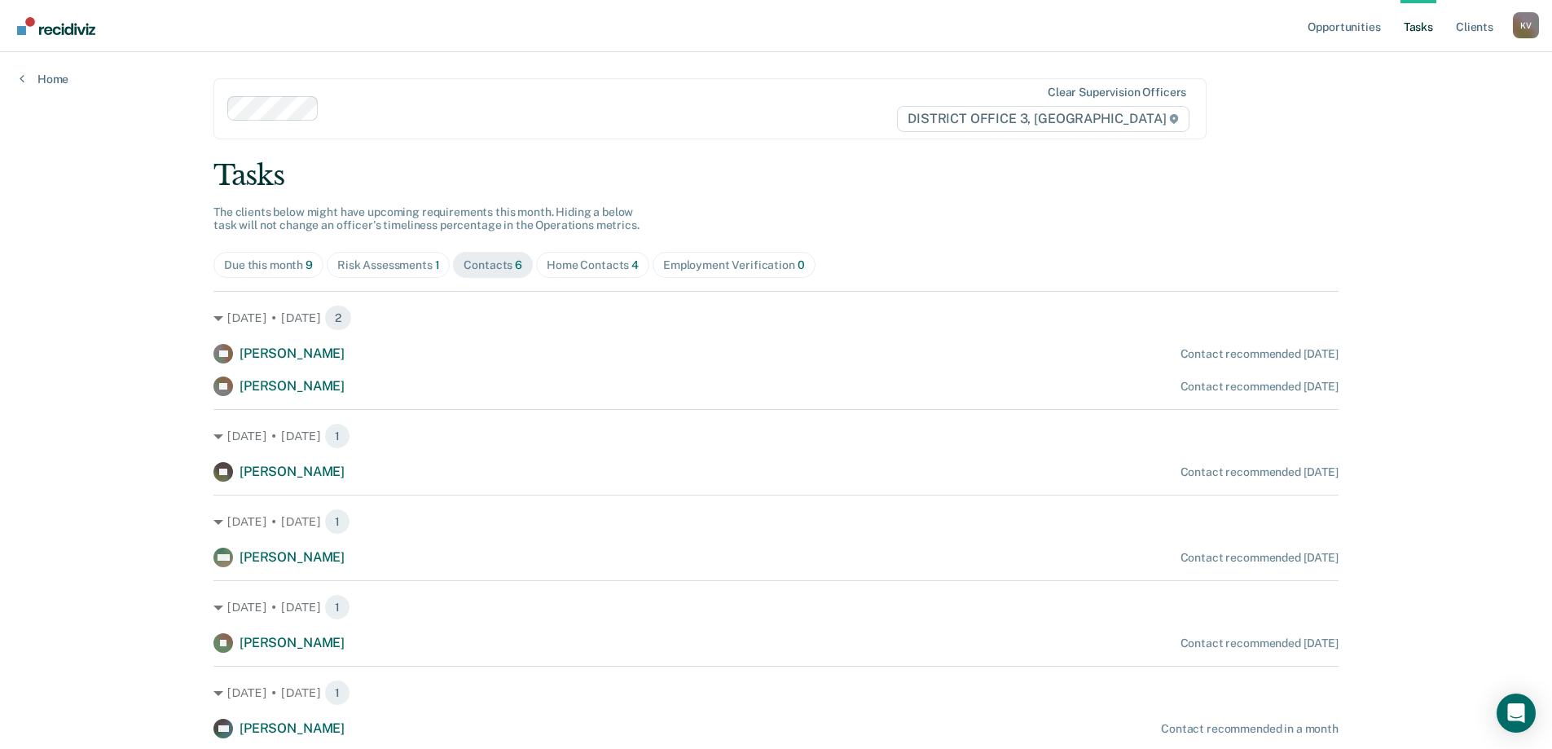
scroll to position [55, 0]
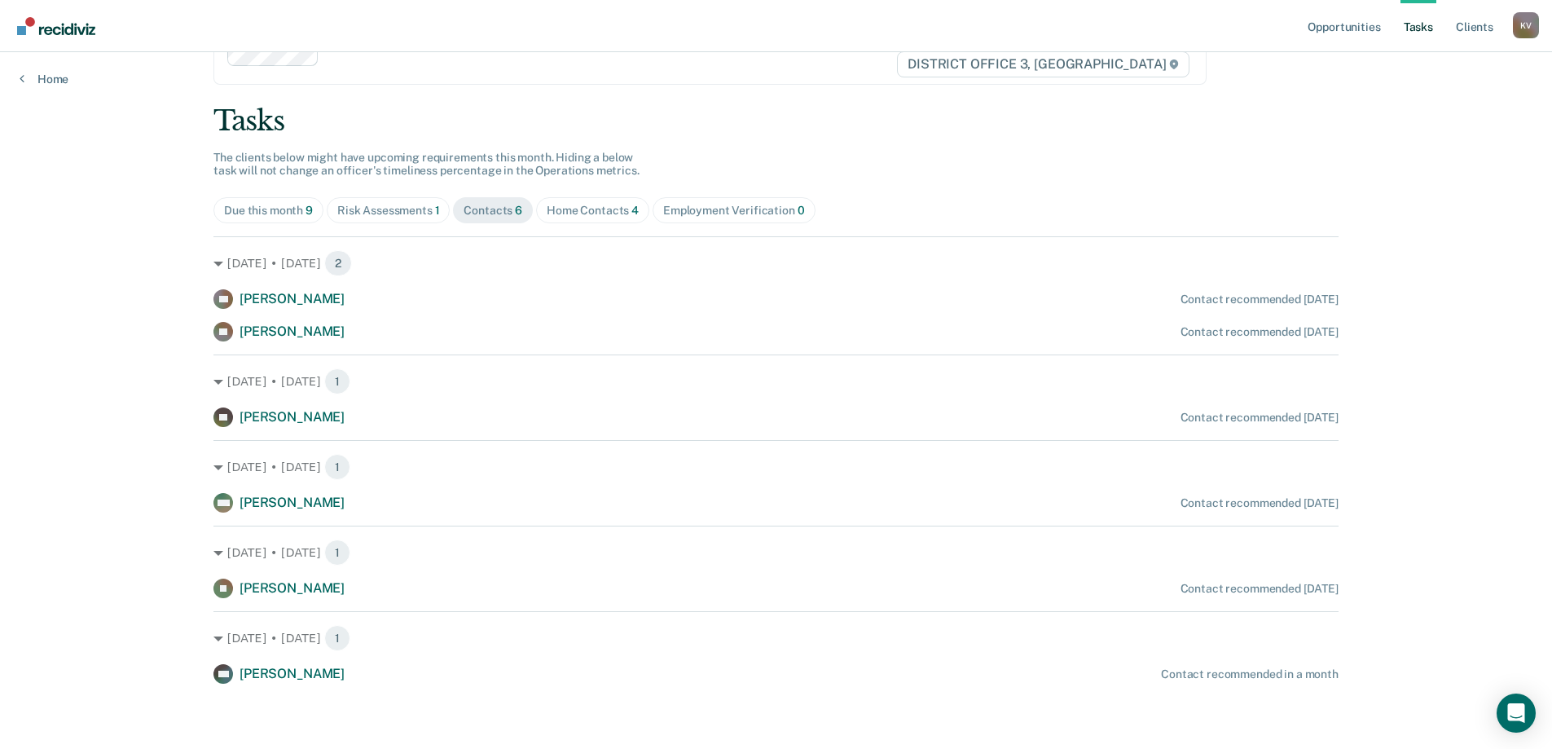
click at [573, 216] on div "Home Contacts 4" at bounding box center [593, 211] width 92 height 14
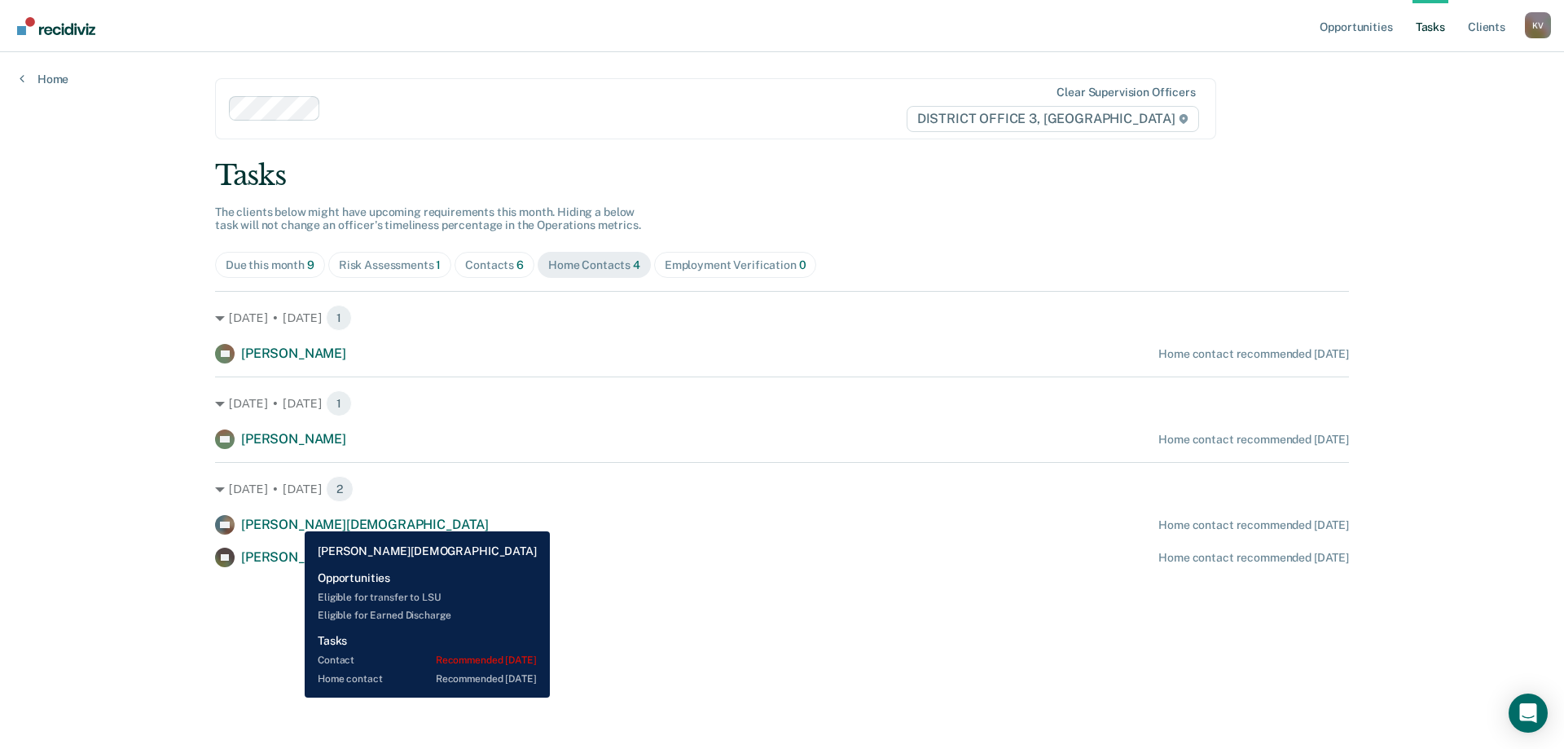
click at [293, 519] on span "[PERSON_NAME][DEMOGRAPHIC_DATA]" at bounding box center [365, 524] width 248 height 15
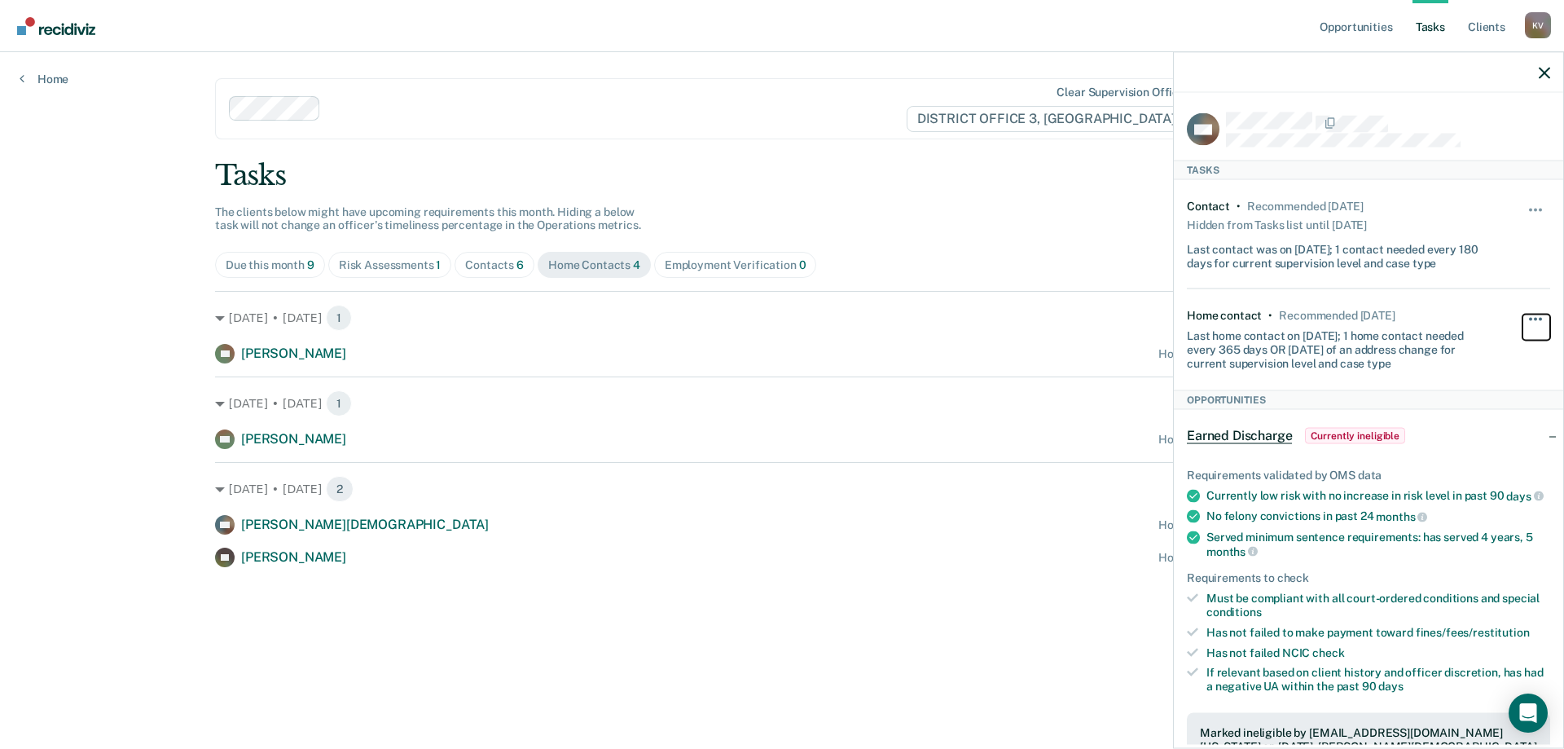
click at [1523, 320] on button "button" at bounding box center [1537, 328] width 28 height 26
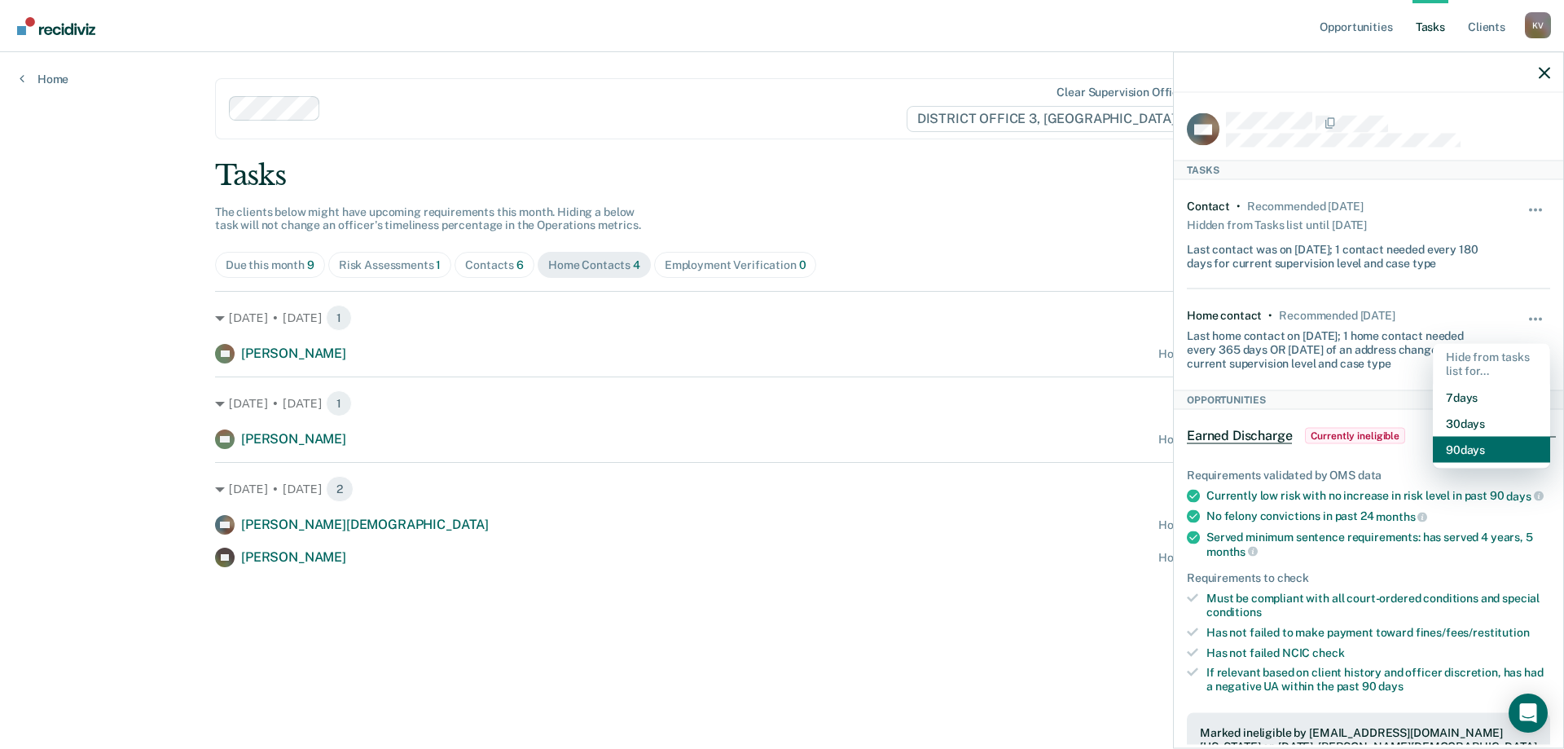
click at [1497, 448] on button "90 days" at bounding box center [1491, 449] width 117 height 26
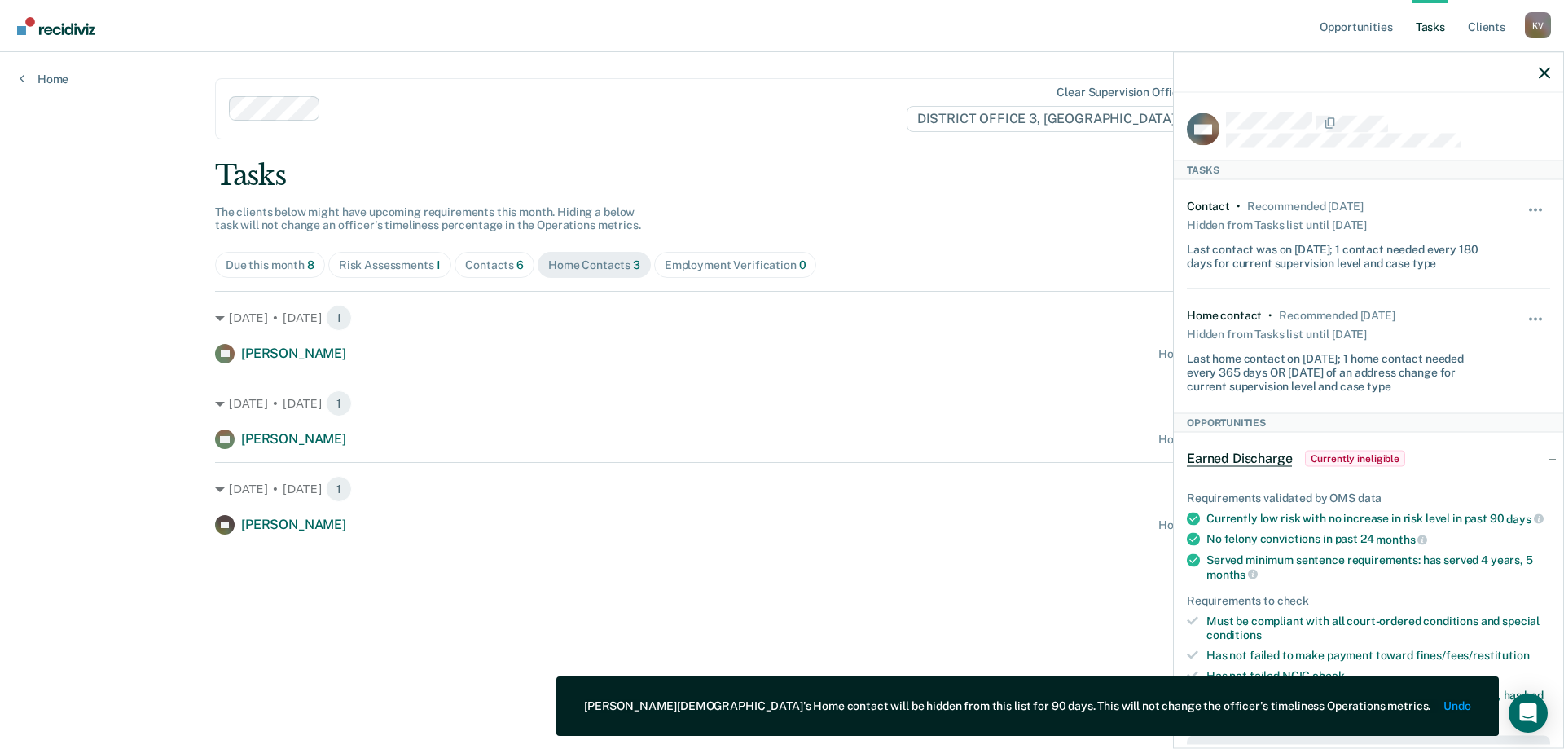
click at [878, 169] on div "Tasks" at bounding box center [782, 175] width 1134 height 33
click at [1539, 65] on button "button" at bounding box center [1544, 72] width 11 height 14
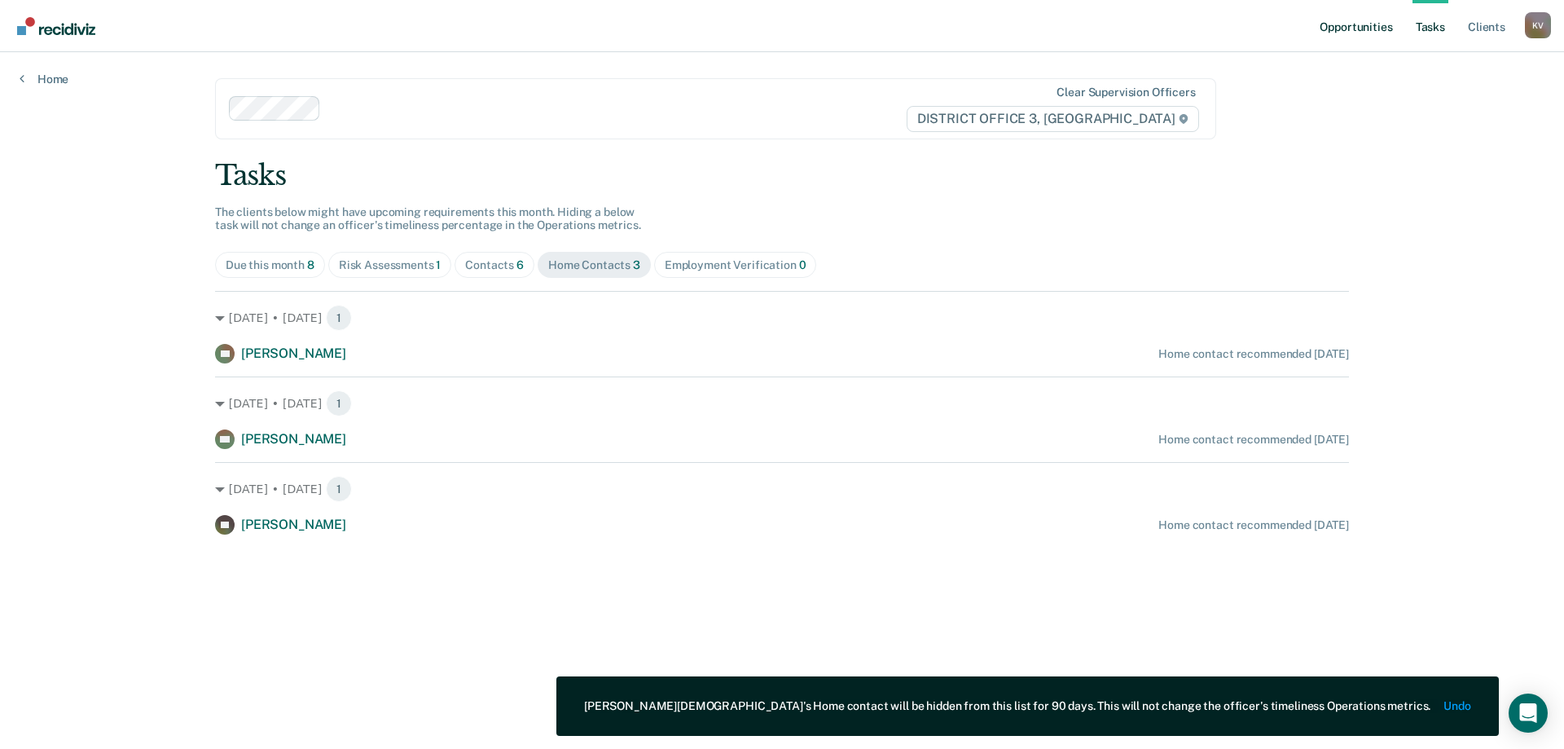
click at [1378, 29] on link "Opportunities" at bounding box center [1356, 26] width 79 height 52
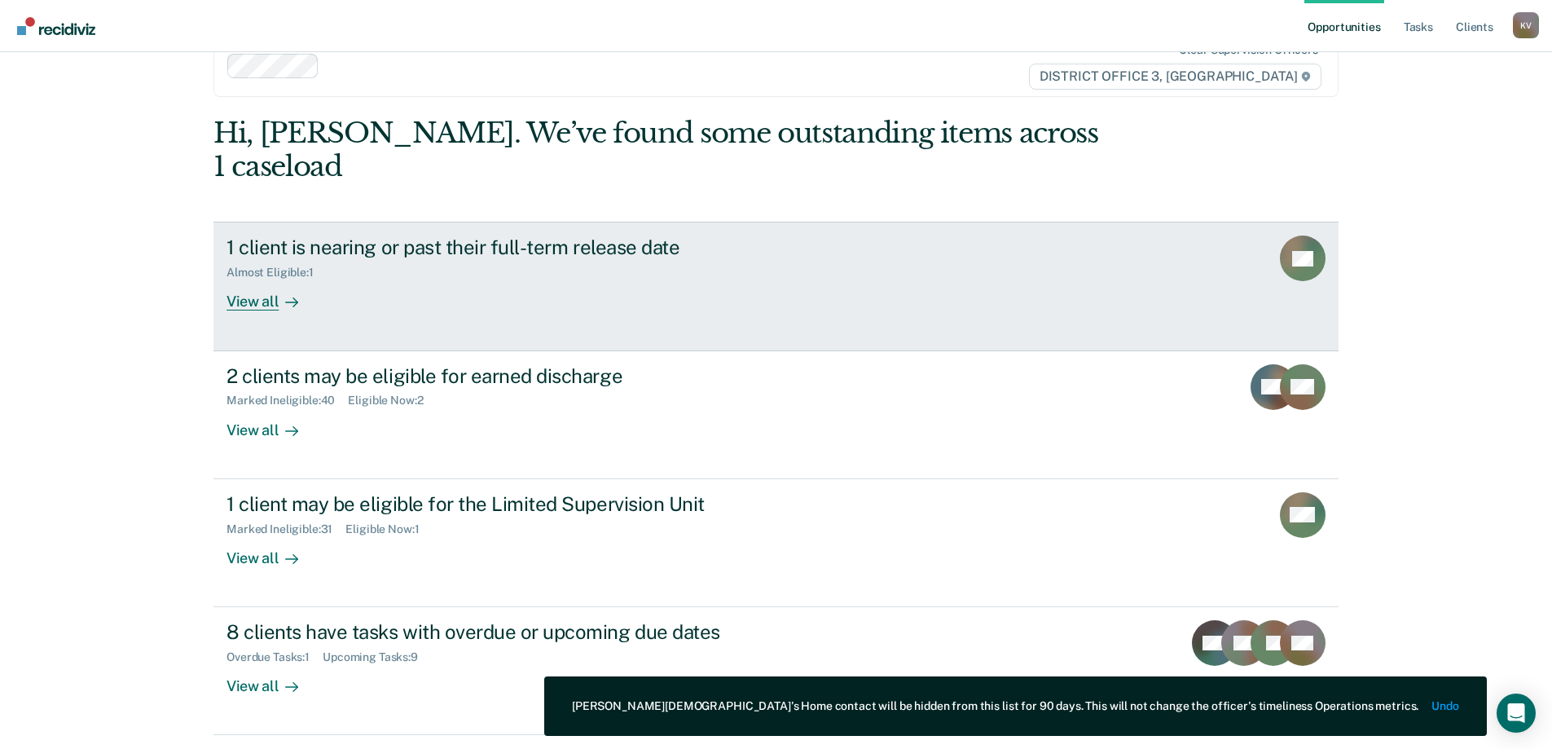
scroll to position [60, 0]
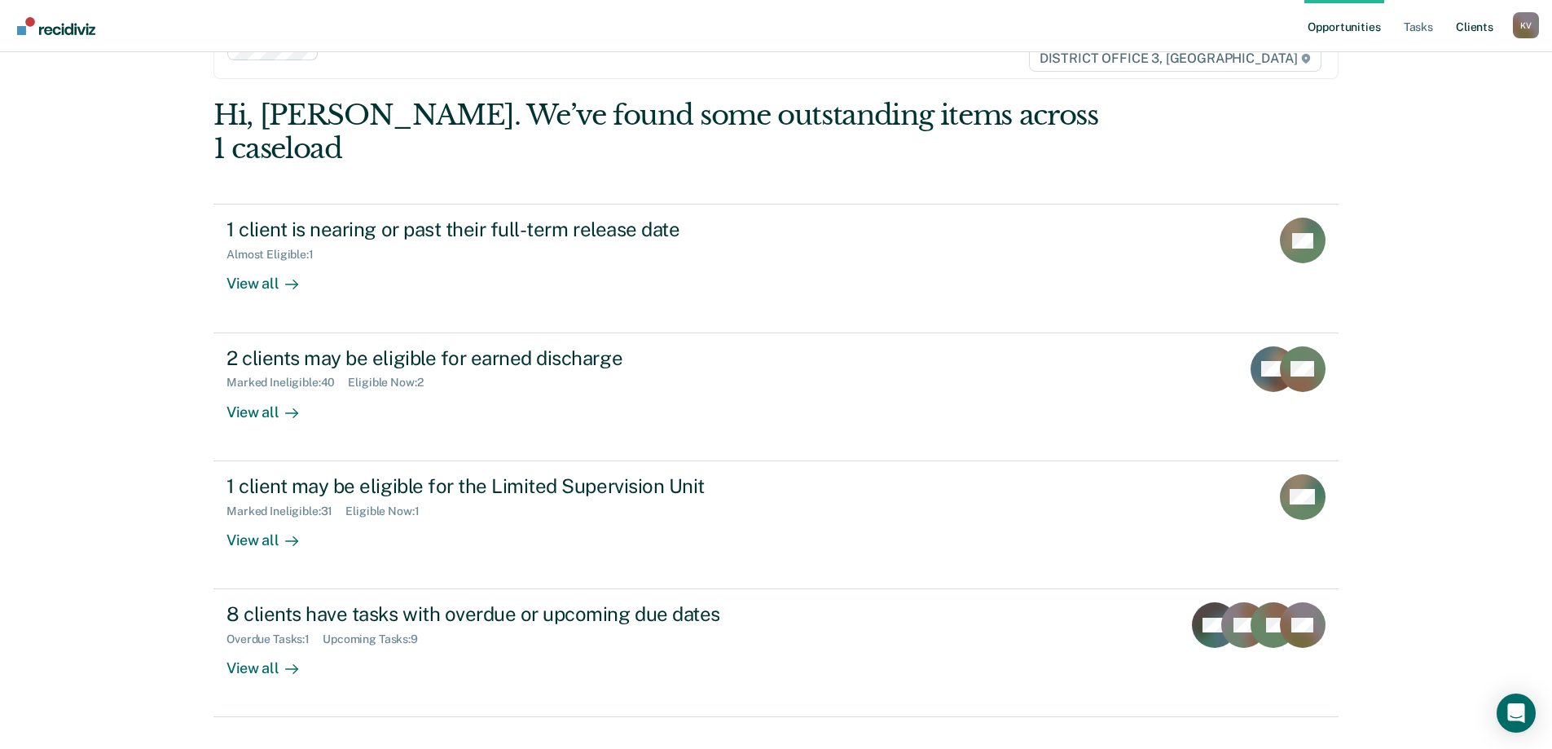
click at [1479, 18] on link "Client s" at bounding box center [1475, 26] width 44 height 52
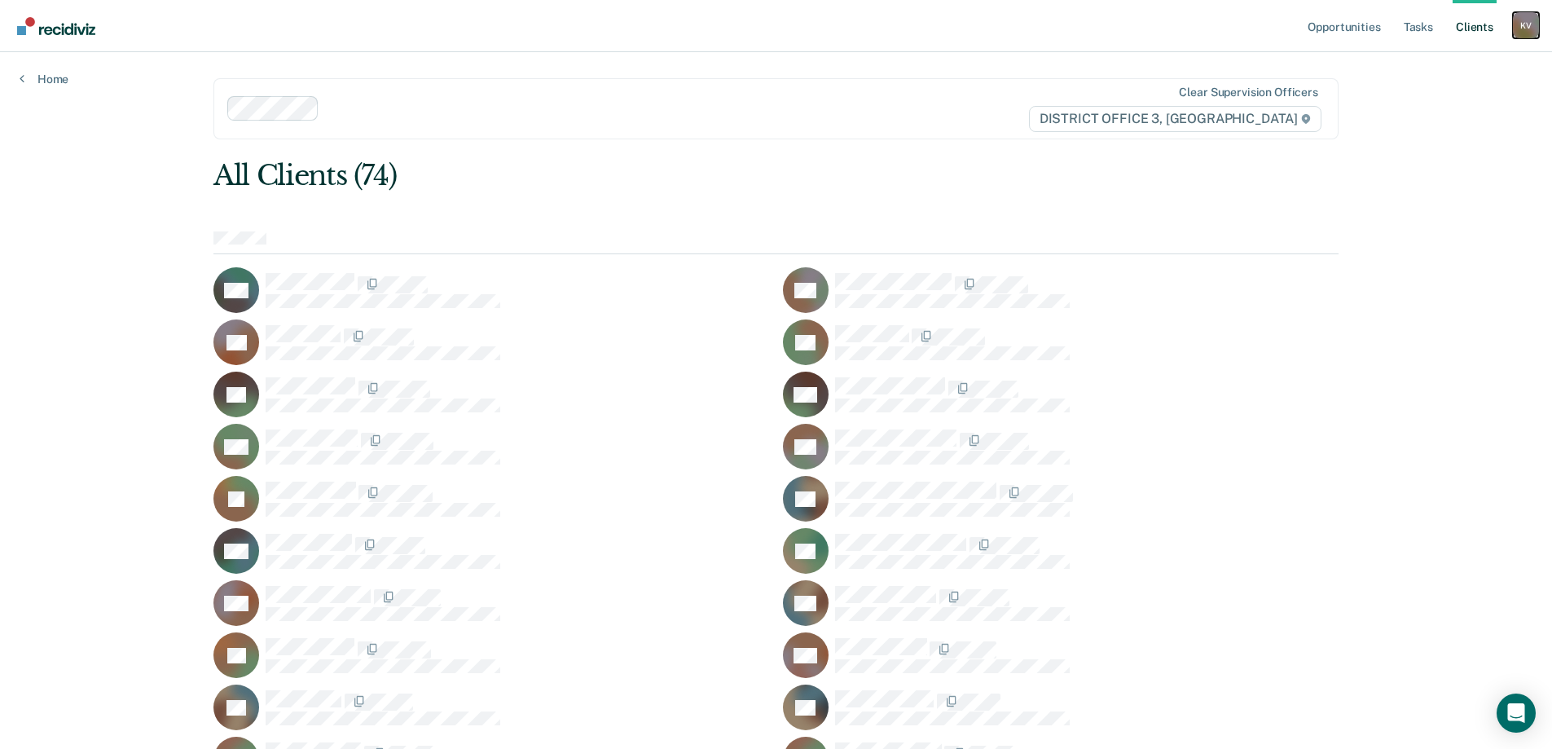
click at [1529, 33] on div "K V" at bounding box center [1526, 25] width 26 height 26
click at [1419, 62] on link "Profile" at bounding box center [1460, 66] width 131 height 14
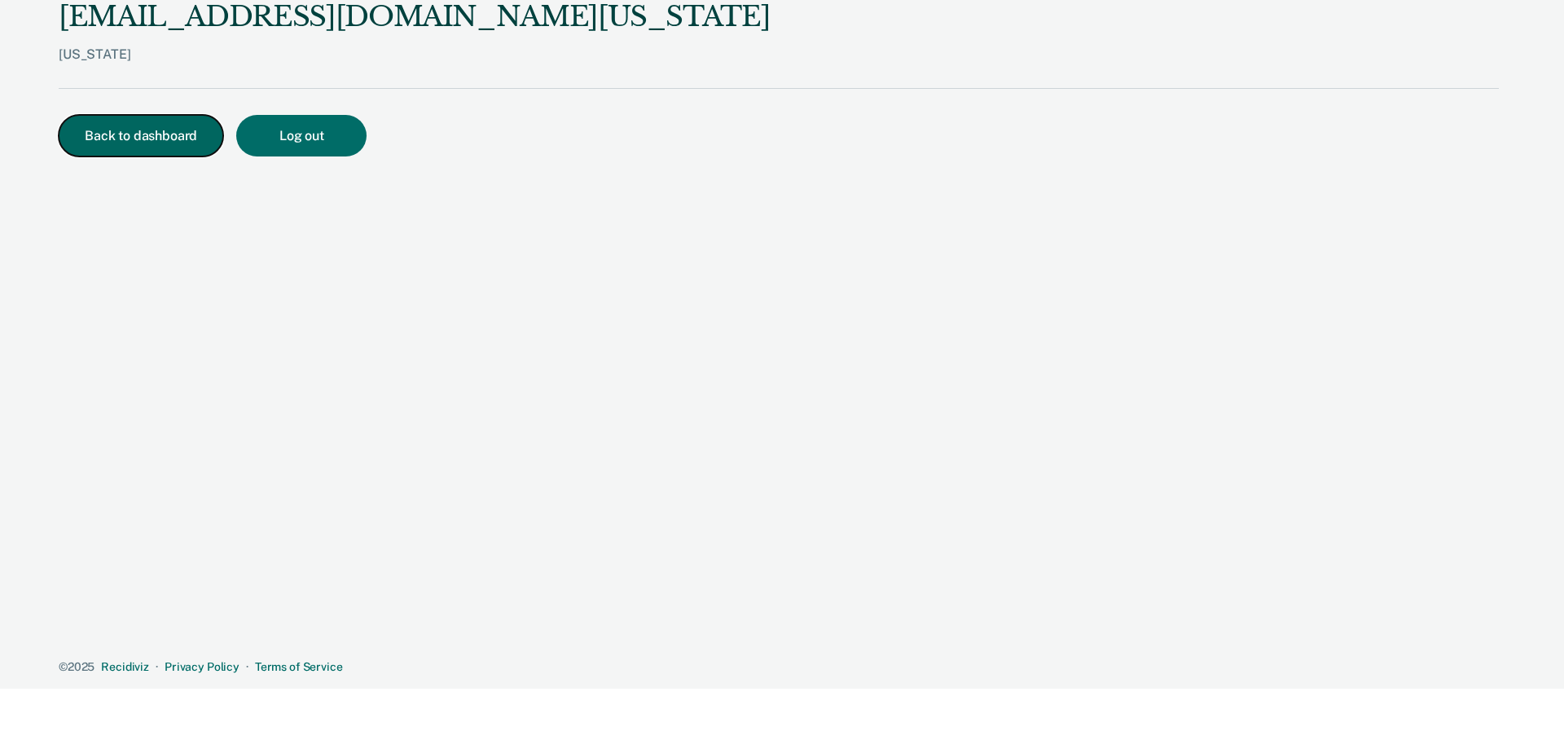
click at [131, 122] on button "Back to dashboard" at bounding box center [141, 136] width 165 height 42
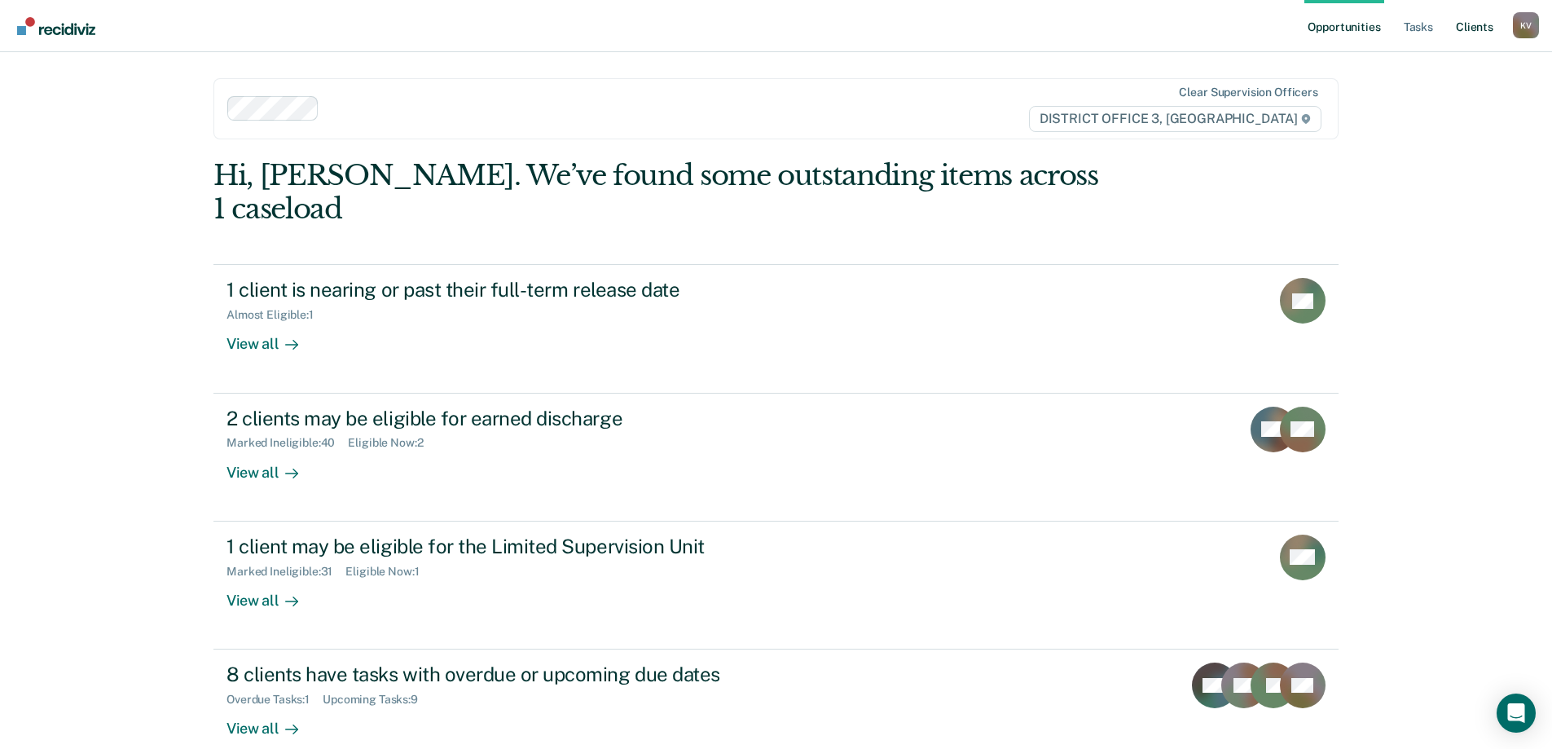
click at [1475, 15] on link "Client s" at bounding box center [1475, 26] width 44 height 52
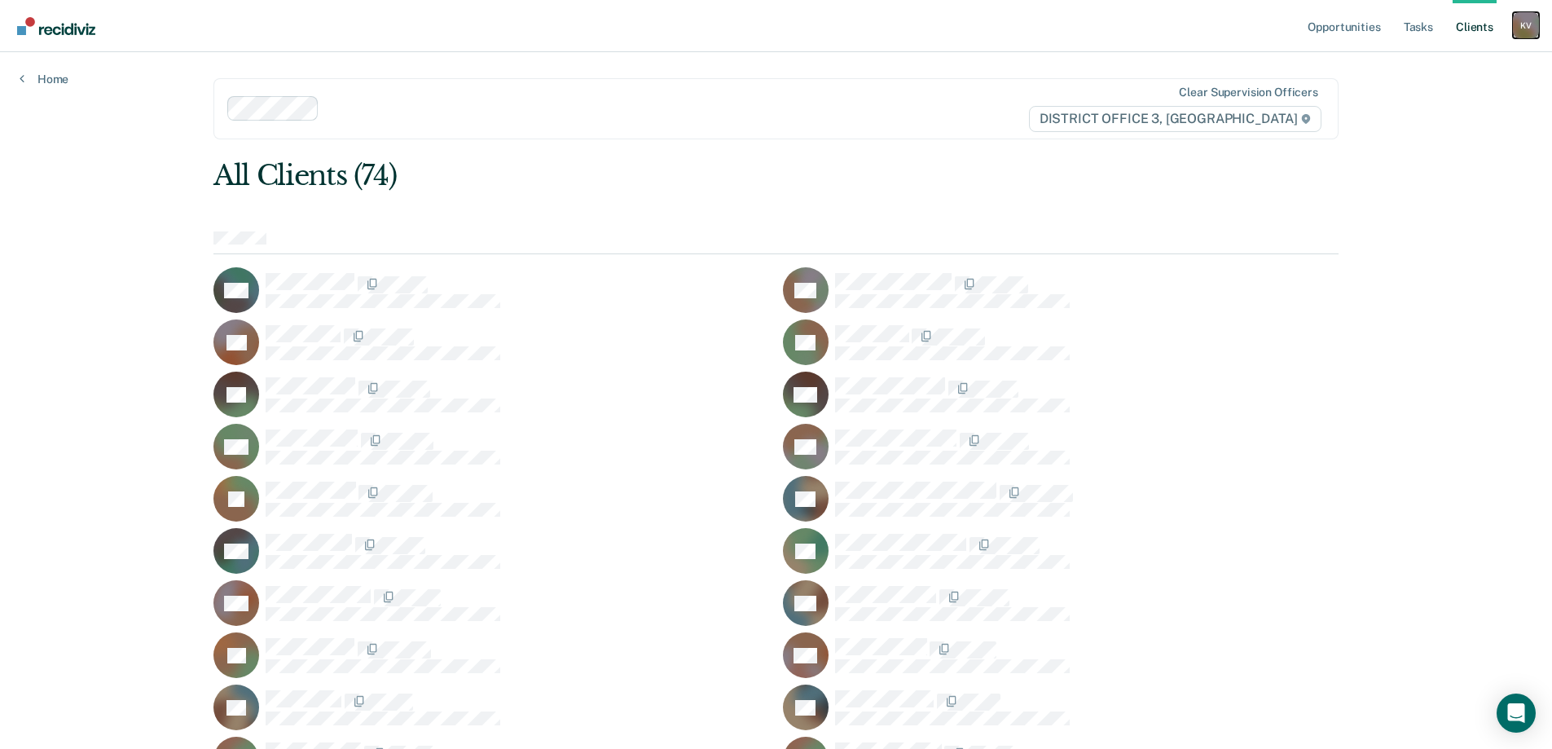
click at [1533, 26] on div "K V" at bounding box center [1526, 25] width 26 height 26
click at [1450, 90] on link "How it works" at bounding box center [1460, 87] width 131 height 14
